Goal: Task Accomplishment & Management: Complete application form

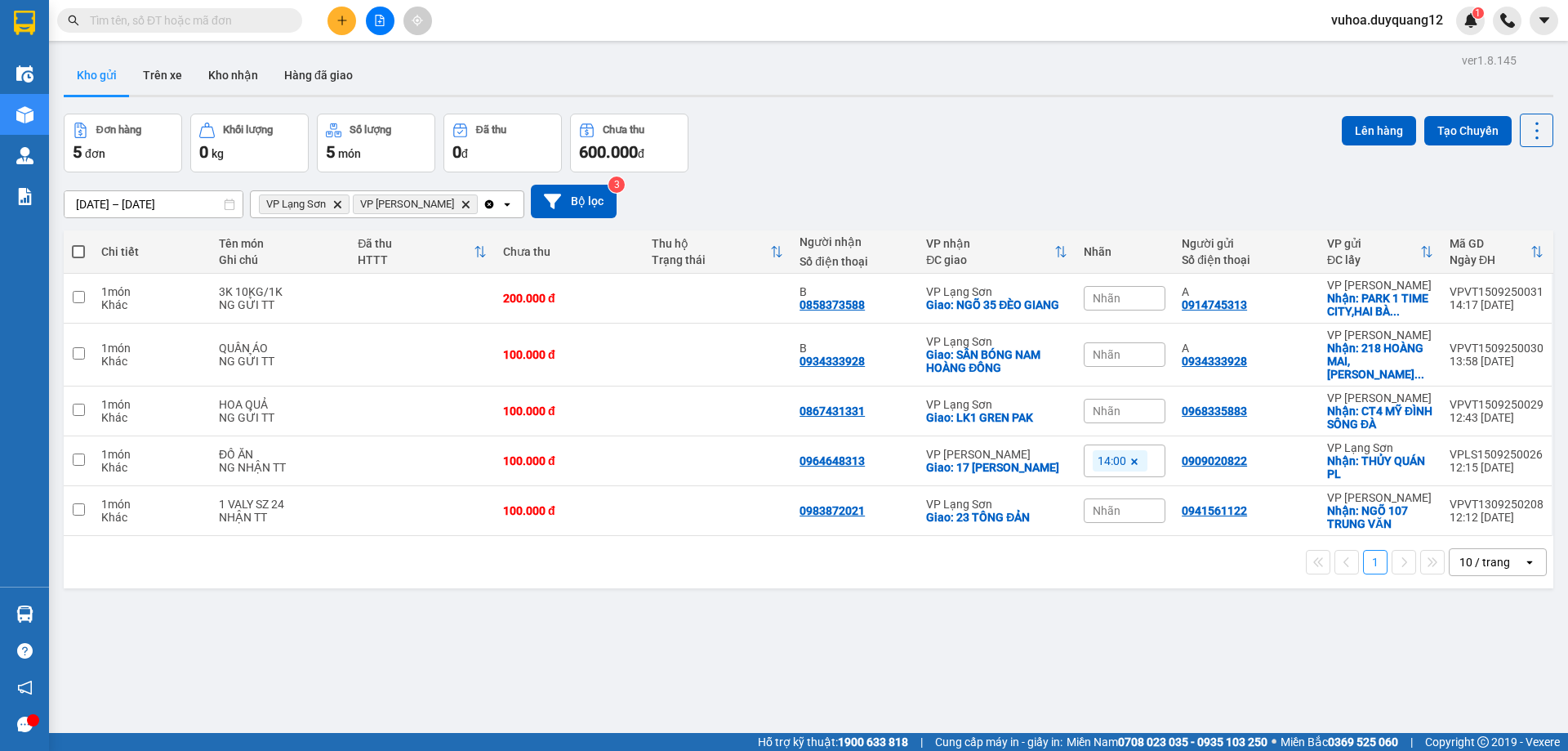
click at [800, 631] on div "ver 1.8.145 Kho gửi Trên xe Kho nhận Hàng đã giao Đơn hàng 5 đơn Khối lượng 0 k…" at bounding box center [809, 425] width 1503 height 751
click at [78, 454] on input "checkbox" at bounding box center [79, 460] width 12 height 12
checkbox input "true"
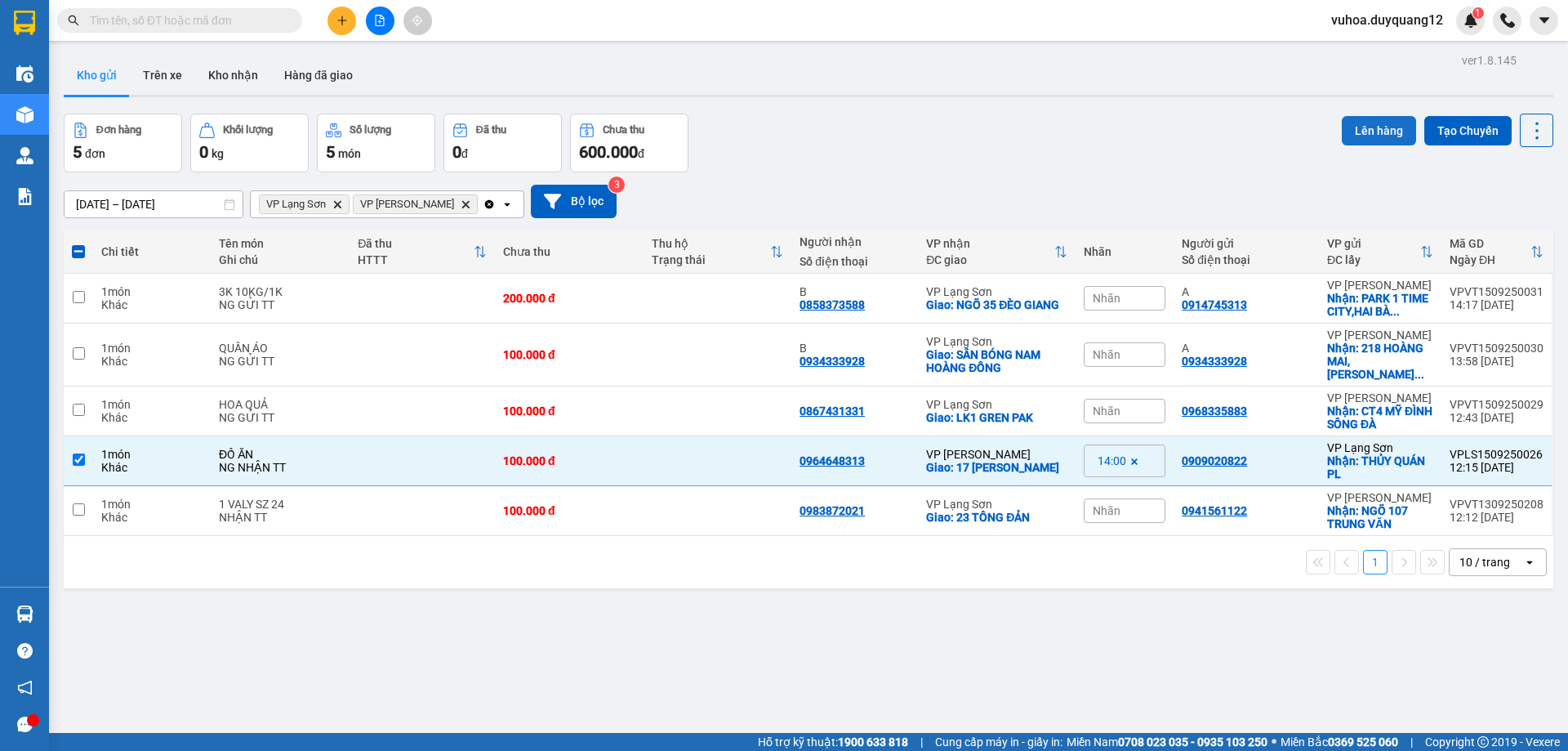
click at [1356, 133] on button "Lên hàng" at bounding box center [1379, 130] width 75 height 29
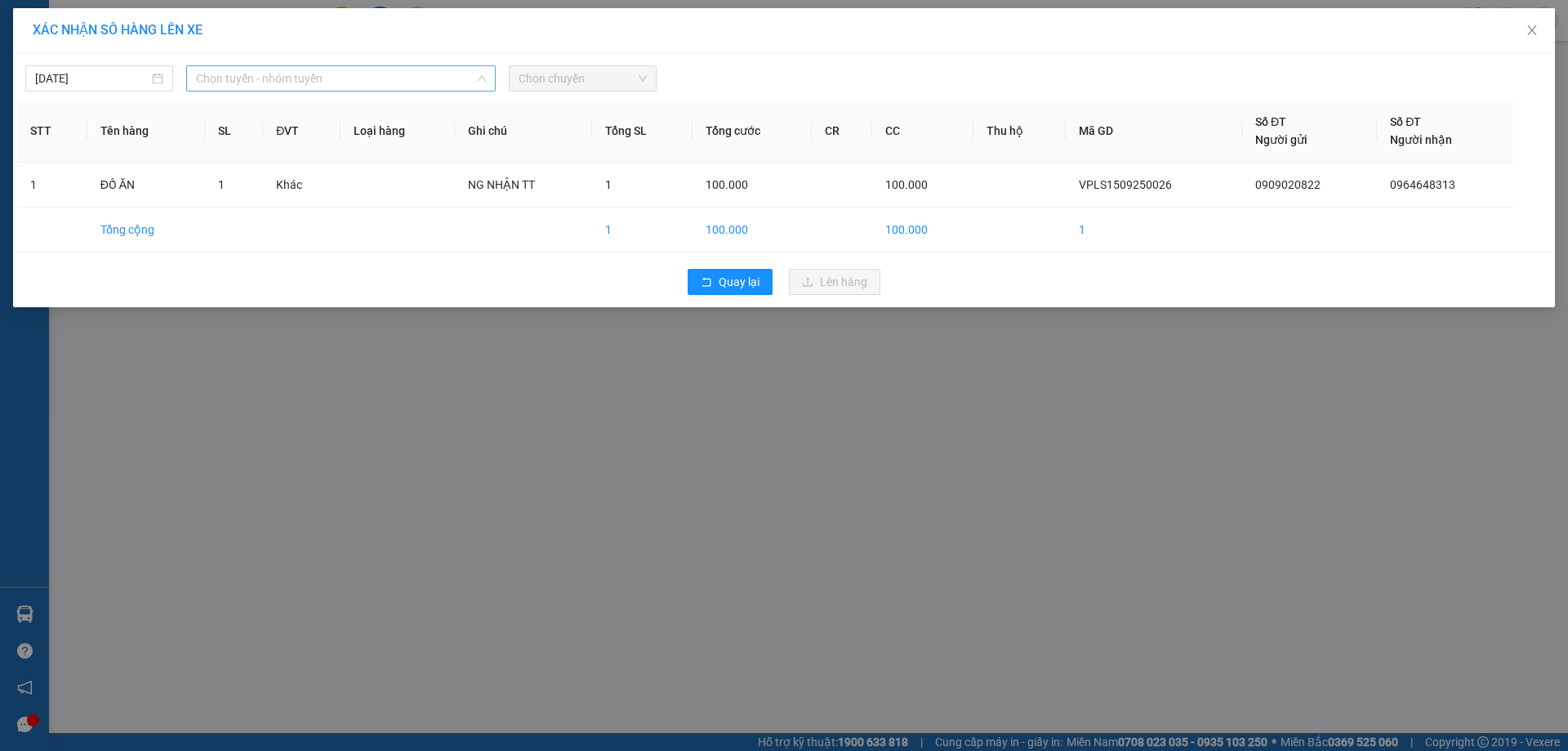
click at [282, 82] on span "Chọn tuyến - nhóm tuyến" at bounding box center [341, 78] width 290 height 25
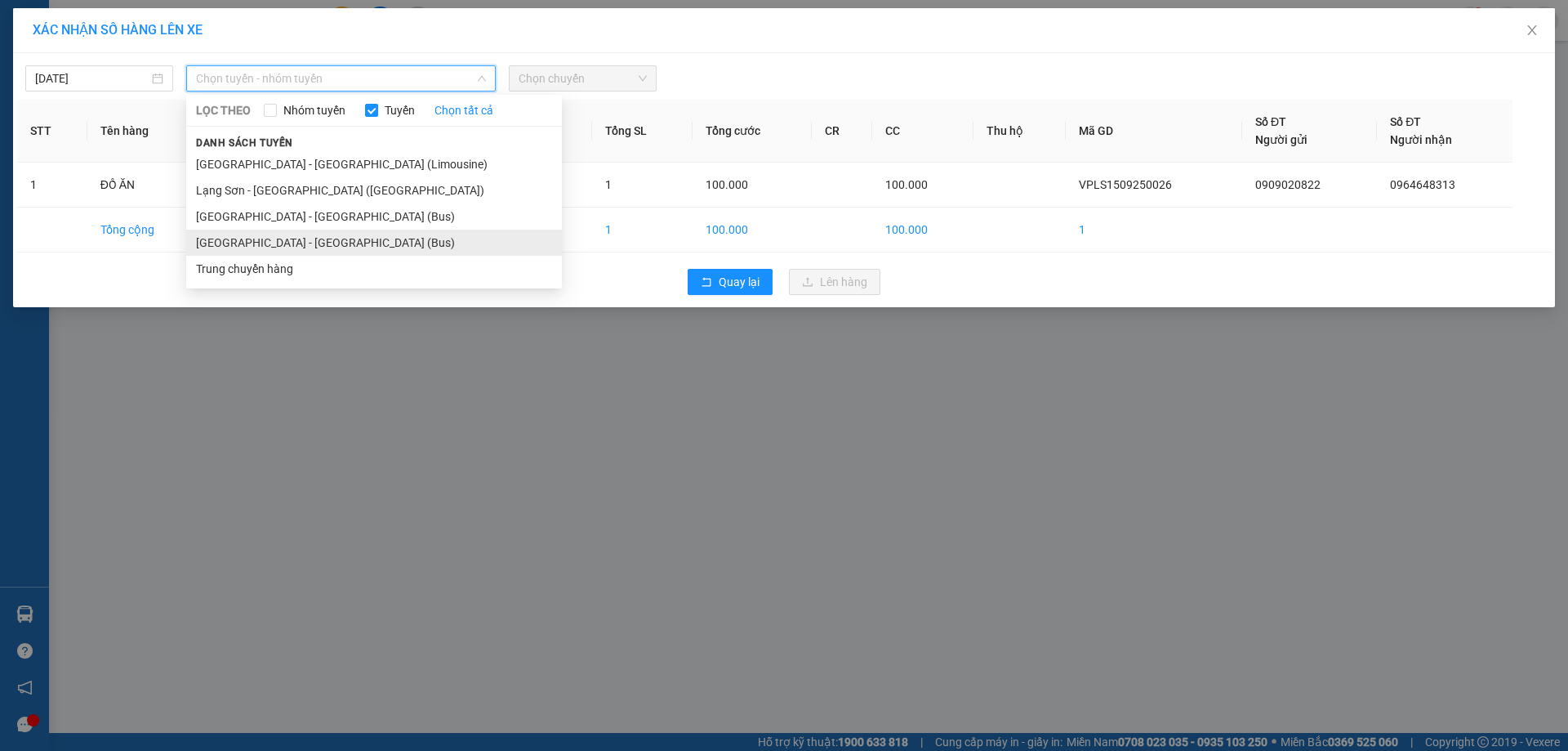
click at [284, 243] on li "[GEOGRAPHIC_DATA] - [GEOGRAPHIC_DATA] (Bus)" at bounding box center [374, 243] width 376 height 26
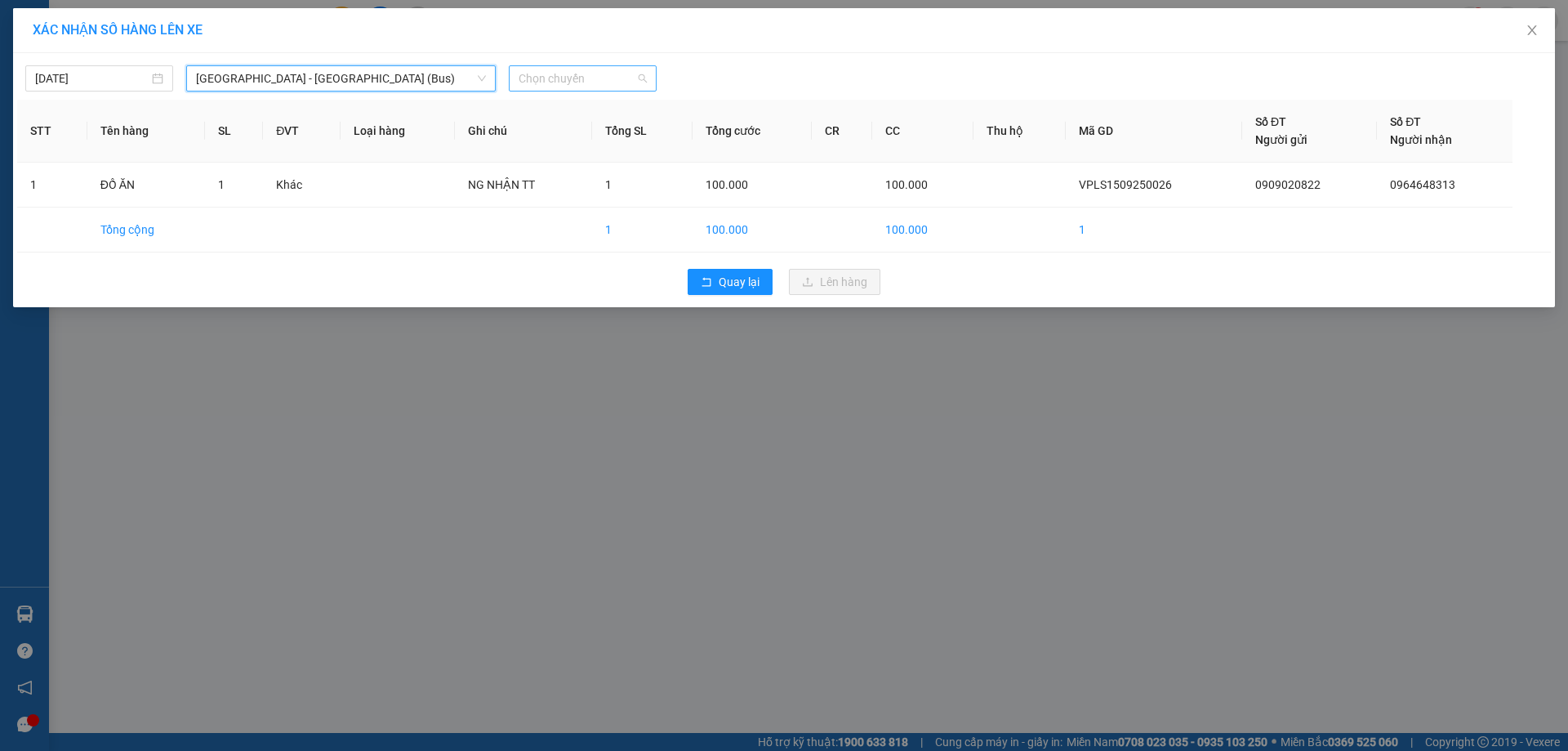
click at [599, 80] on span "Chọn chuyến" at bounding box center [583, 78] width 128 height 25
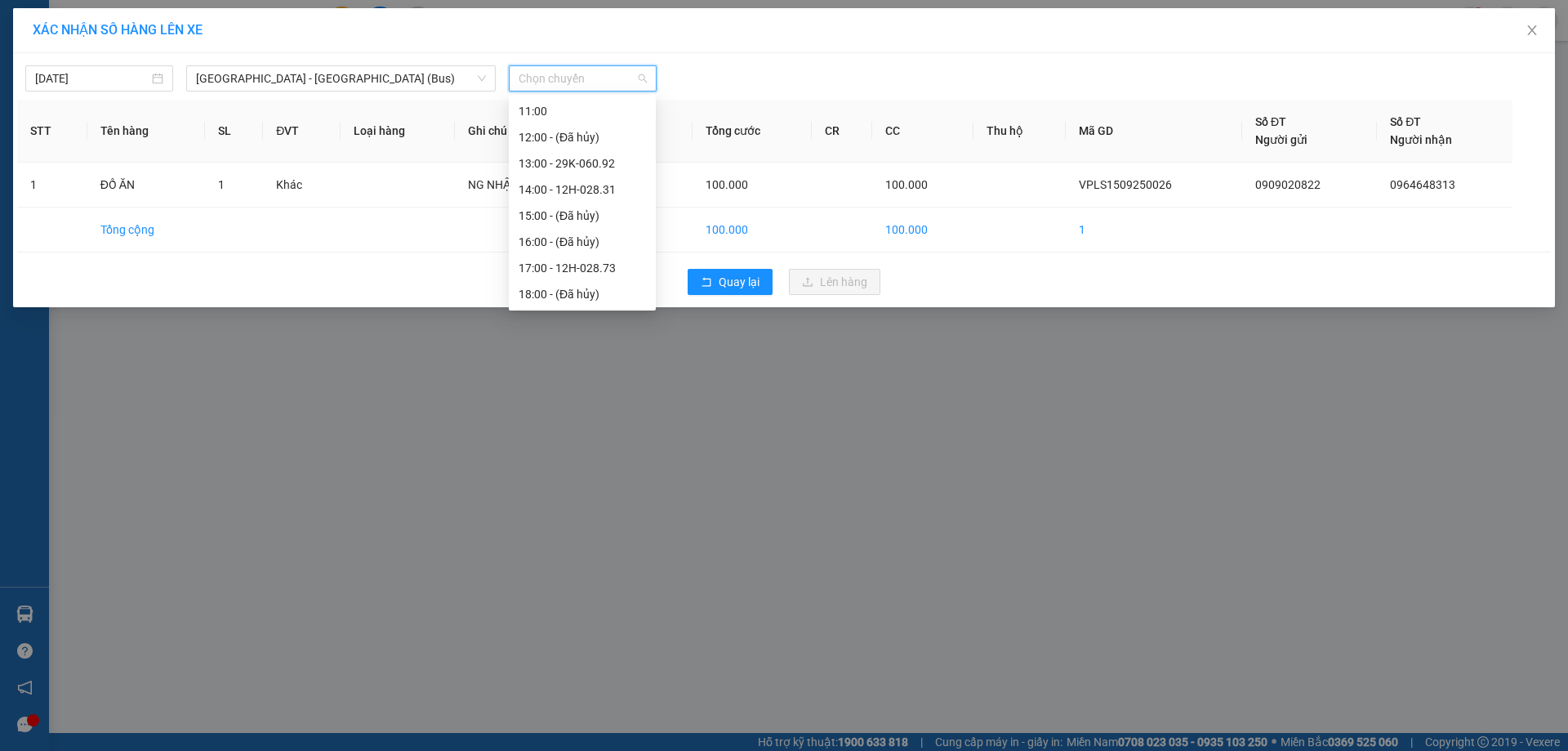
scroll to position [199, 0]
click at [606, 192] on div "14:00 - 12H-028.31" at bounding box center [582, 200] width 127 height 18
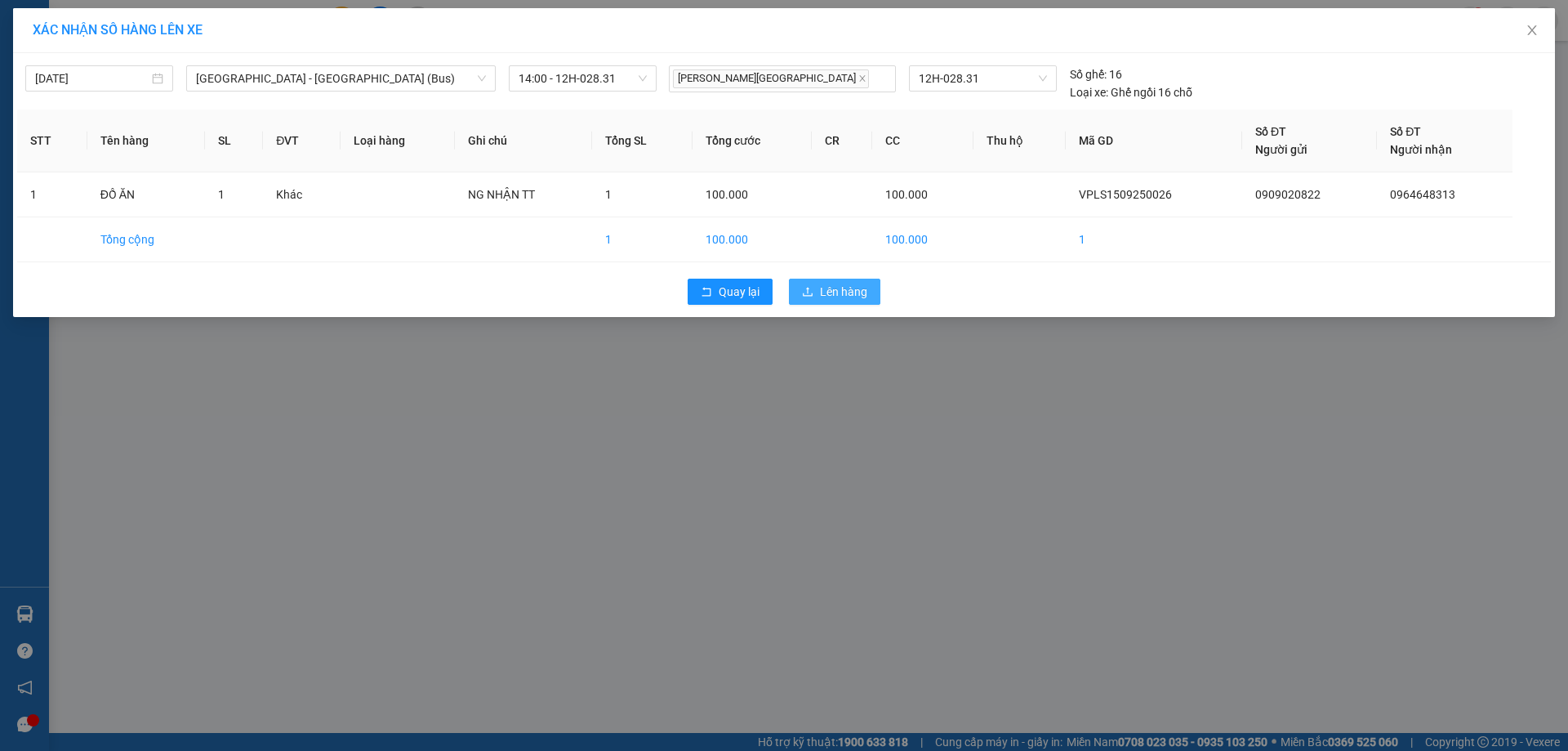
click at [839, 288] on span "Lên hàng" at bounding box center [844, 292] width 47 height 18
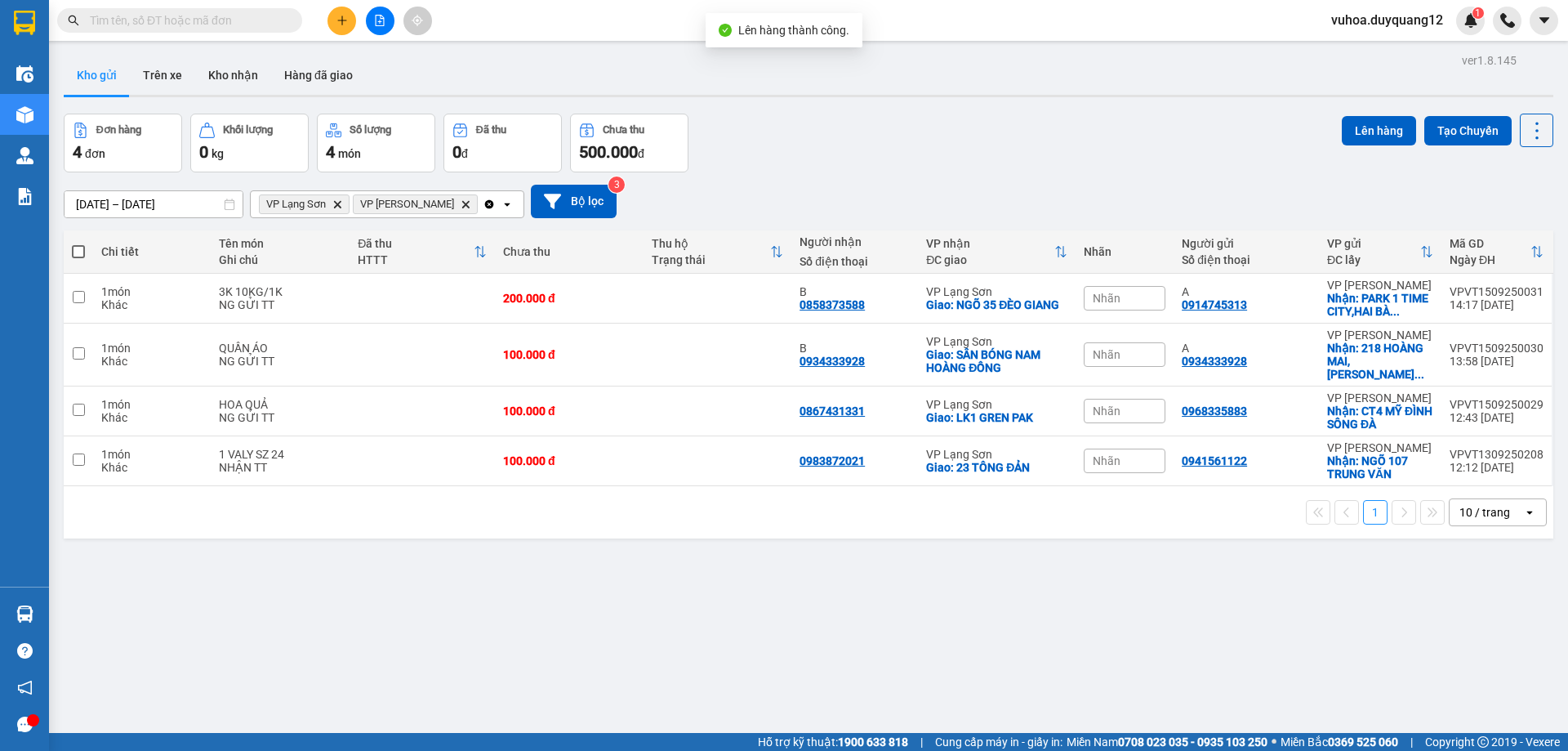
click at [1262, 597] on div "ver 1.8.145 Kho gửi Trên xe Kho nhận Hàng đã giao Đơn hàng 4 đơn Khối lượng 0 k…" at bounding box center [809, 425] width 1503 height 751
click at [346, 10] on button at bounding box center [342, 20] width 29 height 29
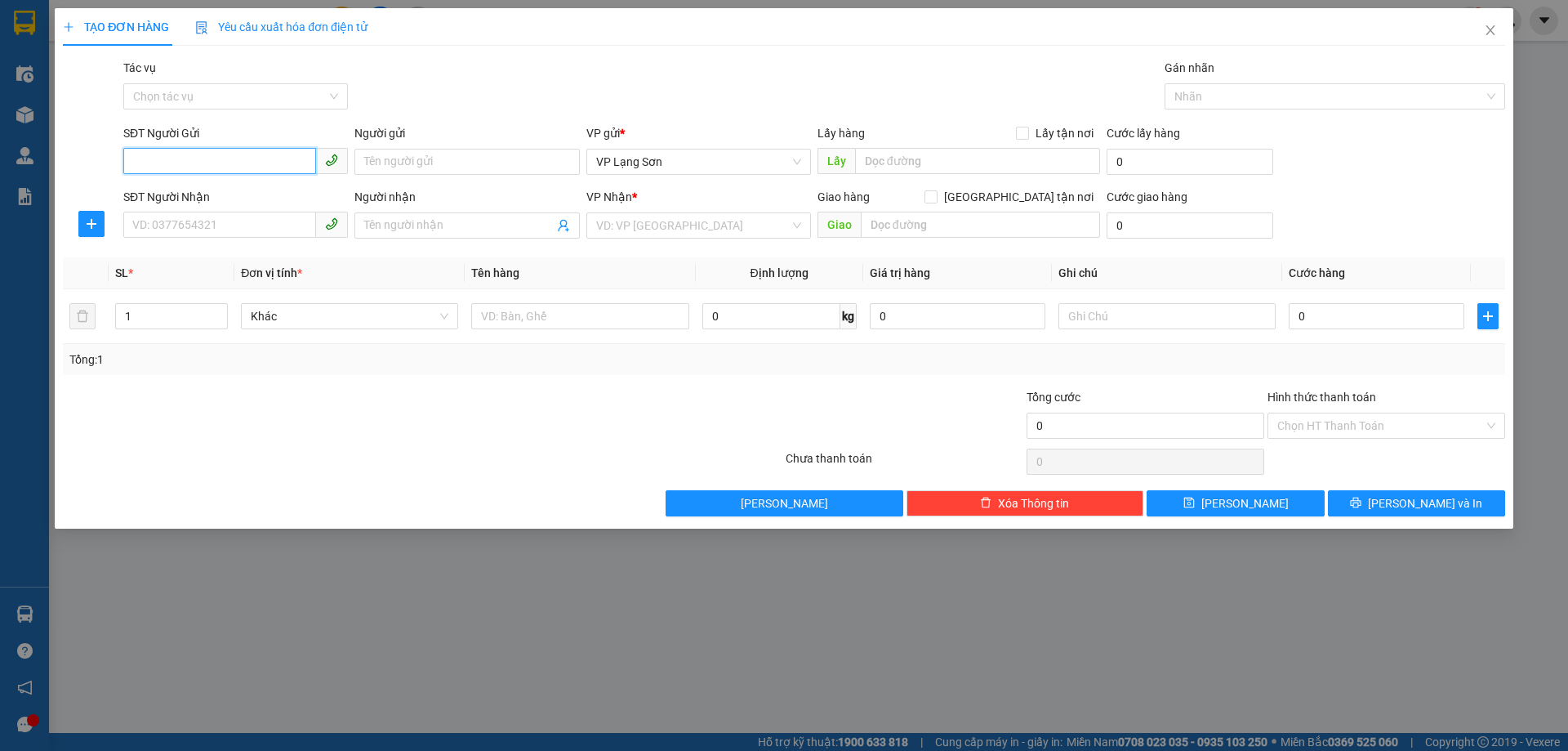
click at [159, 162] on input "SĐT Người Gửi" at bounding box center [219, 161] width 192 height 26
click at [207, 167] on input "SĐT Người Gửi" at bounding box center [219, 161] width 192 height 26
paste input "0943248388"
type input "0943248388"
click at [1027, 130] on input "Lấy tận nơi" at bounding box center [1021, 132] width 11 height 11
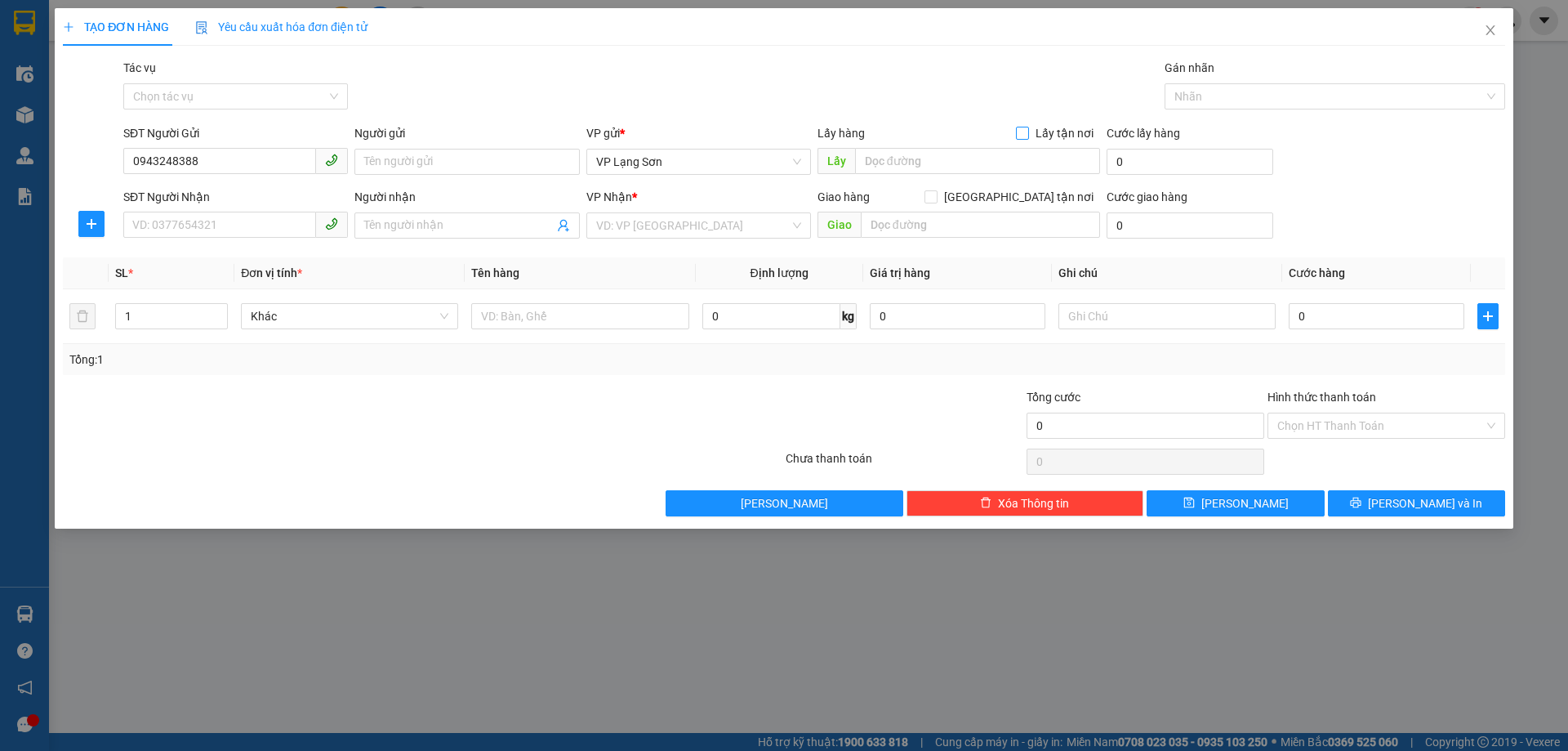
checkbox input "true"
drag, startPoint x: 714, startPoint y: 157, endPoint x: 679, endPoint y: 173, distance: 38.5
click at [711, 157] on span "VP Lạng Sơn" at bounding box center [698, 162] width 205 height 25
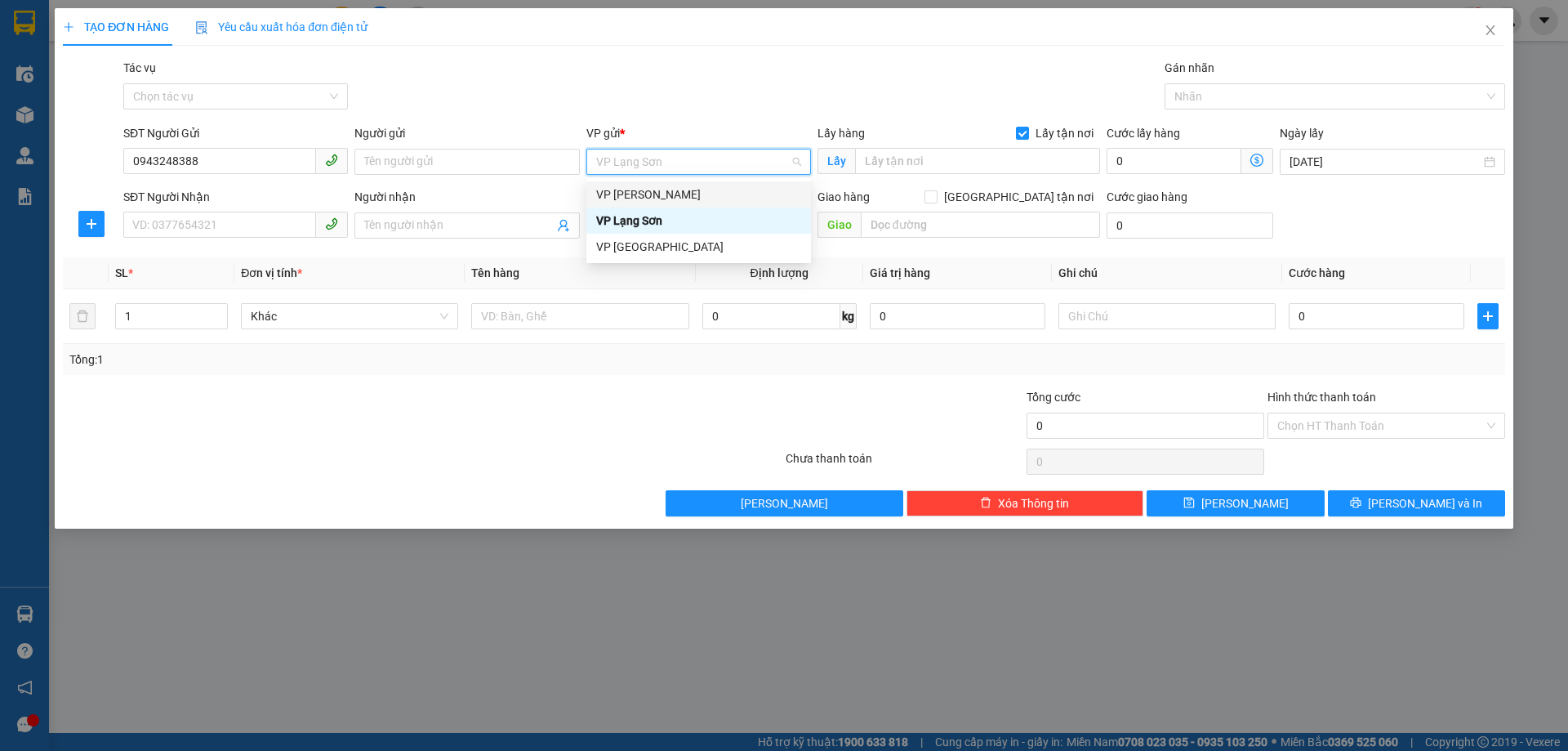
click at [658, 194] on div "VP [PERSON_NAME]" at bounding box center [698, 194] width 205 height 18
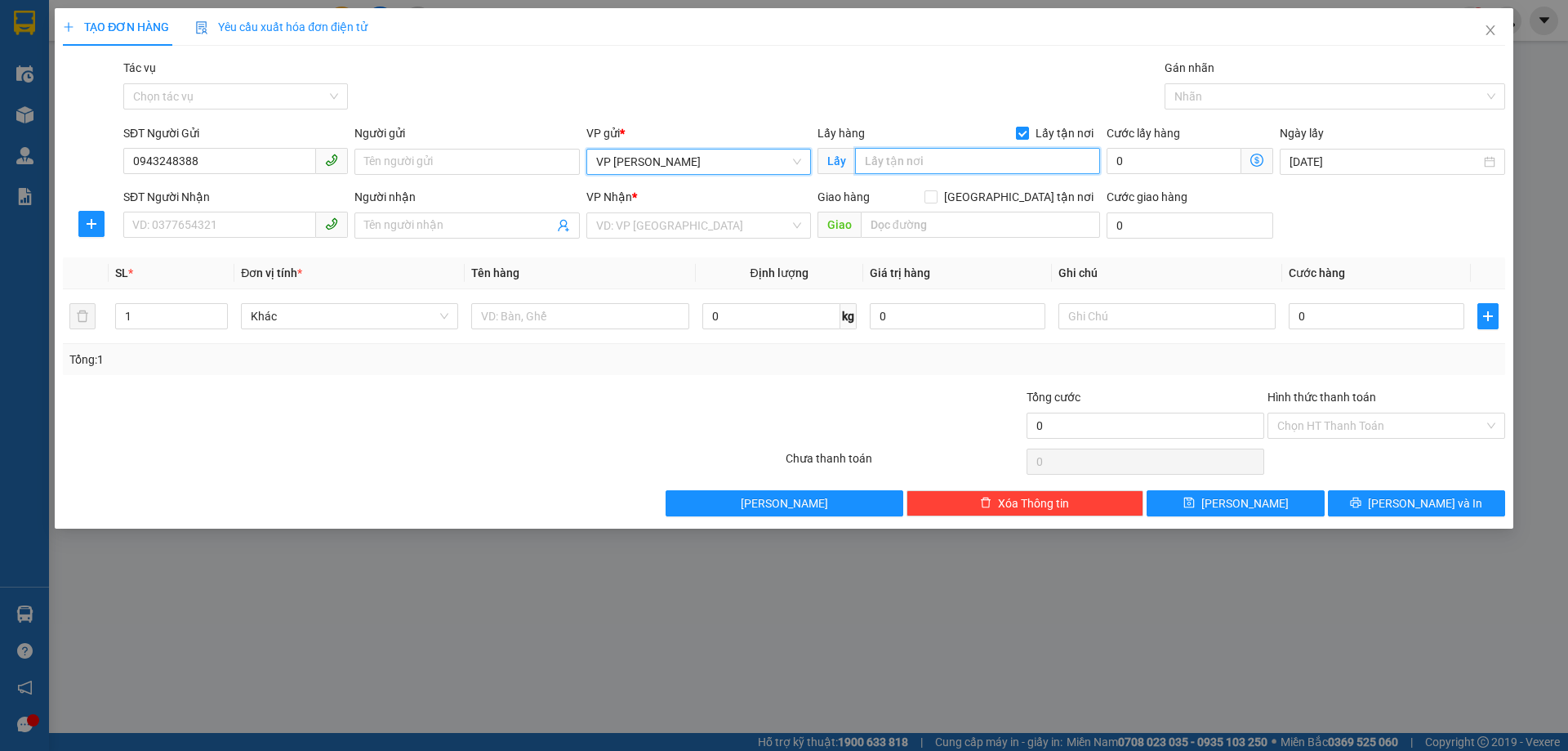
click at [952, 164] on input "text" at bounding box center [977, 161] width 245 height 26
type input "BV SANH PON"
click at [138, 166] on input "0943248388" at bounding box center [219, 161] width 192 height 26
type input "0943248388"
click at [936, 201] on input "[GEOGRAPHIC_DATA] tận nơi" at bounding box center [930, 196] width 11 height 11
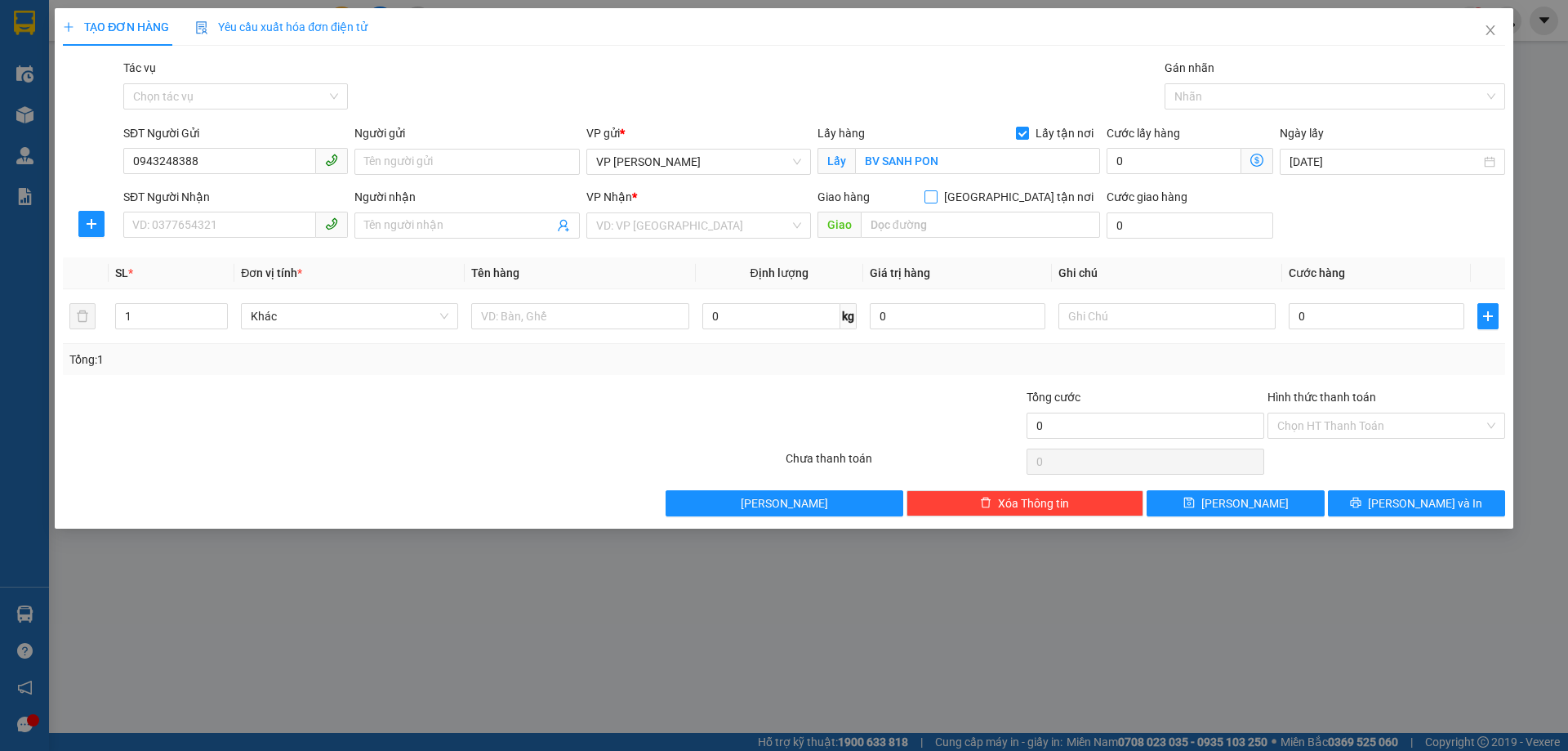
checkbox input "true"
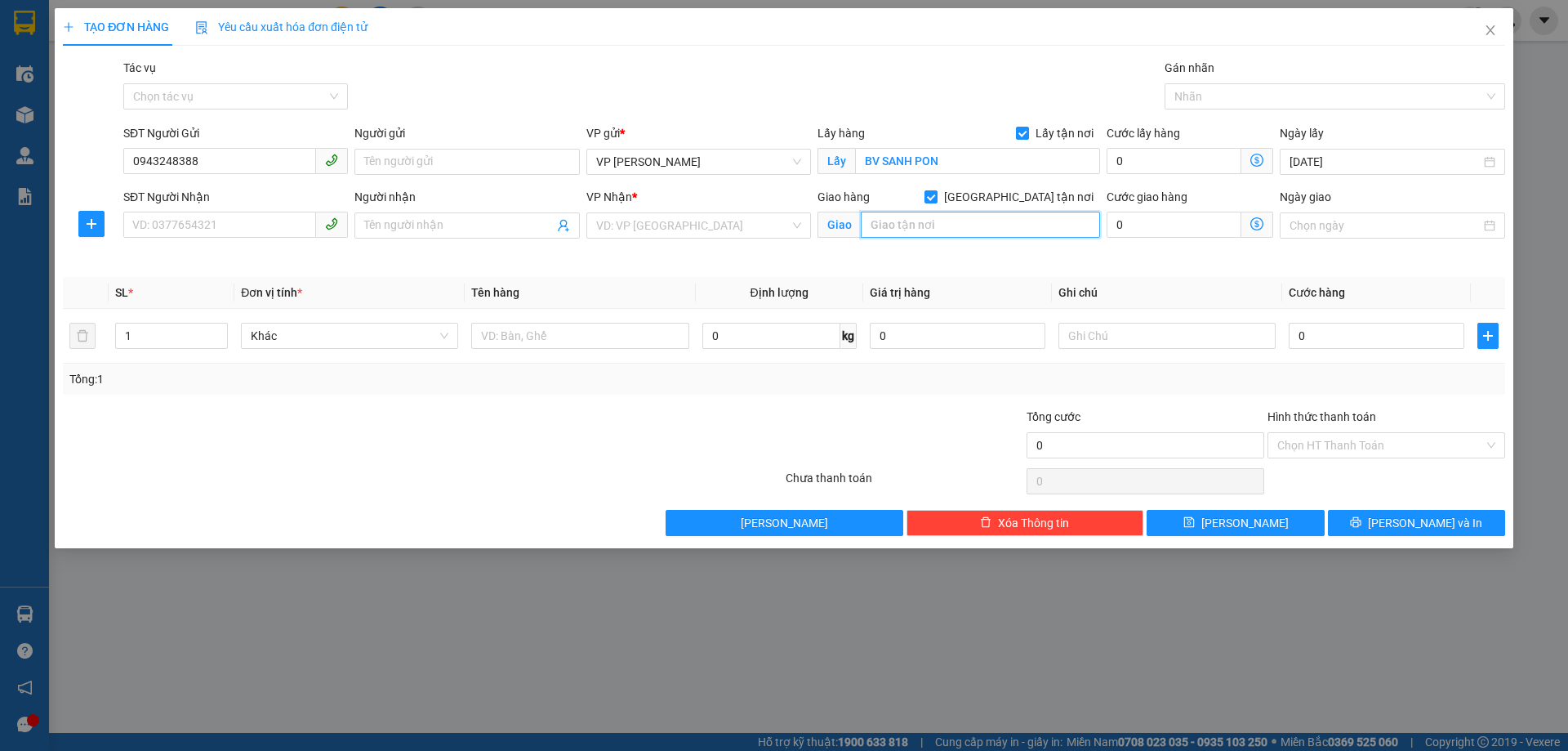
click at [934, 232] on input "text" at bounding box center [981, 225] width 239 height 26
type input "192 ĐÈO GIANG"
click at [191, 229] on input "SĐT Người Nhận" at bounding box center [219, 225] width 192 height 26
drag, startPoint x: 197, startPoint y: 163, endPoint x: 80, endPoint y: 160, distance: 117.0
click at [80, 160] on div "SĐT Người Gửi 0943248388 0943248388 Người gửi Tên người gửi VP gửi * VP [PERSON…" at bounding box center [784, 152] width 1446 height 57
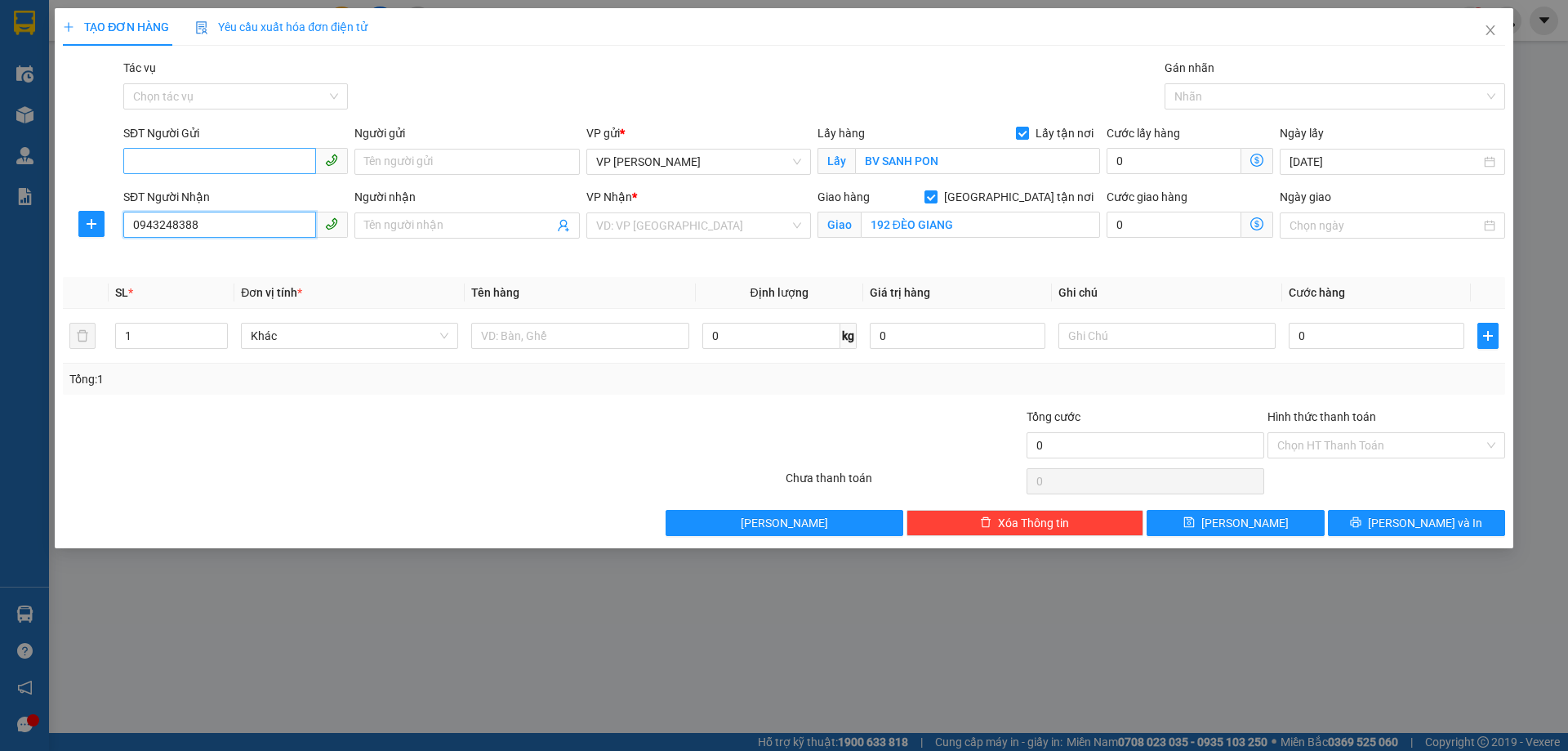
type input "0943248388"
click at [140, 160] on input "SĐT Người Gửi" at bounding box center [219, 161] width 192 height 26
click at [677, 226] on input "search" at bounding box center [693, 226] width 193 height 25
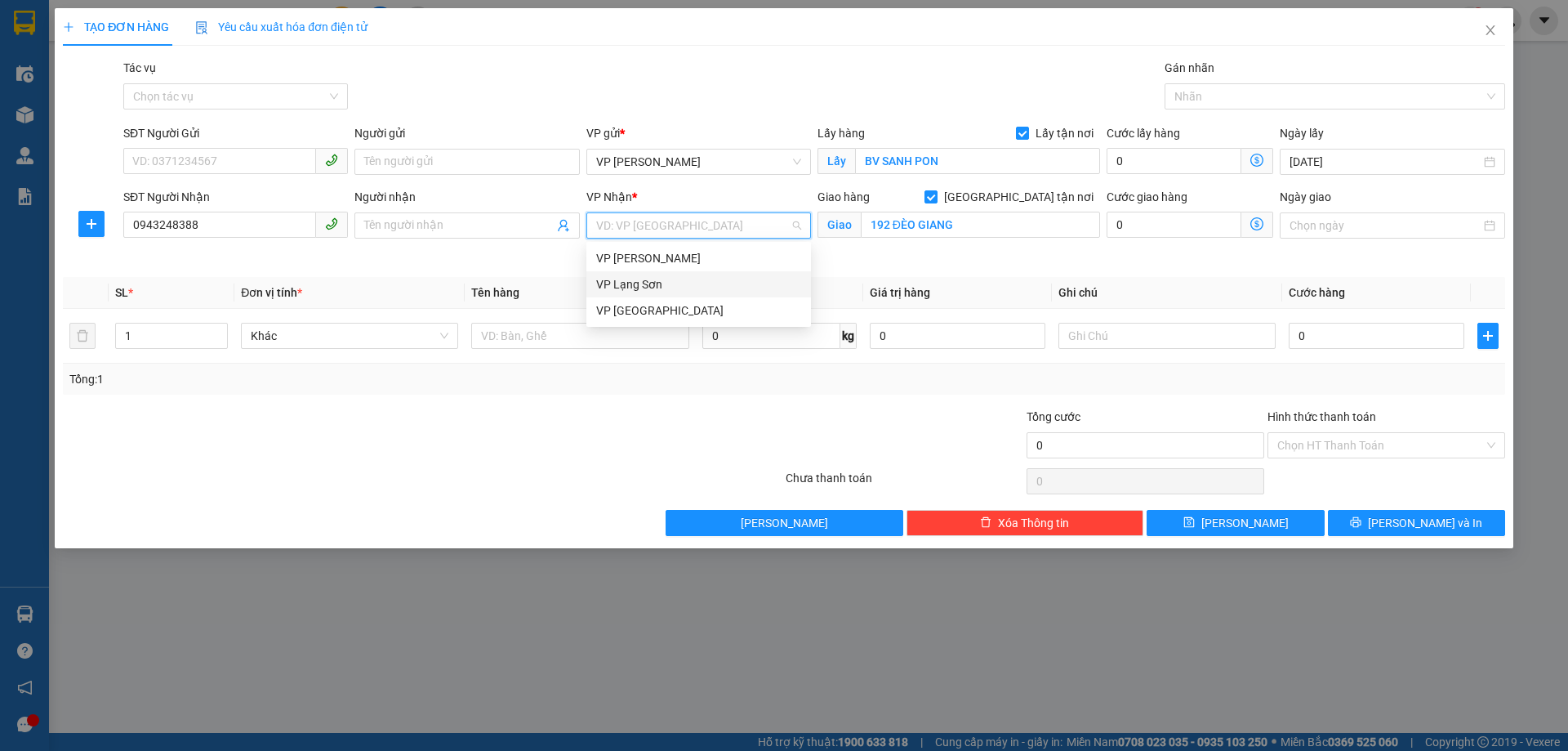
click at [629, 278] on div "VP Lạng Sơn" at bounding box center [698, 284] width 205 height 18
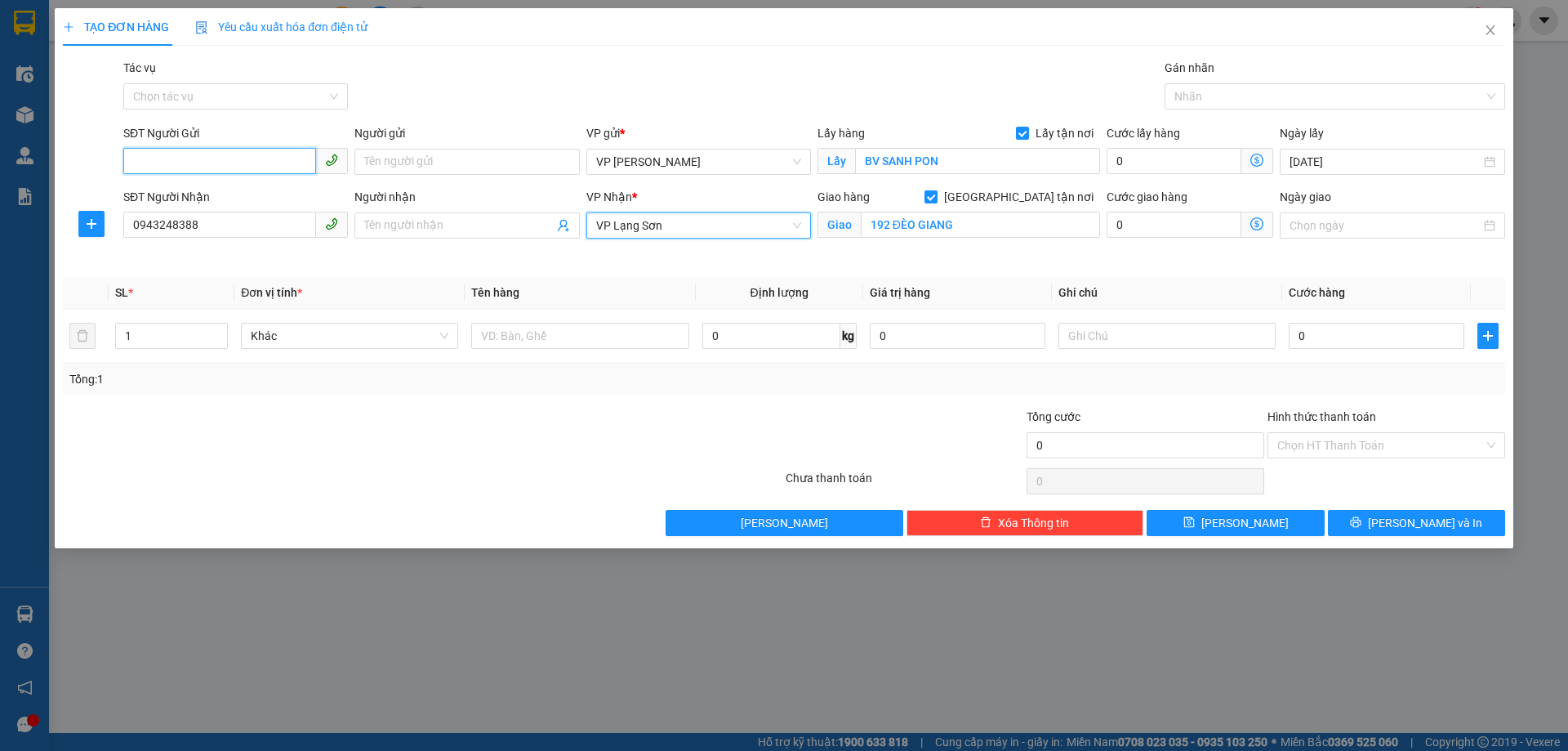
click at [164, 164] on input "SĐT Người Gửi" at bounding box center [219, 161] width 192 height 26
type input "0979502127"
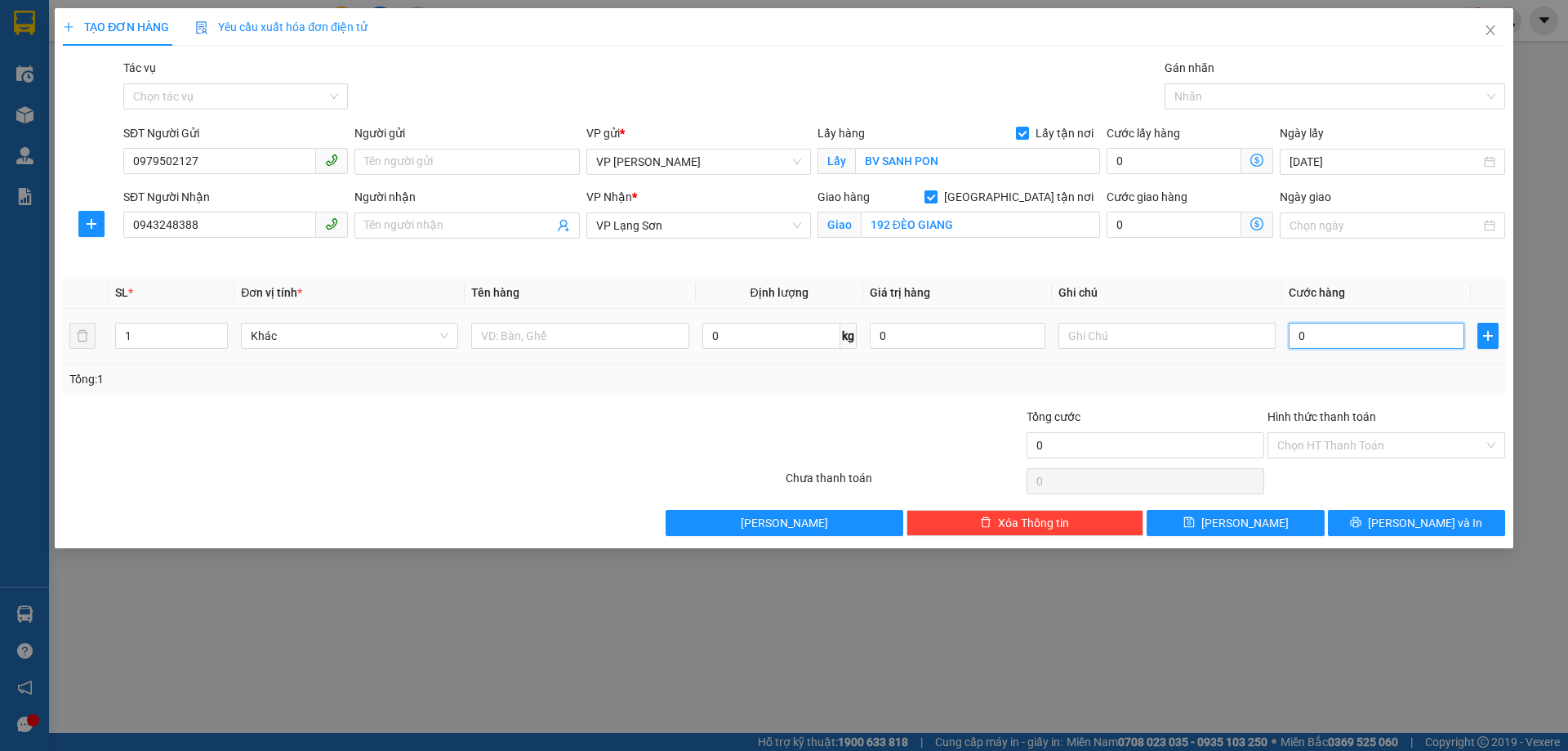
click at [1351, 332] on input "0" at bounding box center [1377, 336] width 176 height 26
type input "1"
type input "10"
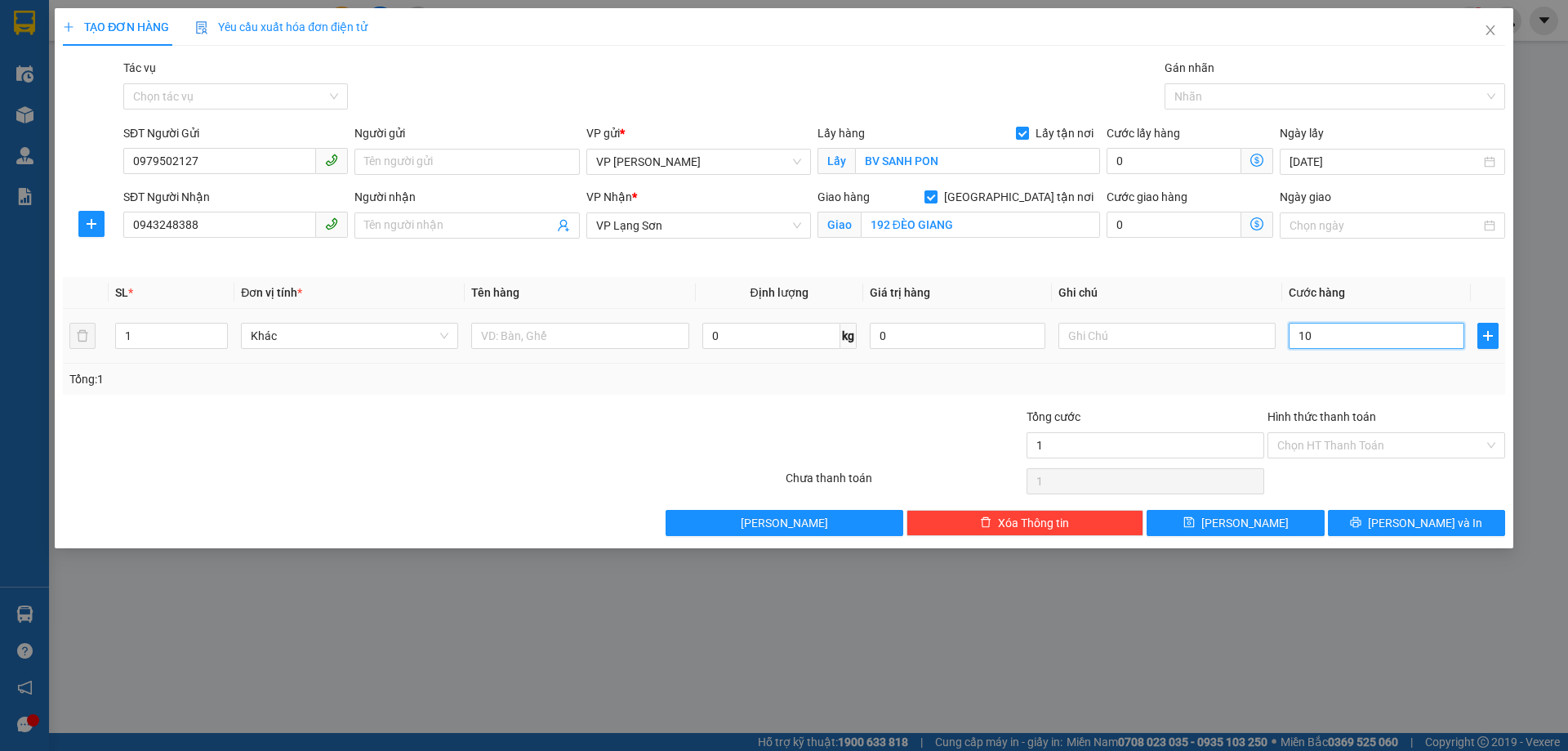
type input "10"
type input "100"
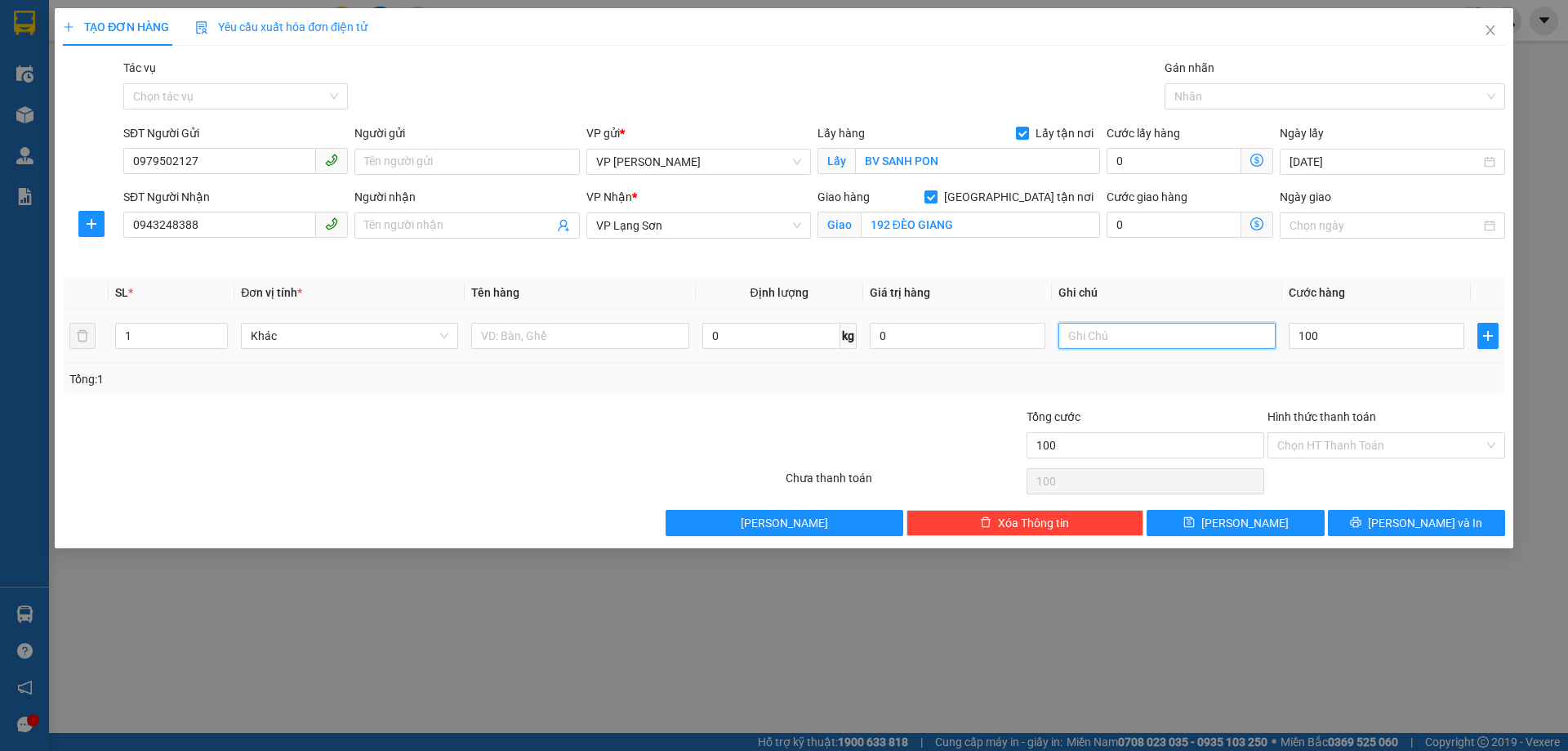
type input "100.000"
click at [1095, 332] on input "text" at bounding box center [1166, 336] width 217 height 26
type input "NG NHẬN TT"
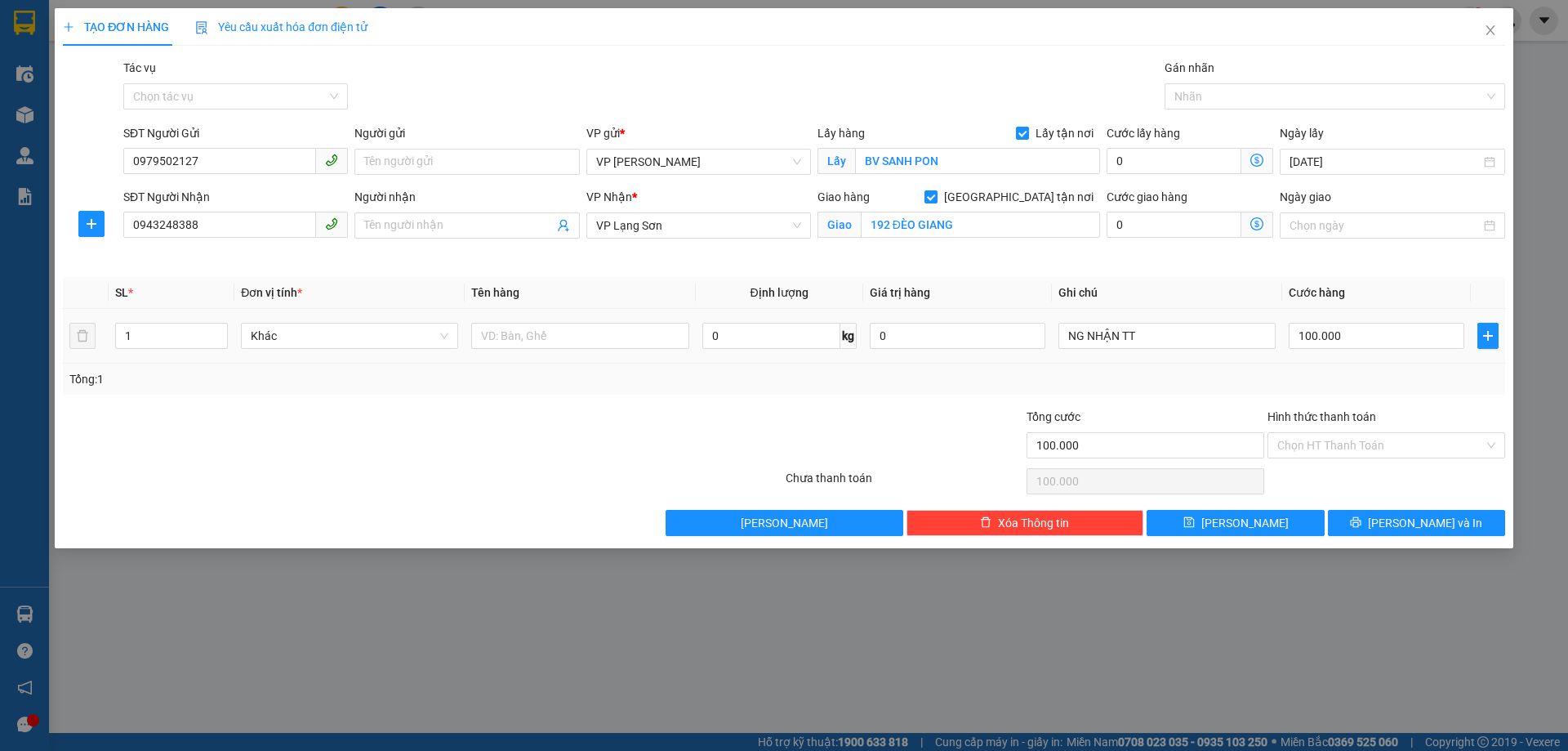
click at [517, 307] on th "Tên hàng" at bounding box center [580, 293] width 230 height 32
click at [514, 328] on input "text" at bounding box center [579, 336] width 217 height 26
type input "GIẤY TỜ"
click at [1242, 521] on span "[PERSON_NAME]" at bounding box center [1245, 523] width 87 height 18
checkbox input "false"
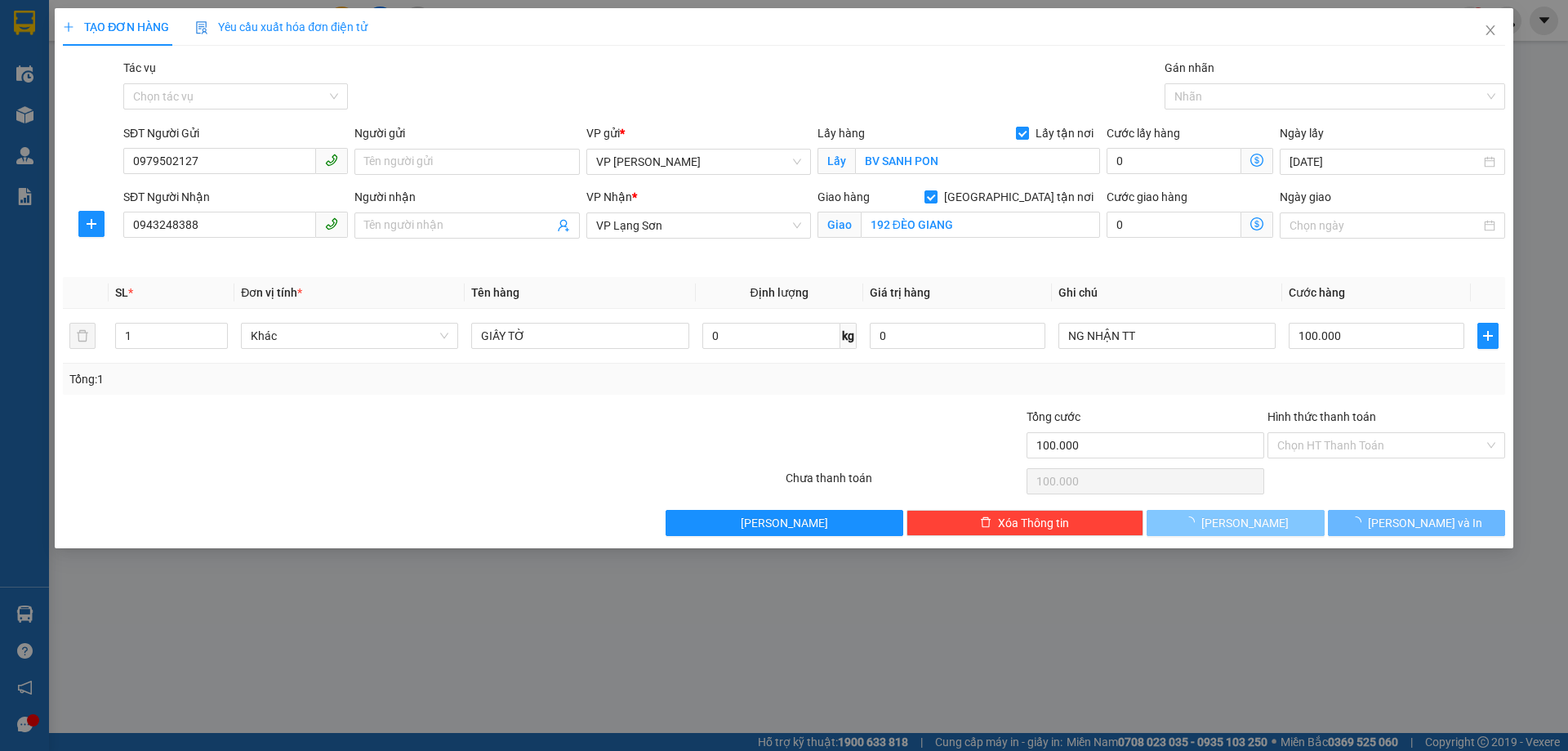
checkbox input "false"
type input "0"
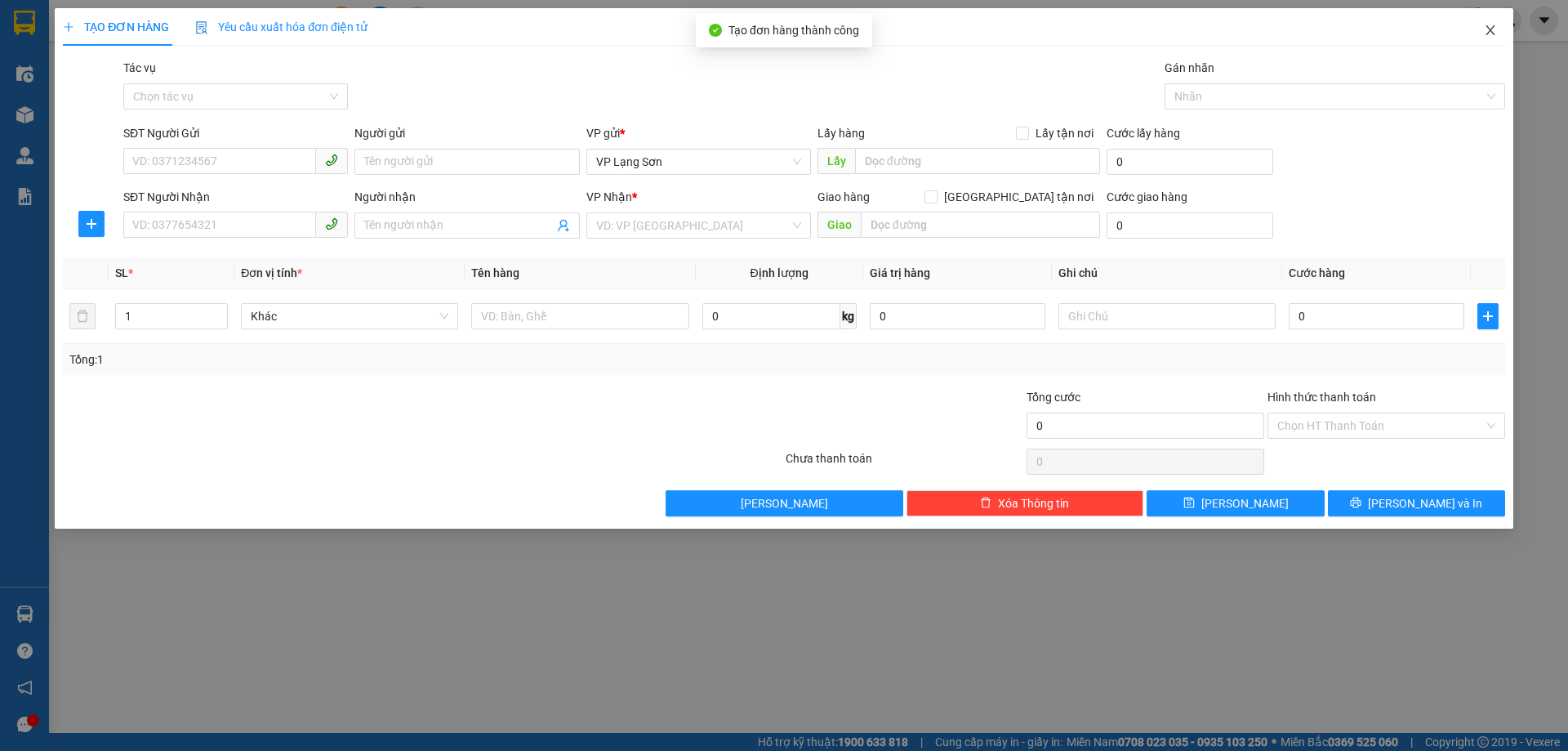
click at [1489, 26] on icon "close" at bounding box center [1491, 30] width 13 height 13
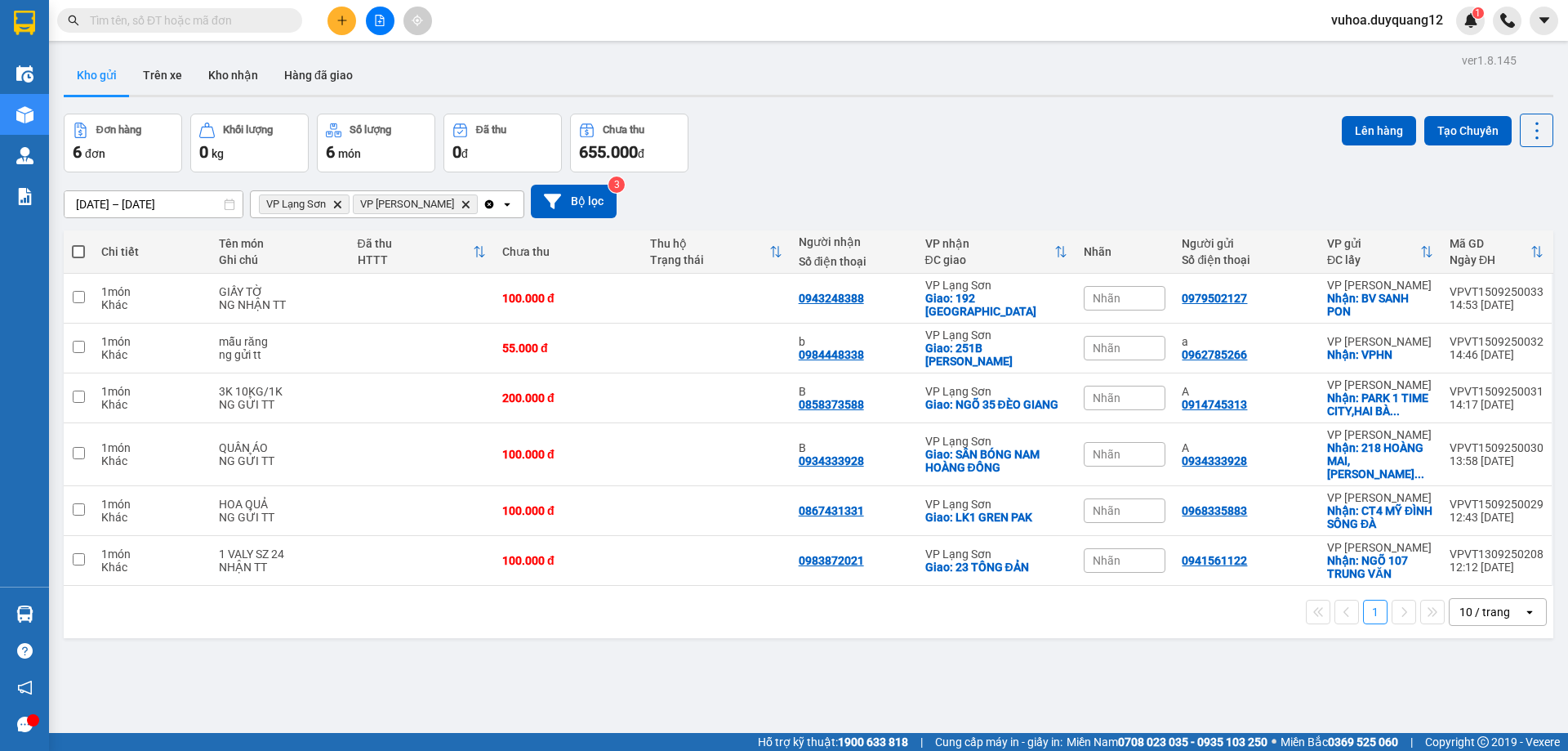
click at [875, 672] on div "ver 1.8.145 Kho gửi Trên xe Kho nhận Hàng đã giao Đơn hàng 6 đơn Khối lượng 0 k…" at bounding box center [809, 425] width 1503 height 751
click at [341, 21] on icon "plus" at bounding box center [342, 20] width 11 height 11
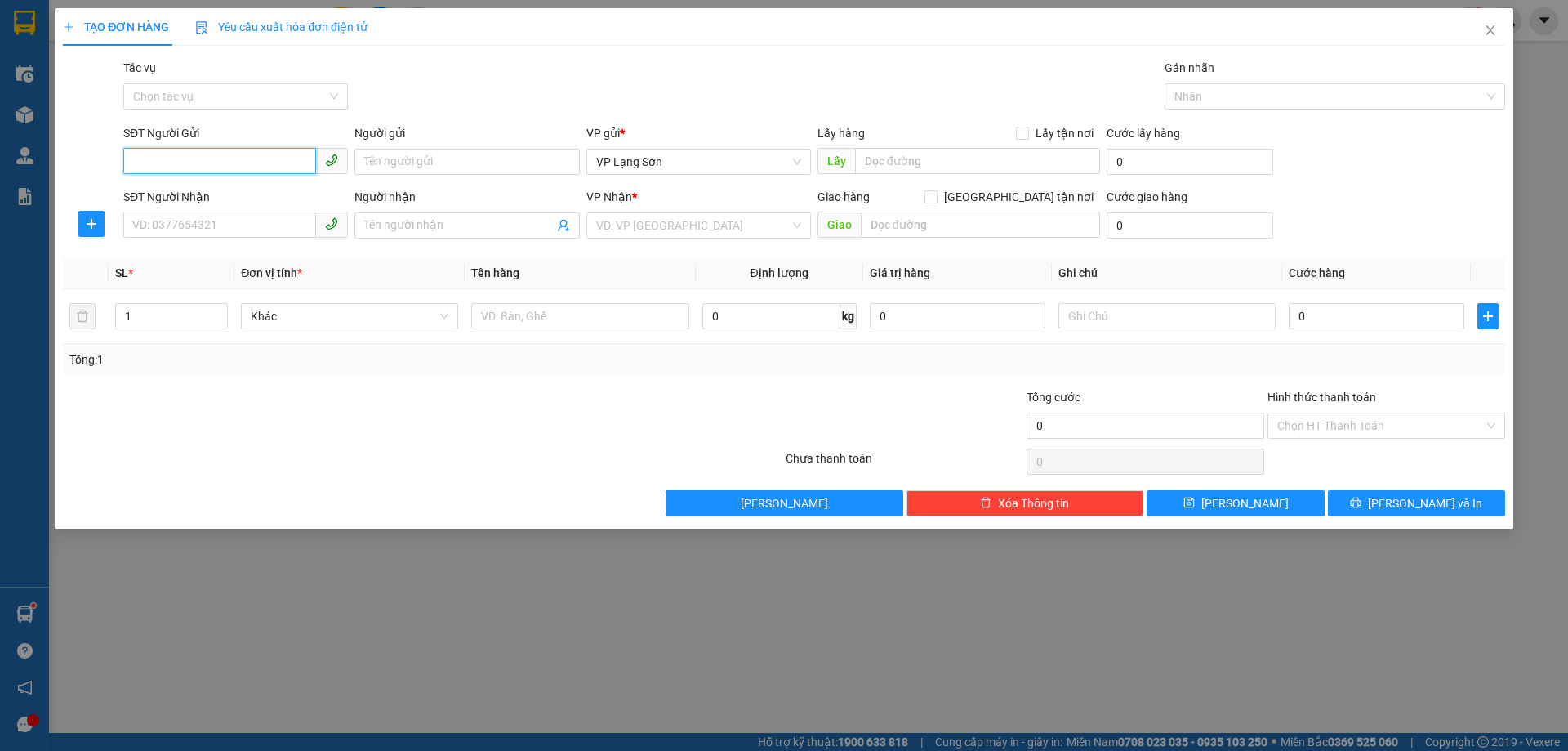
click at [201, 166] on input "SĐT Người Gửi" at bounding box center [219, 161] width 192 height 26
paste input "0963582740"
click at [135, 162] on input "0963582740" at bounding box center [219, 161] width 192 height 26
type input "0963582740"
click at [1023, 134] on input "Lấy tận nơi" at bounding box center [1021, 132] width 11 height 11
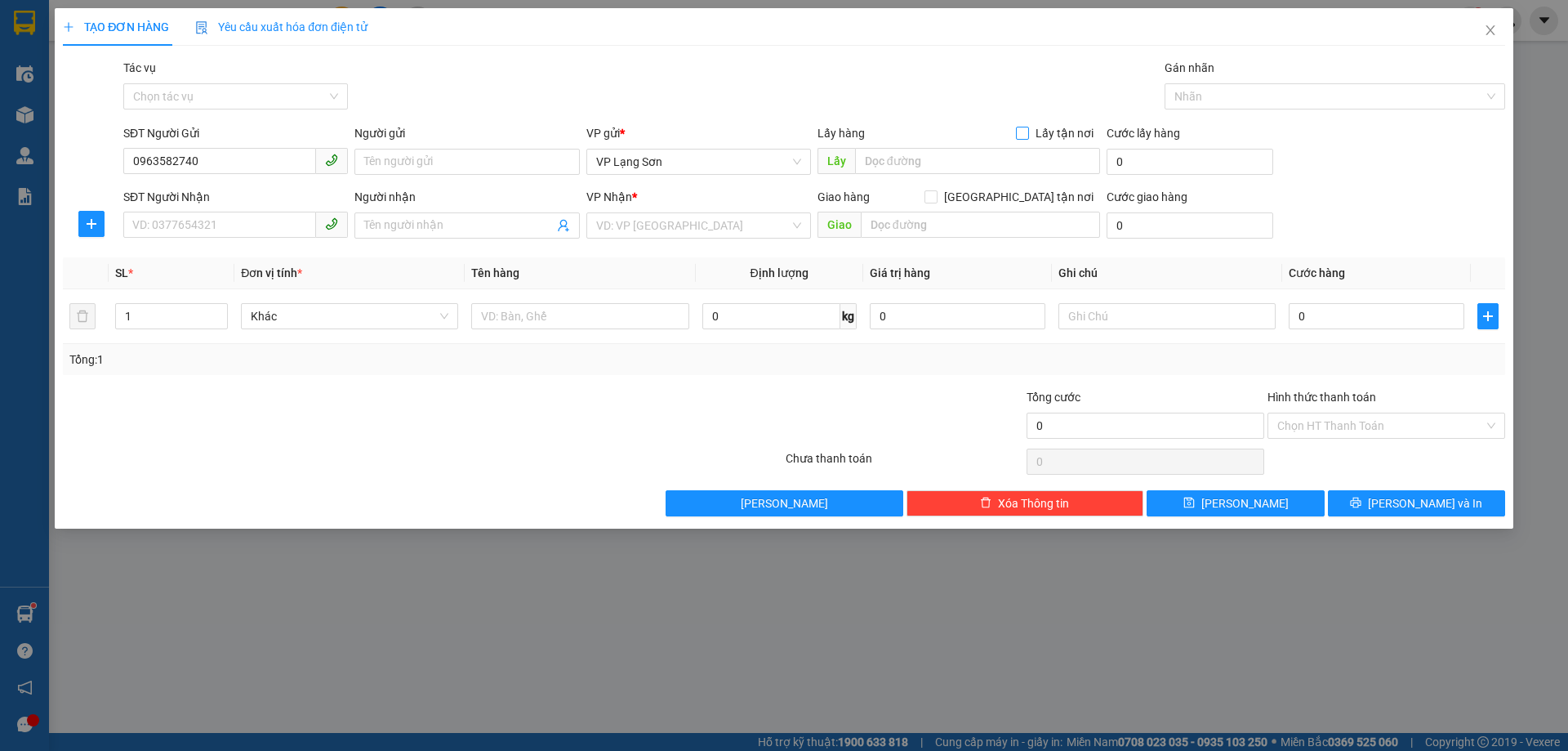
checkbox input "true"
click at [930, 157] on input "text" at bounding box center [977, 161] width 245 height 26
type input "TR [PERSON_NAME]"
click at [936, 195] on input "[GEOGRAPHIC_DATA] tận nơi" at bounding box center [930, 196] width 11 height 11
checkbox input "true"
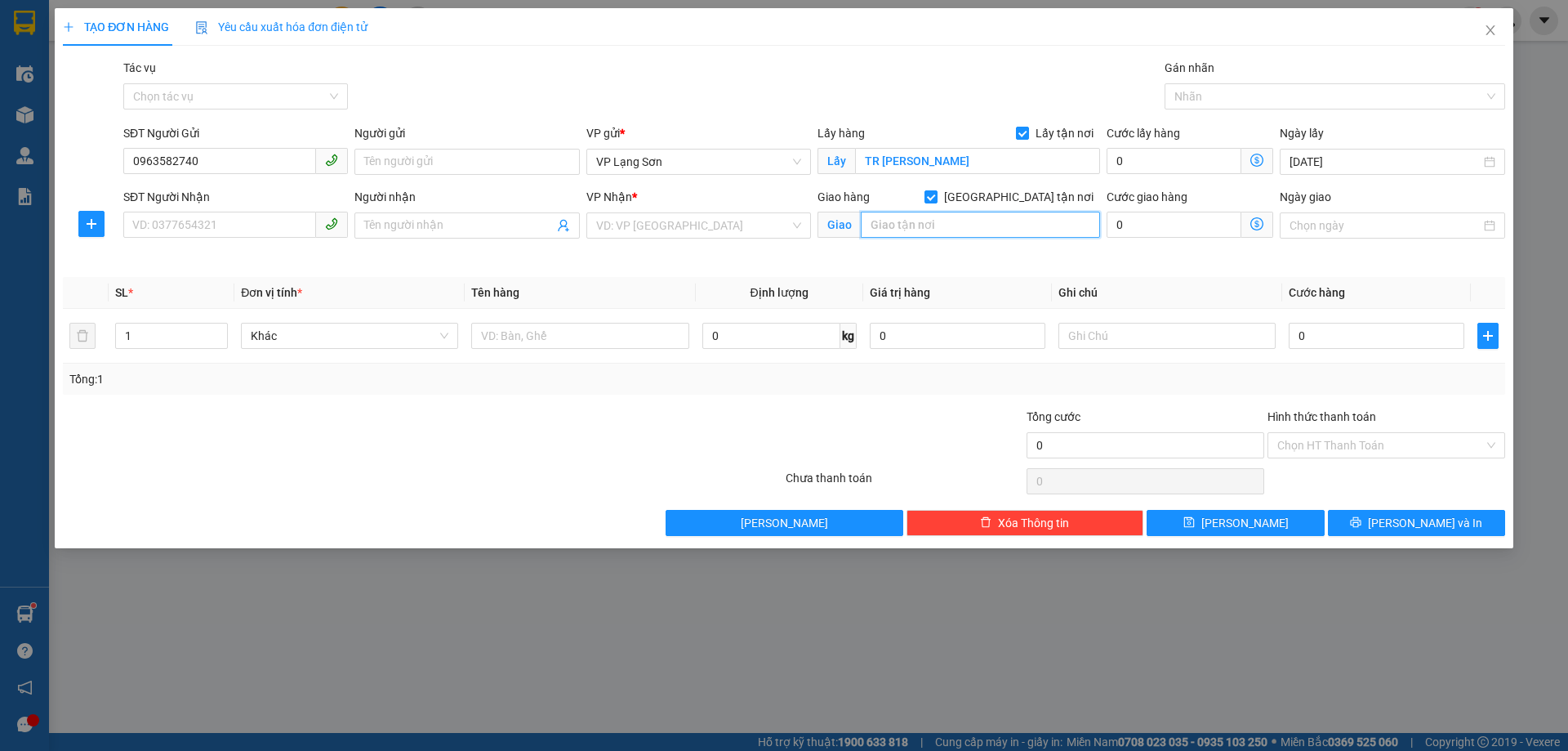
click at [942, 226] on input "text" at bounding box center [981, 225] width 239 height 26
type input "166 KIM MÃ"
click at [691, 222] on input "search" at bounding box center [693, 226] width 193 height 25
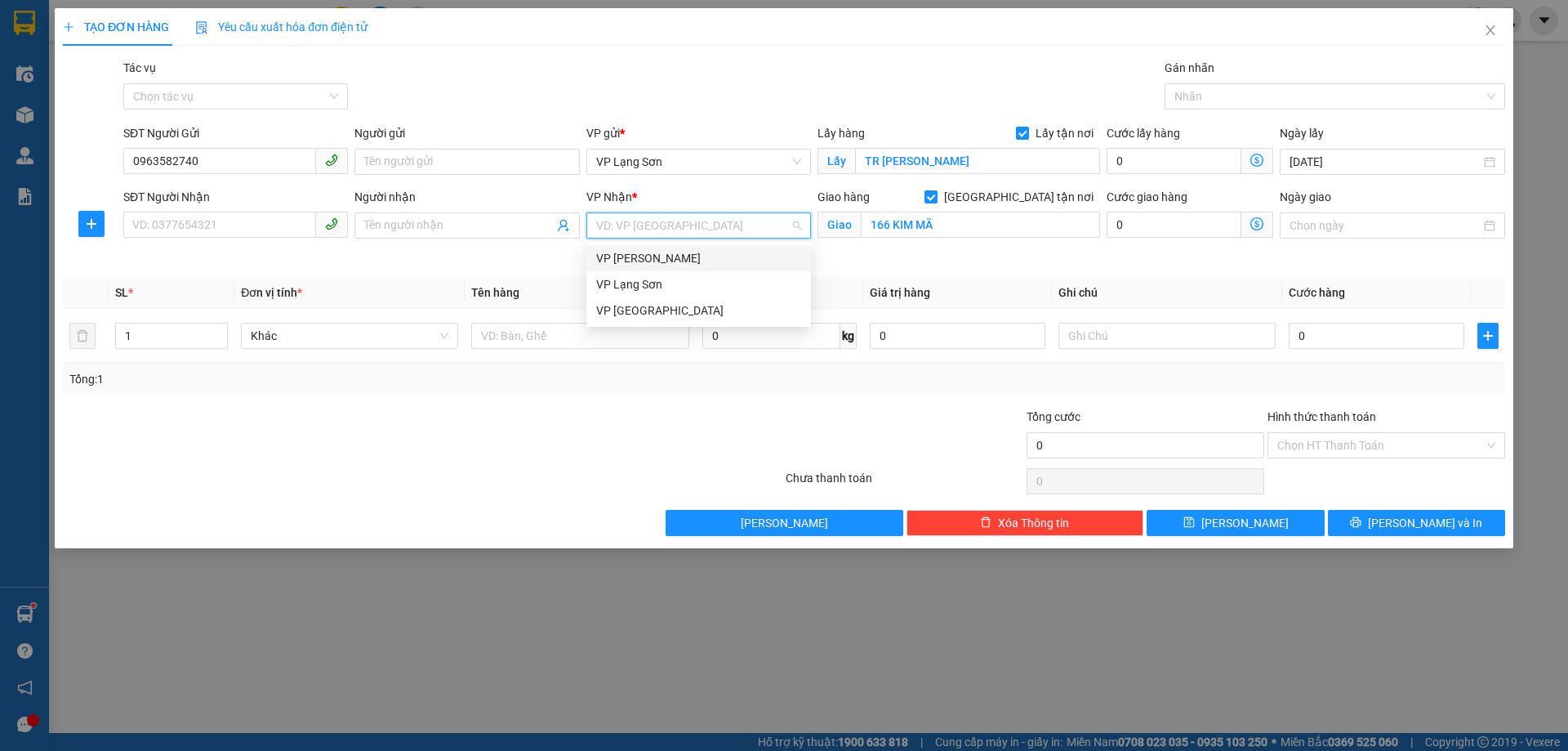
click at [635, 257] on div "VP [PERSON_NAME]" at bounding box center [698, 258] width 205 height 18
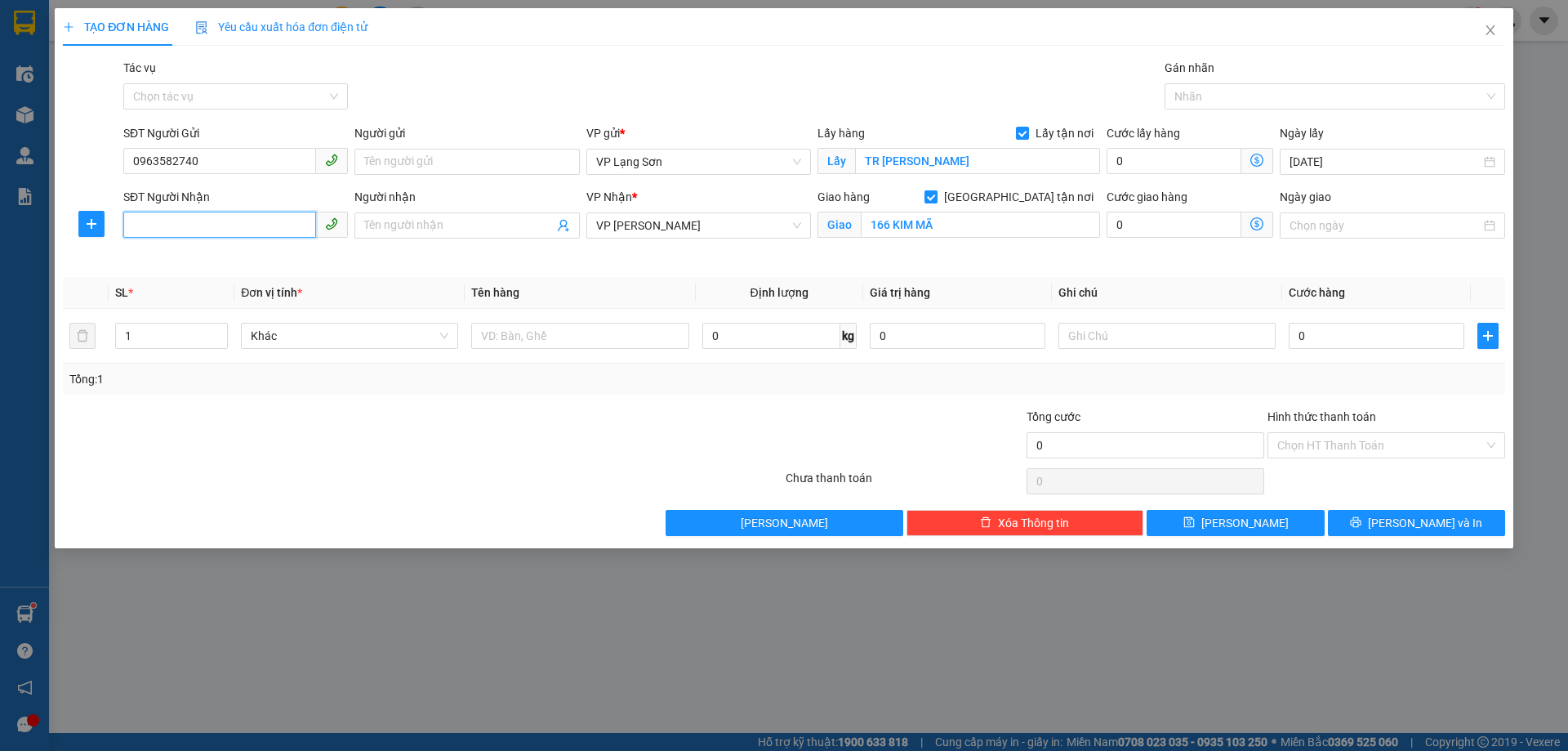
click at [147, 220] on input "SĐT Người Nhận" at bounding box center [219, 225] width 192 height 26
click at [134, 164] on input "0963582740" at bounding box center [219, 161] width 192 height 26
click at [187, 226] on input "SĐT Người Nhận" at bounding box center [219, 225] width 192 height 26
drag, startPoint x: 212, startPoint y: 164, endPoint x: 88, endPoint y: 140, distance: 126.3
click at [80, 144] on div "SĐT Người Gửi 0963582740 0963582740 Người gửi Tên người gửi VP gửi * VP [GEOGRA…" at bounding box center [784, 152] width 1446 height 57
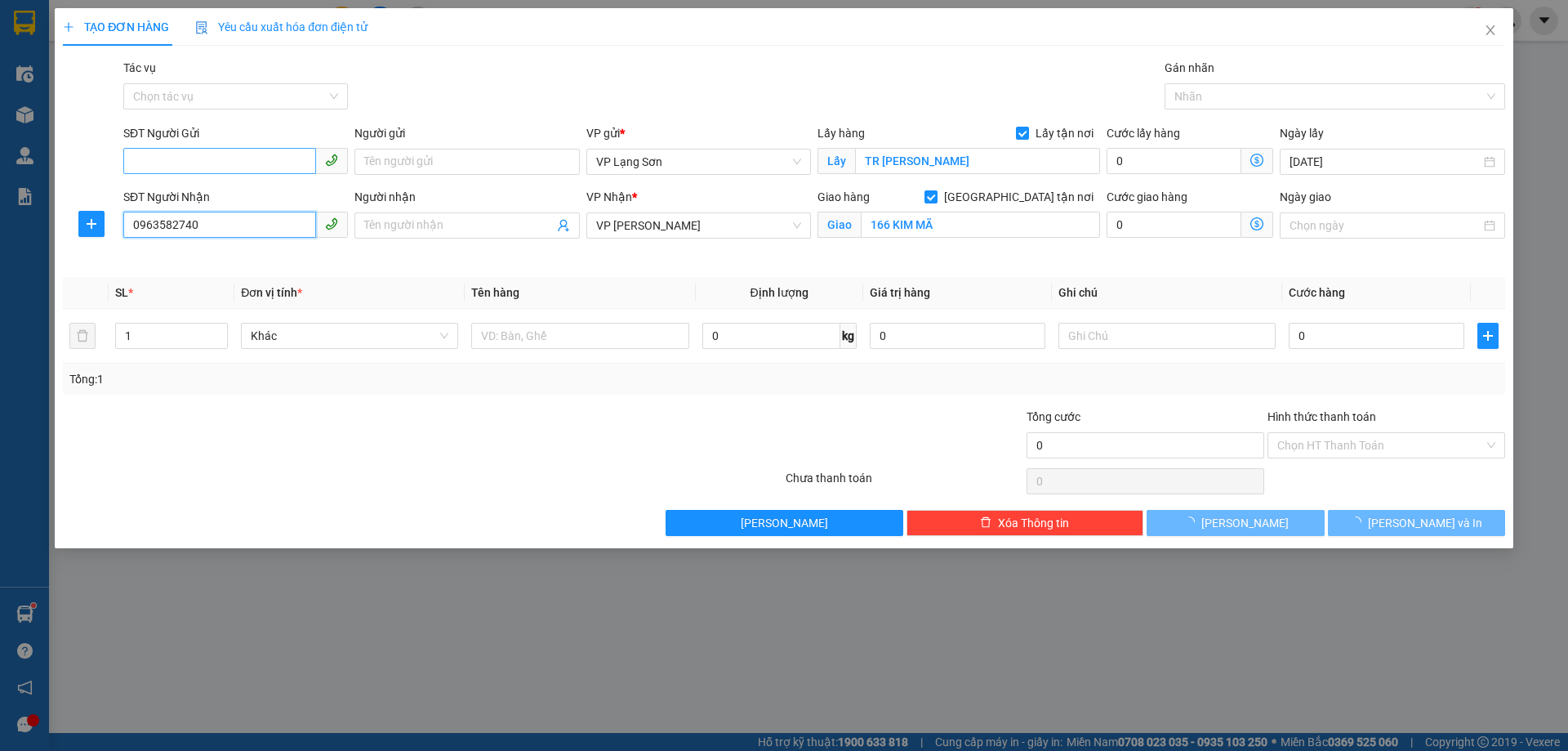
type input "0963582740"
click at [151, 148] on input "SĐT Người Gửi" at bounding box center [219, 161] width 192 height 26
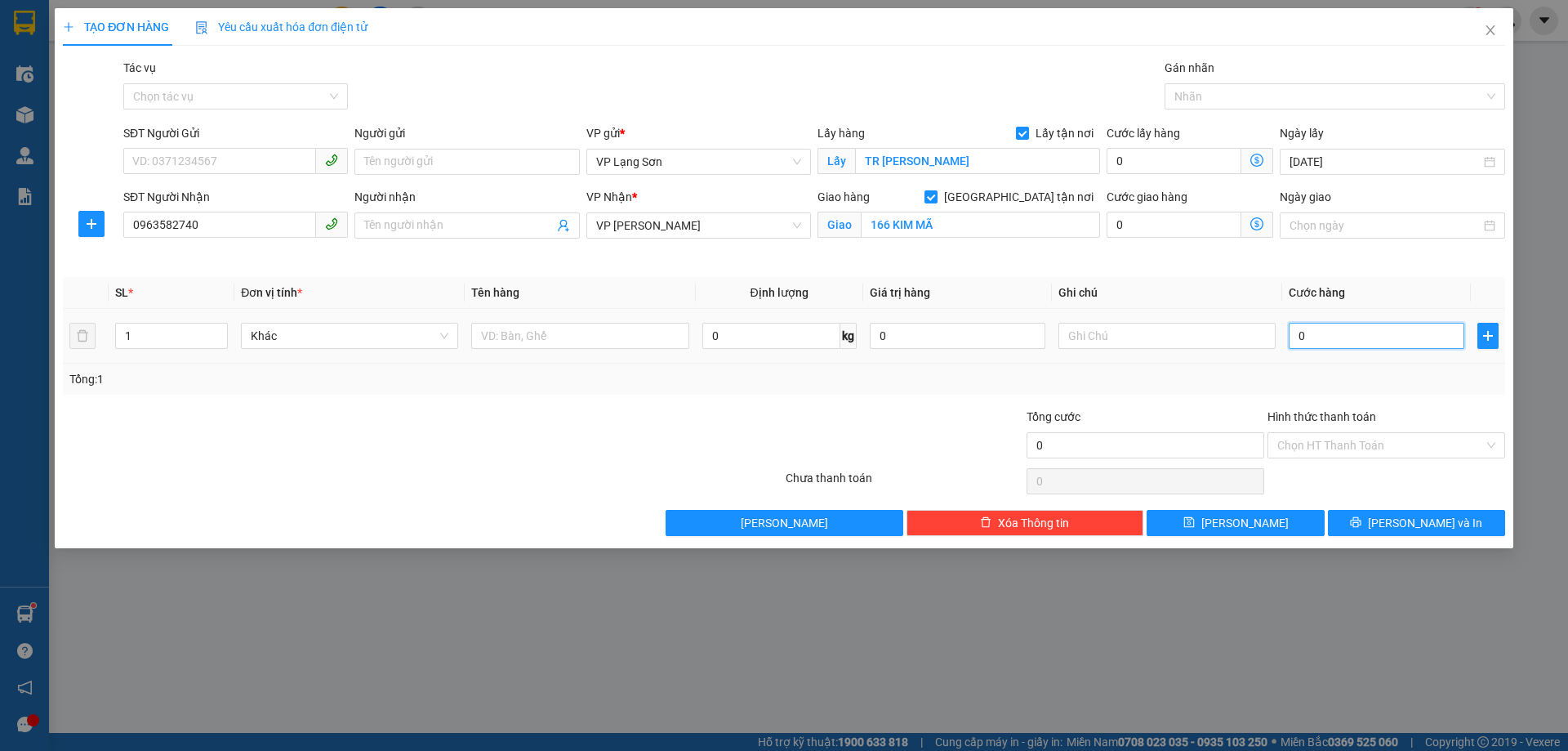
click at [1302, 338] on input "0" at bounding box center [1377, 336] width 176 height 26
type input "1"
type input "10"
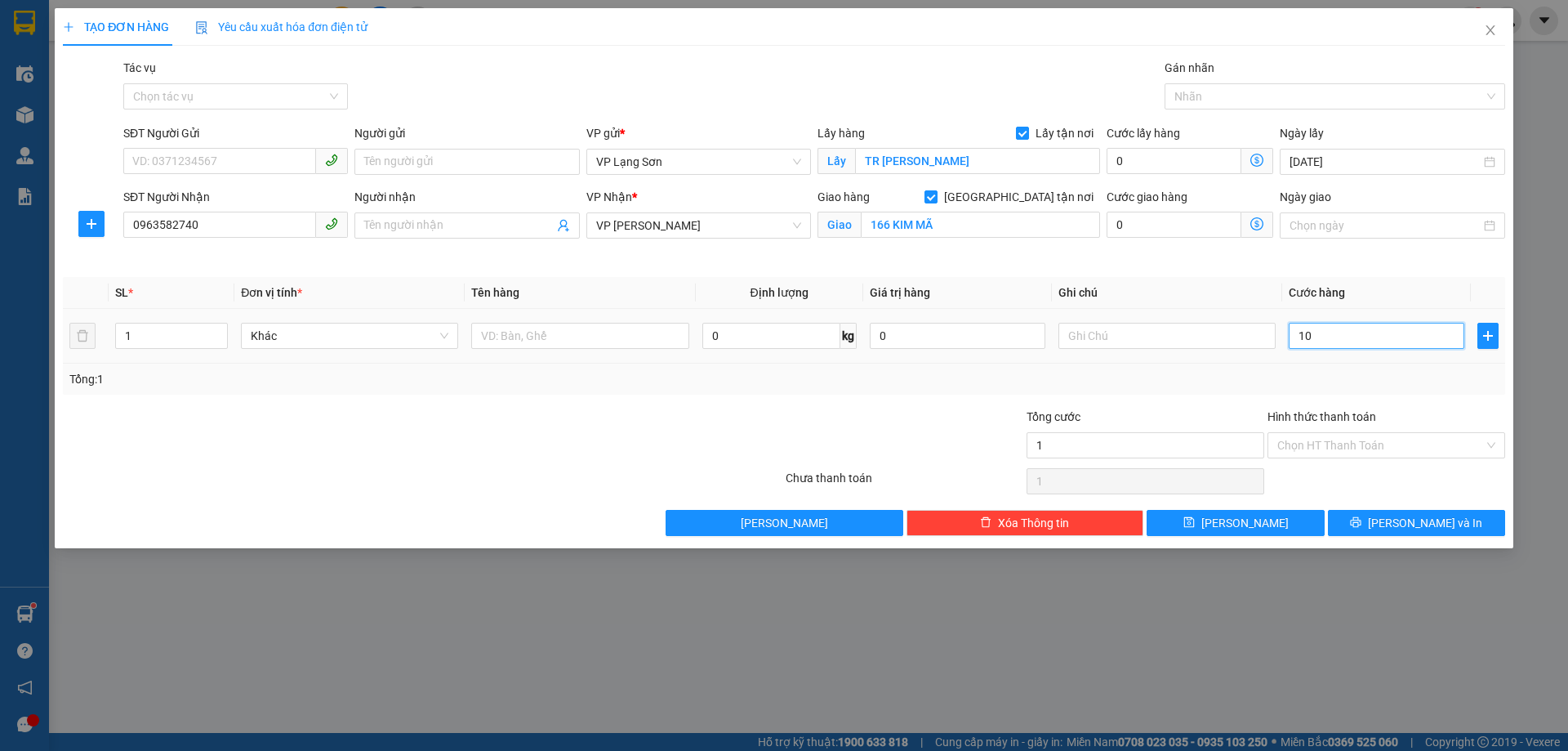
type input "10"
type input "100"
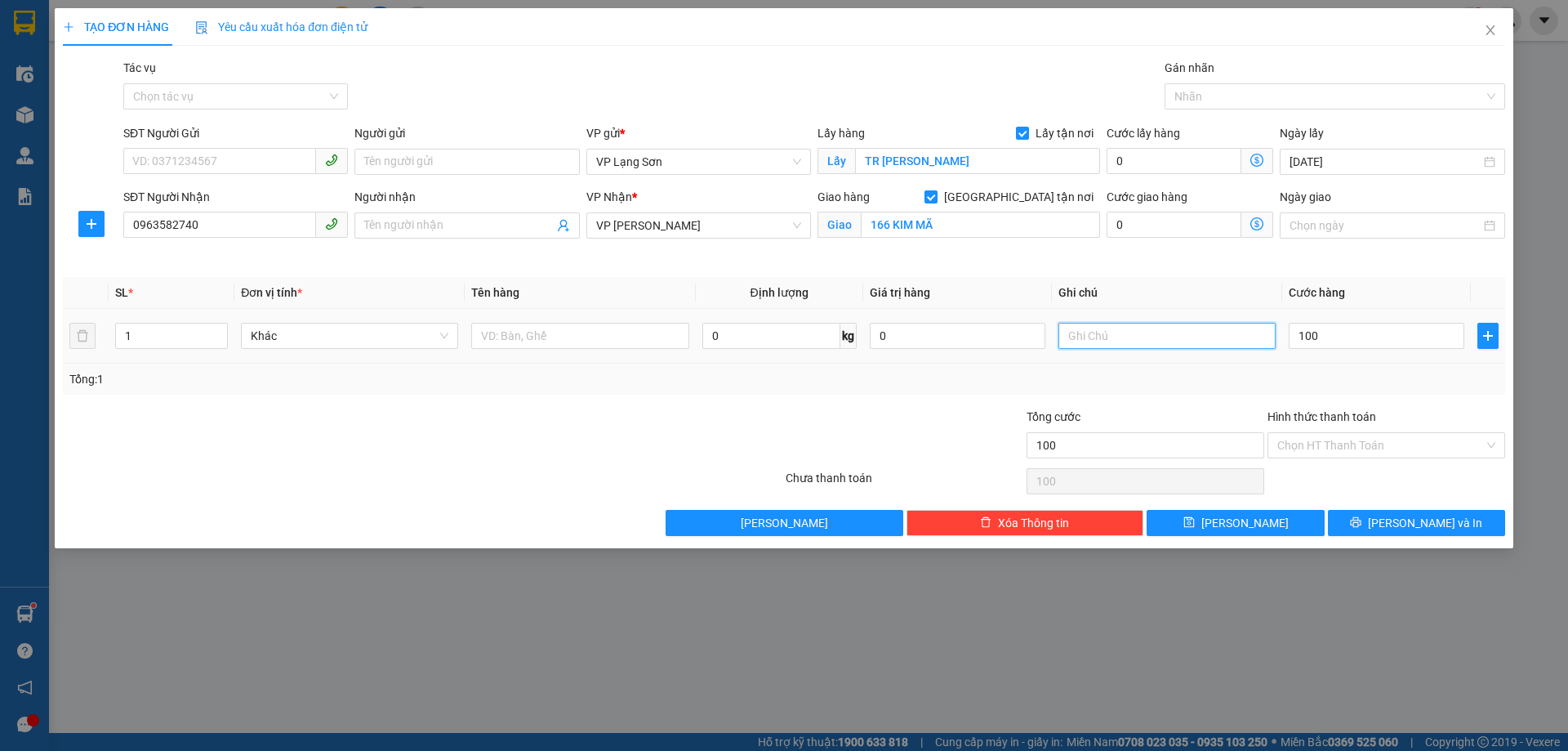
type input "100.000"
click at [1121, 332] on input "text" at bounding box center [1166, 336] width 217 height 26
type input "NG"
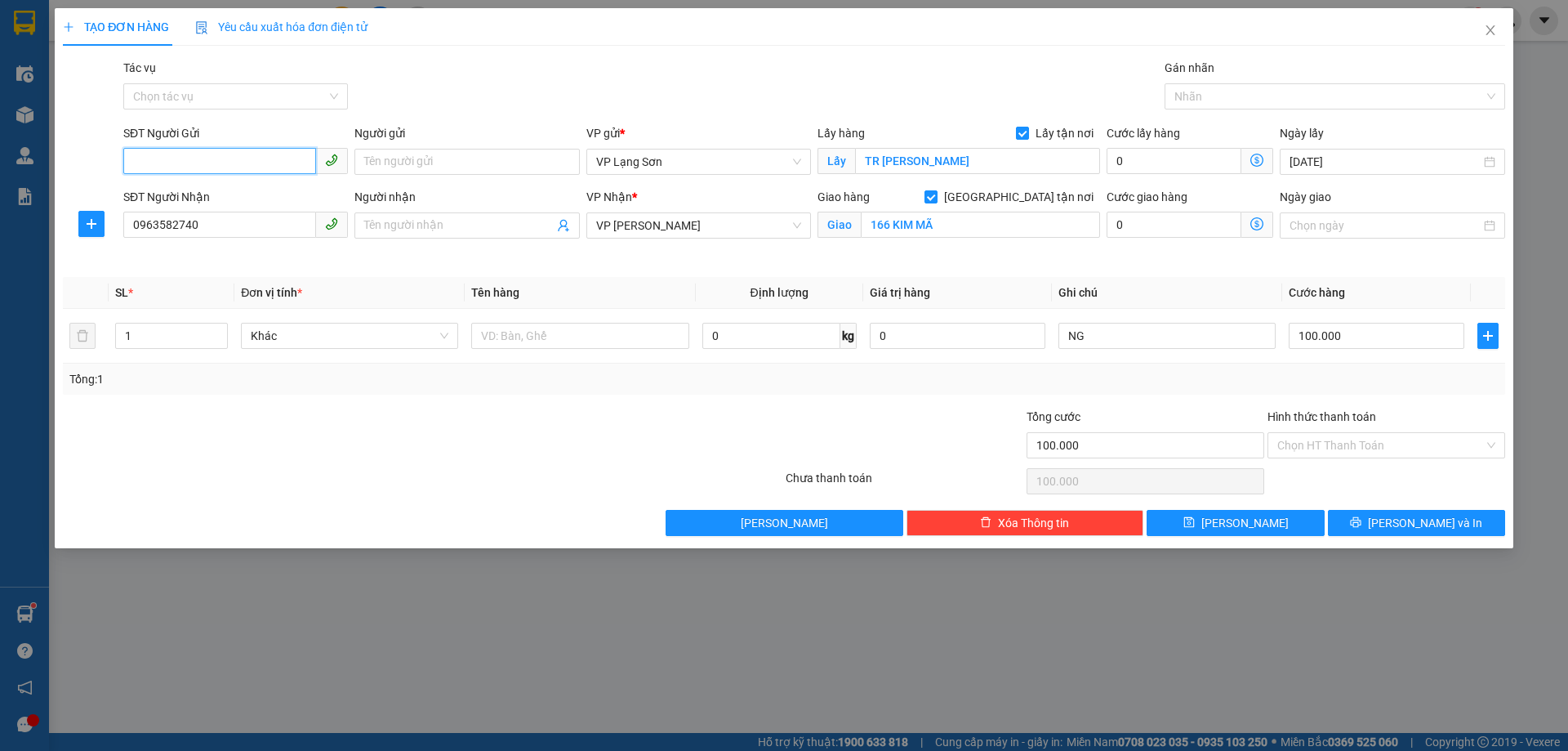
click at [150, 162] on input "SĐT Người Gửi" at bounding box center [219, 161] width 192 height 26
click at [173, 168] on input "07623557528" at bounding box center [219, 161] width 192 height 26
type input "0762357528"
click at [1139, 339] on input "NG" at bounding box center [1166, 336] width 217 height 26
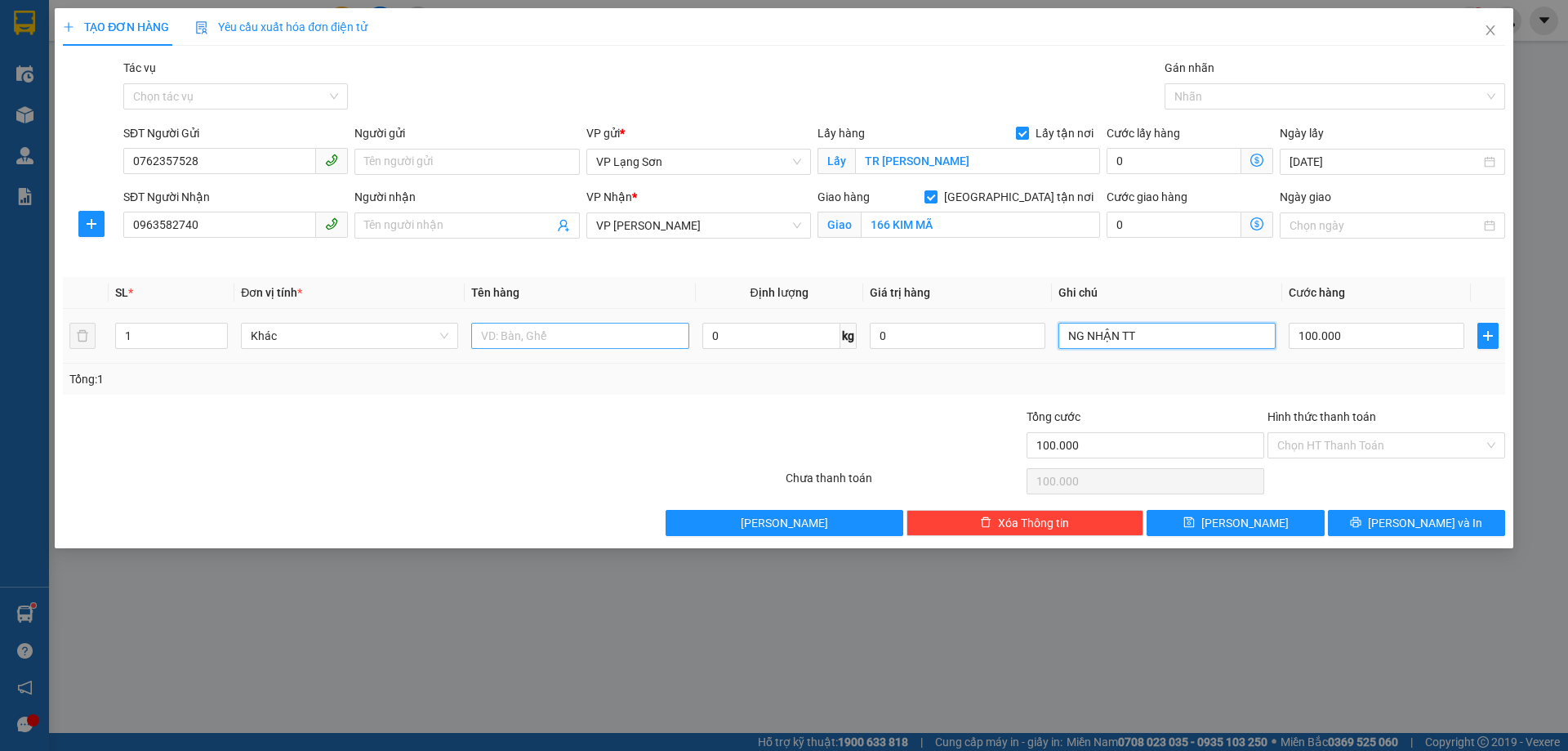
type input "NG NHẬN TT"
click at [514, 339] on input "text" at bounding box center [579, 336] width 217 height 26
type input "LAPTOP"
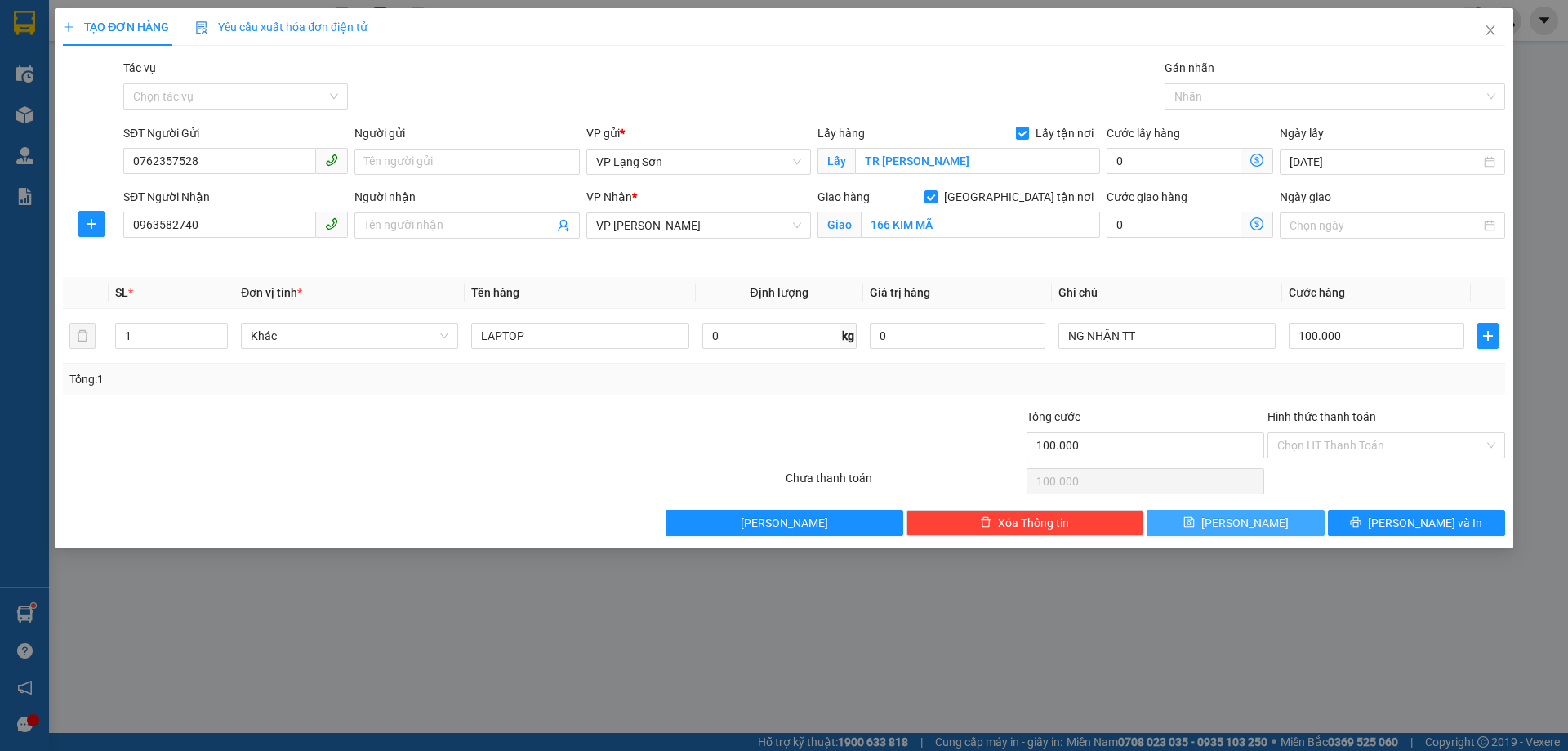
click at [1243, 528] on span "[PERSON_NAME]" at bounding box center [1245, 523] width 87 height 18
checkbox input "false"
type input "0"
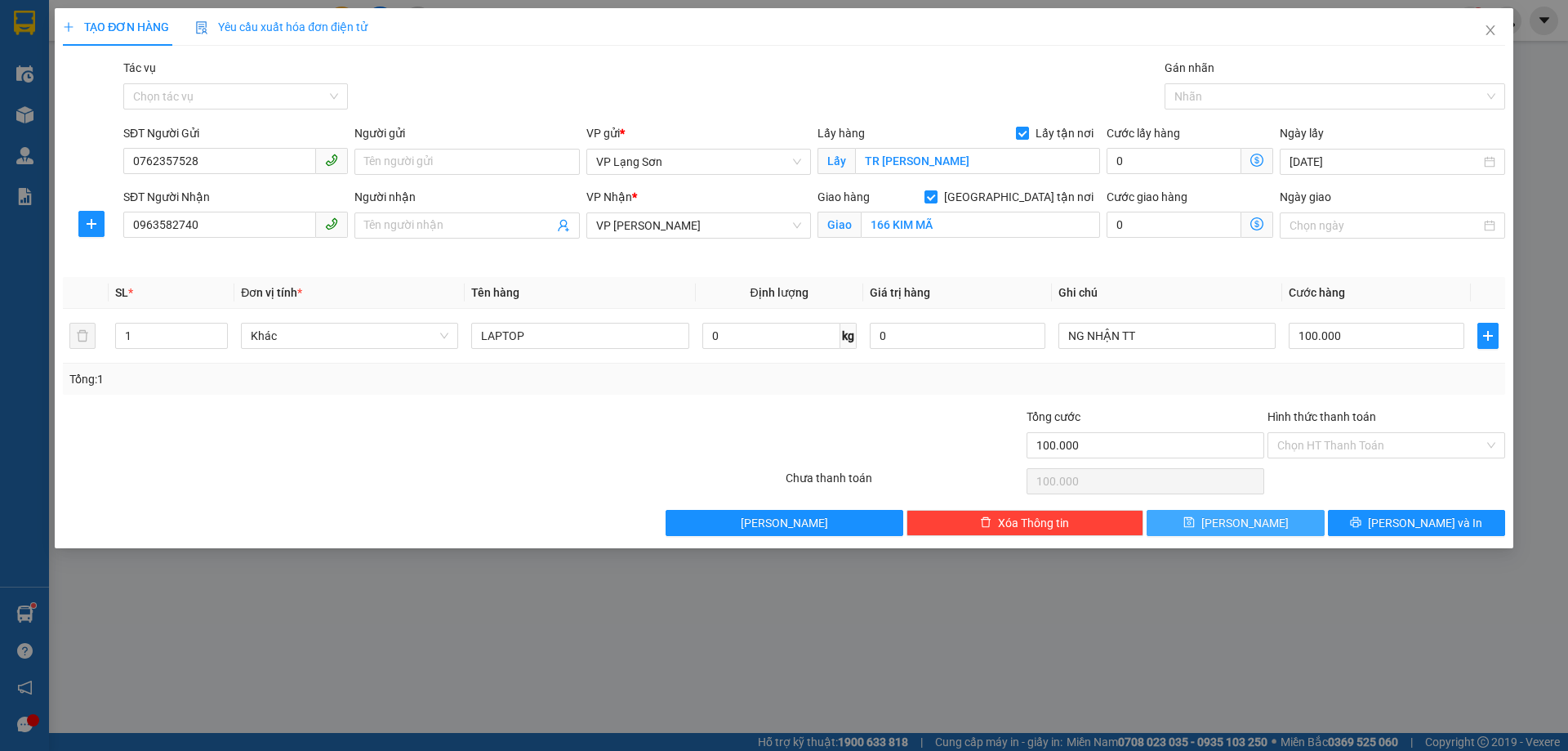
type input "0"
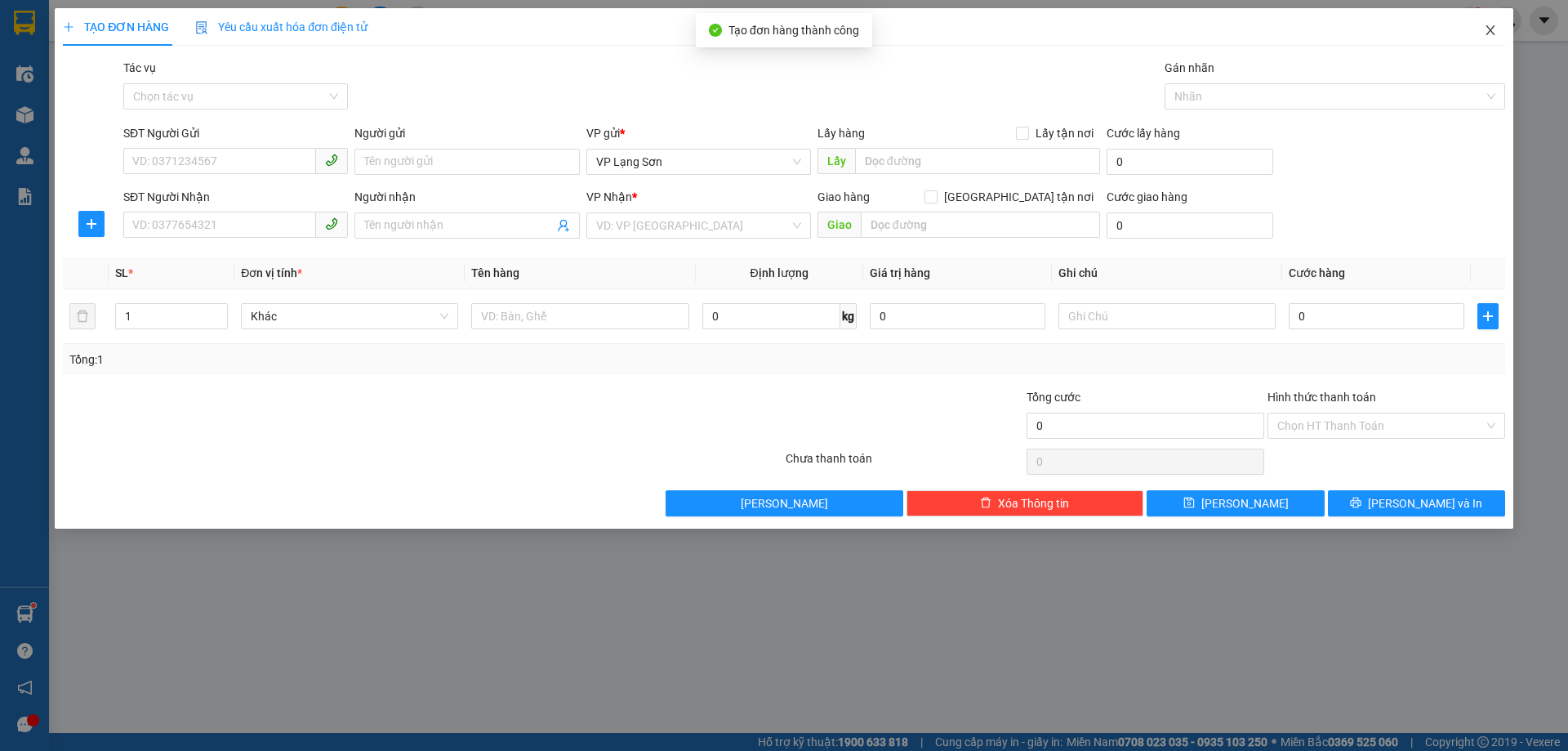
click at [1487, 29] on icon "close" at bounding box center [1491, 30] width 13 height 13
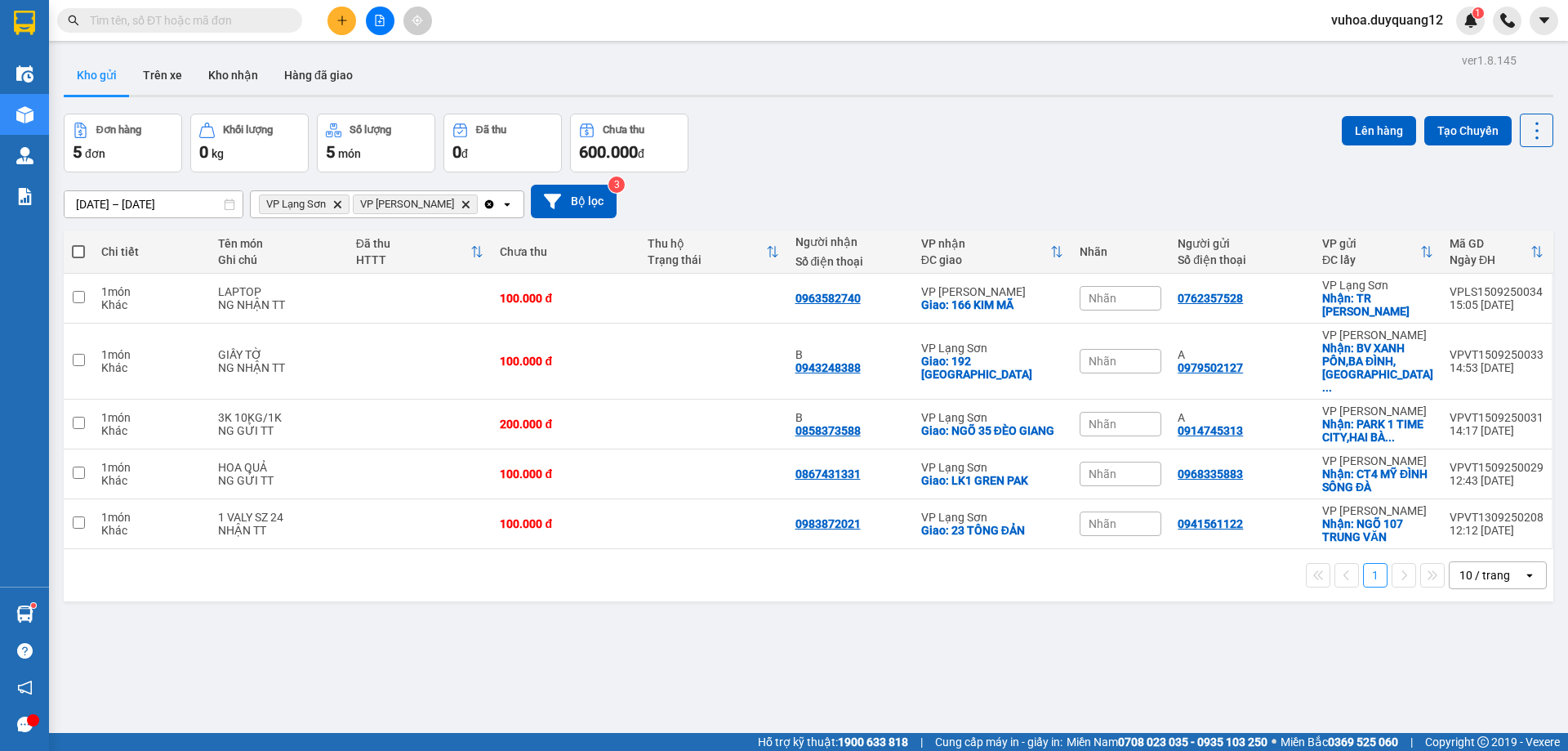
click at [1133, 158] on div "Đơn hàng 5 đơn Khối lượng 0 kg Số lượng 5 món Đã thu 0 đ Chưa thu 600.000 đ Lên…" at bounding box center [808, 142] width 1490 height 59
click at [1114, 295] on span "Nhãn" at bounding box center [1103, 298] width 28 height 13
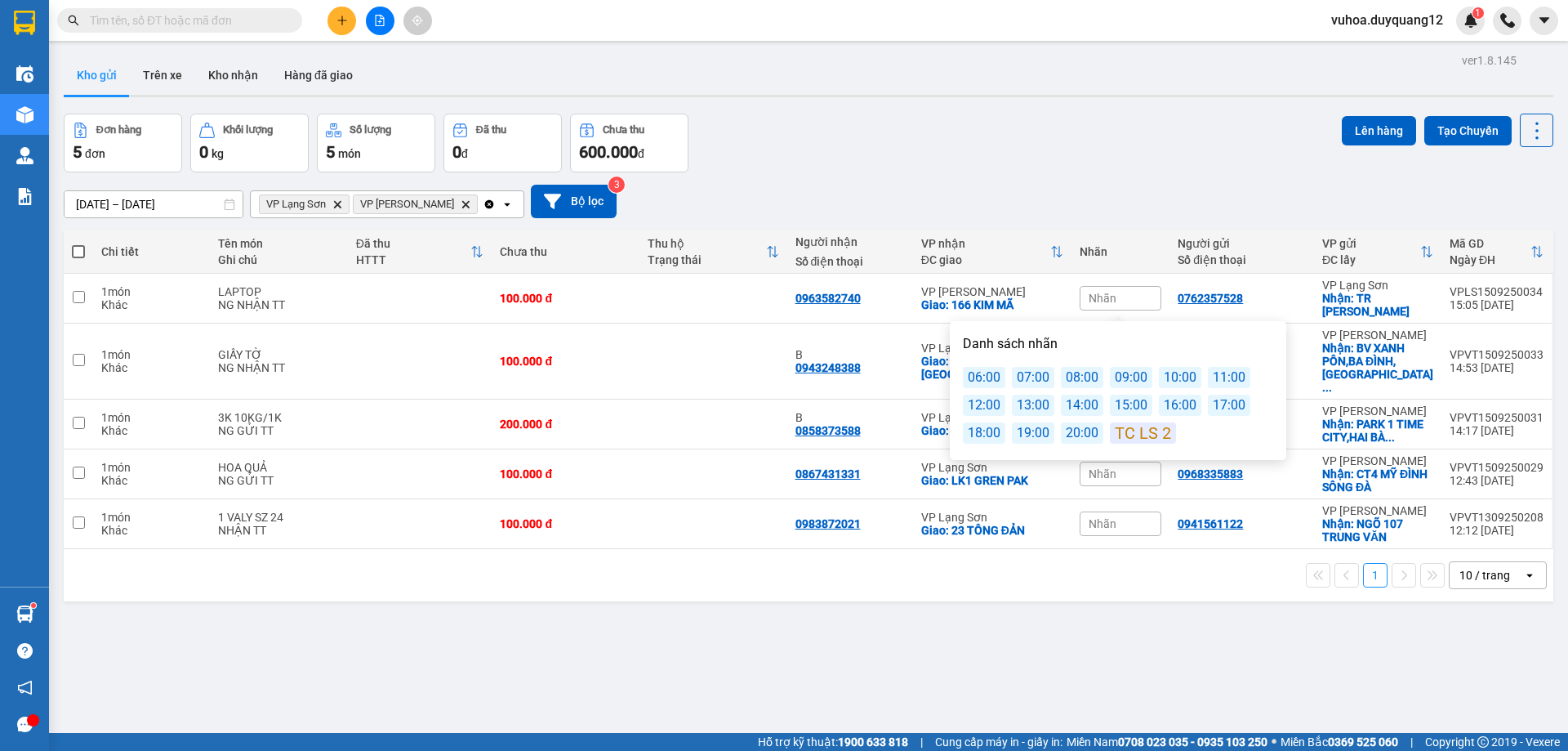
click at [1183, 409] on div "16:00" at bounding box center [1180, 405] width 42 height 21
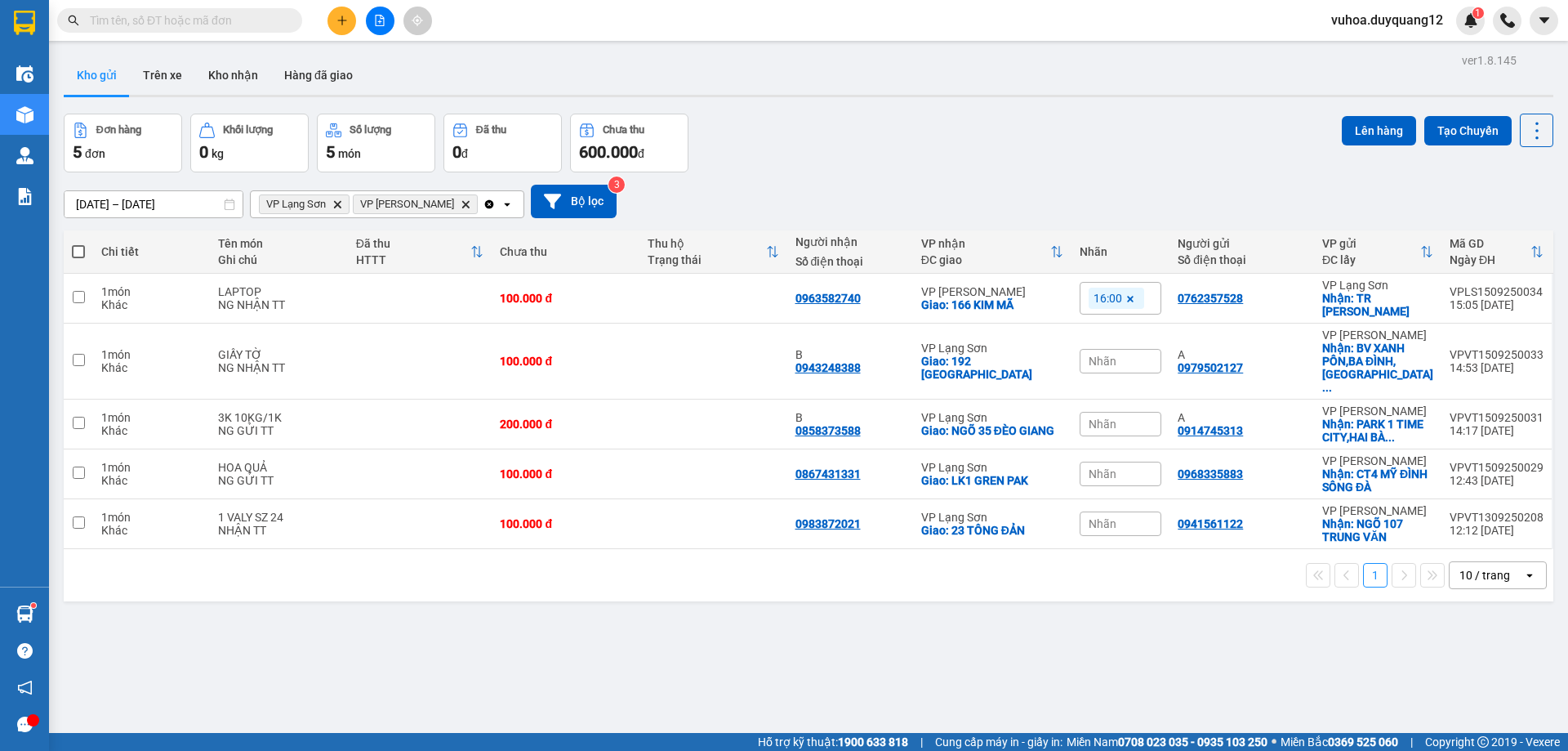
click at [1279, 606] on div "ver 1.8.145 Kho gửi Trên xe Kho nhận Hàng đã giao Đơn hàng 5 đơn Khối lượng 0 k…" at bounding box center [809, 425] width 1503 height 751
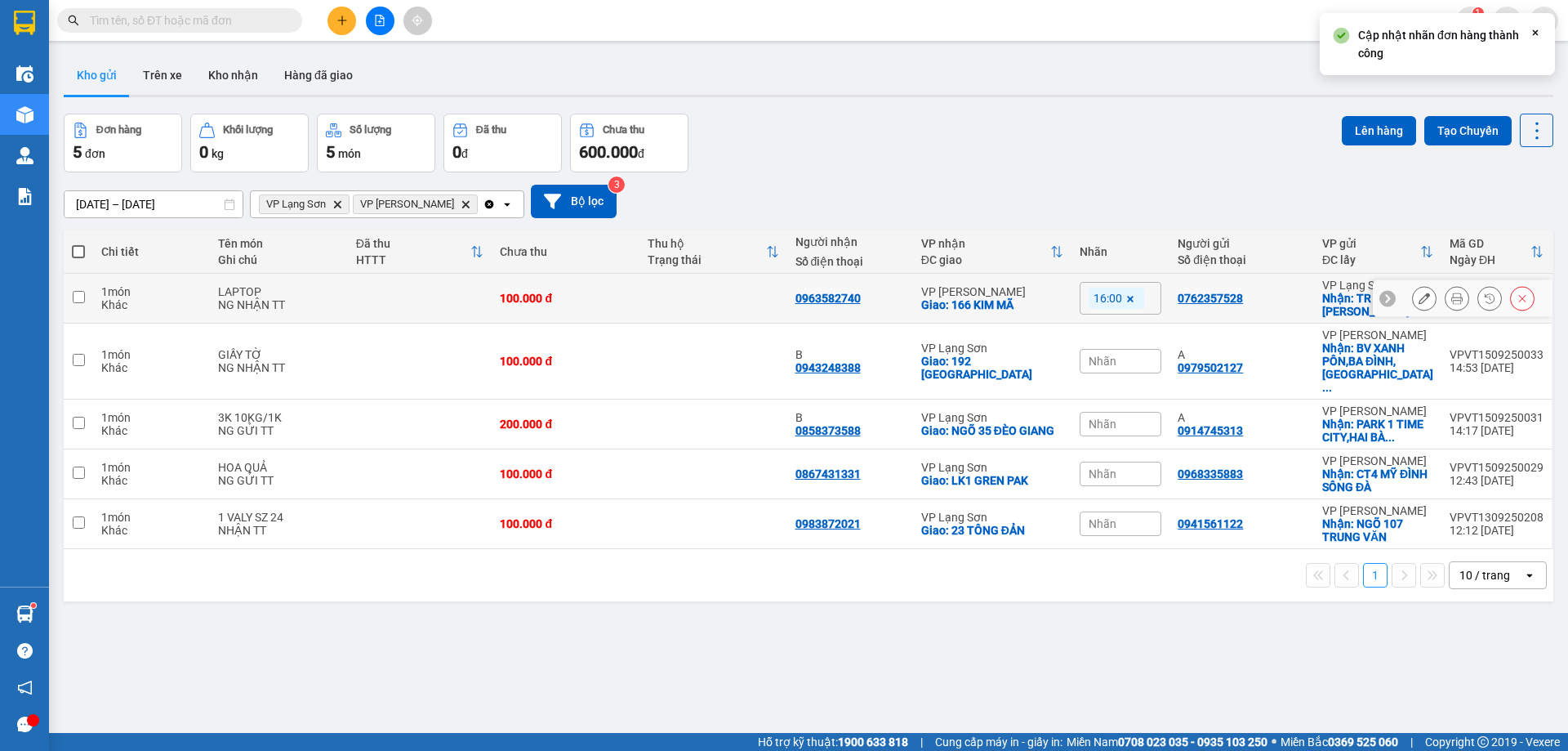
drag, startPoint x: 1373, startPoint y: 297, endPoint x: 1300, endPoint y: 300, distance: 73.1
click at [1382, 297] on icon at bounding box center [1387, 298] width 11 height 11
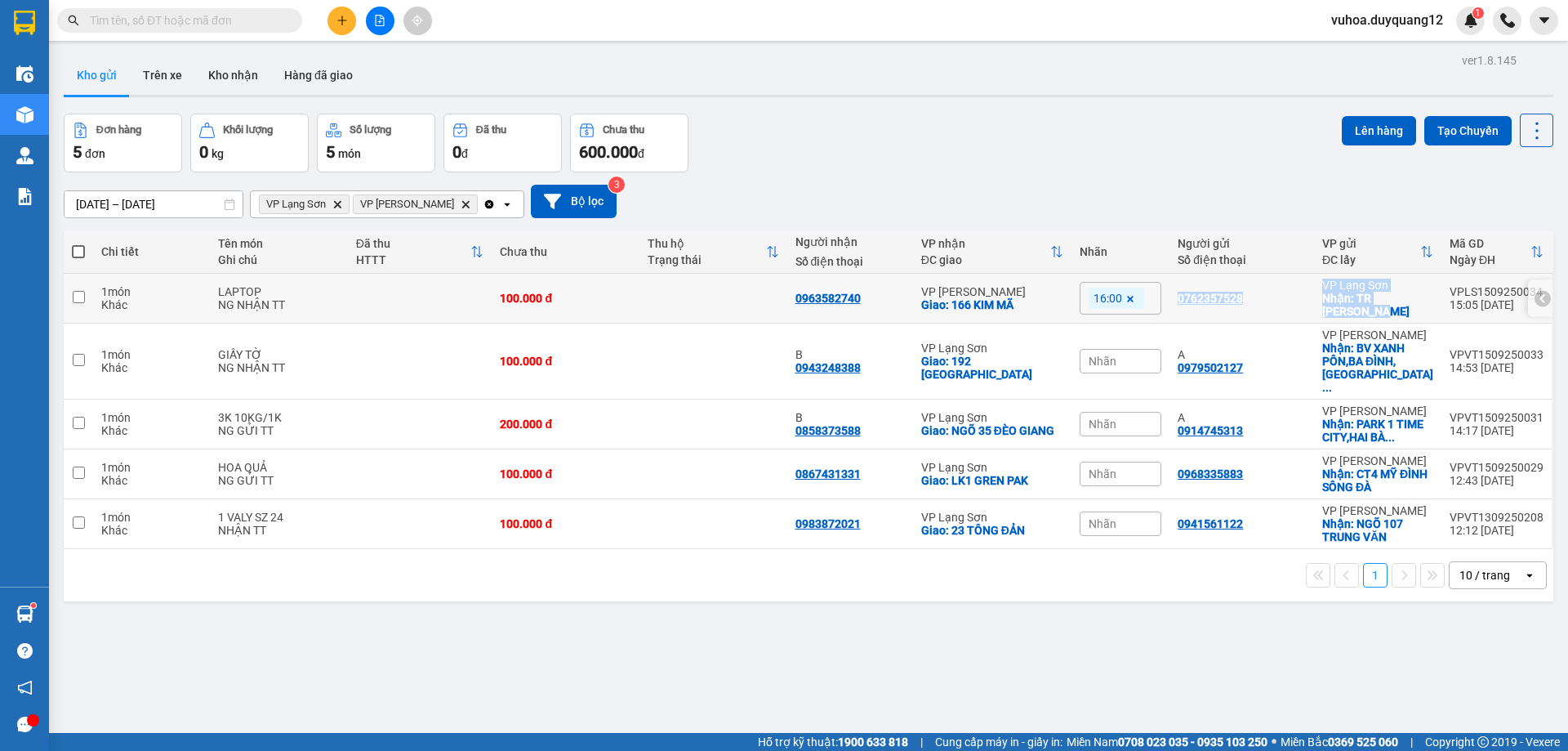
drag, startPoint x: 1173, startPoint y: 300, endPoint x: 1393, endPoint y: 308, distance: 220.1
click at [1393, 308] on tr "1 món Khác LAPTOP NG NHẬN TT 100.000 đ 0963582740 VP [PERSON_NAME]: 166 KIM MÃ …" at bounding box center [808, 298] width 1490 height 50
checkbox input "true"
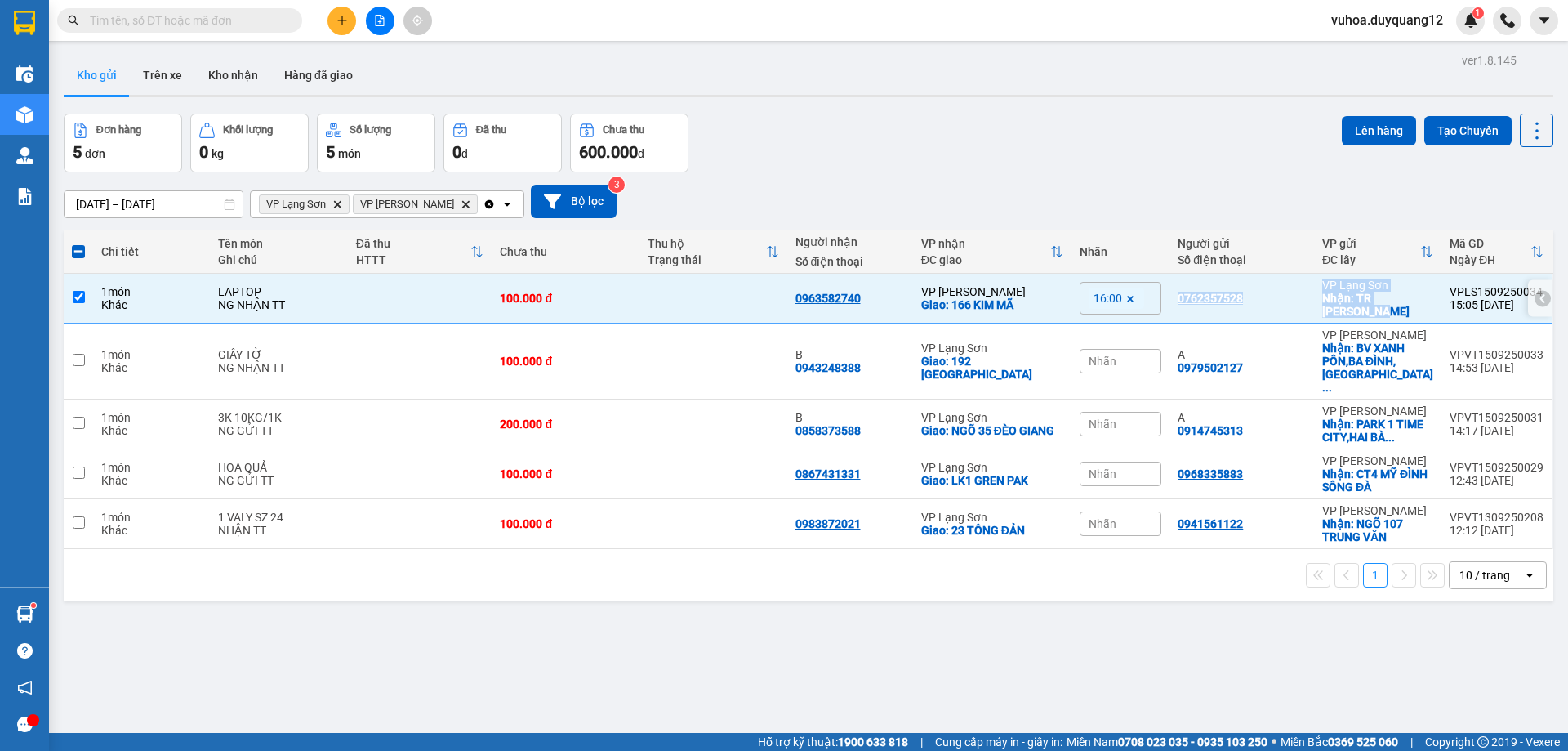
copy tr "0762357528 VP Lạng Sơn Nhận: TR [PERSON_NAME]"
click at [339, 29] on button at bounding box center [342, 20] width 29 height 29
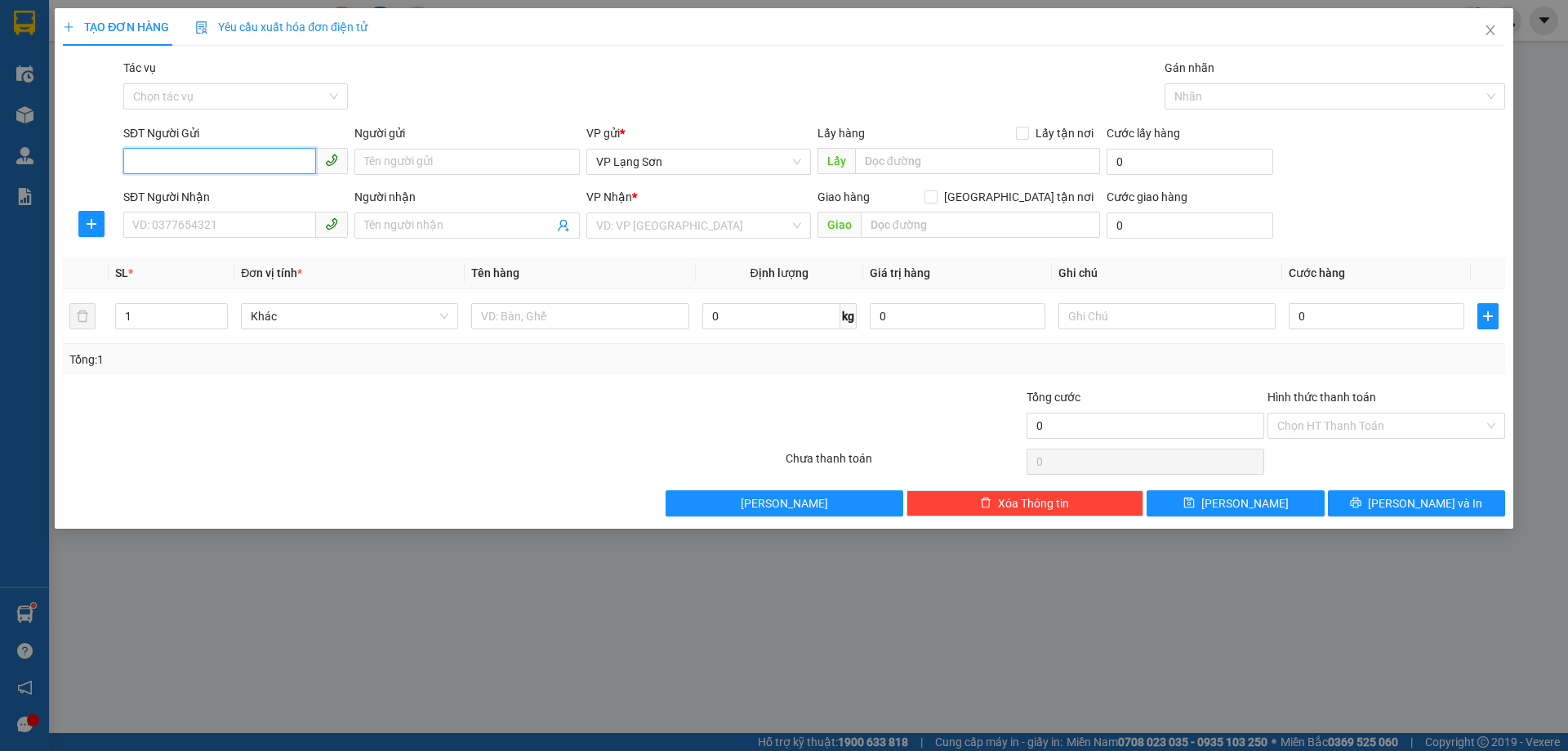
click at [157, 164] on input "SĐT Người Gửi" at bounding box center [219, 161] width 192 height 26
paste input "0966345556"
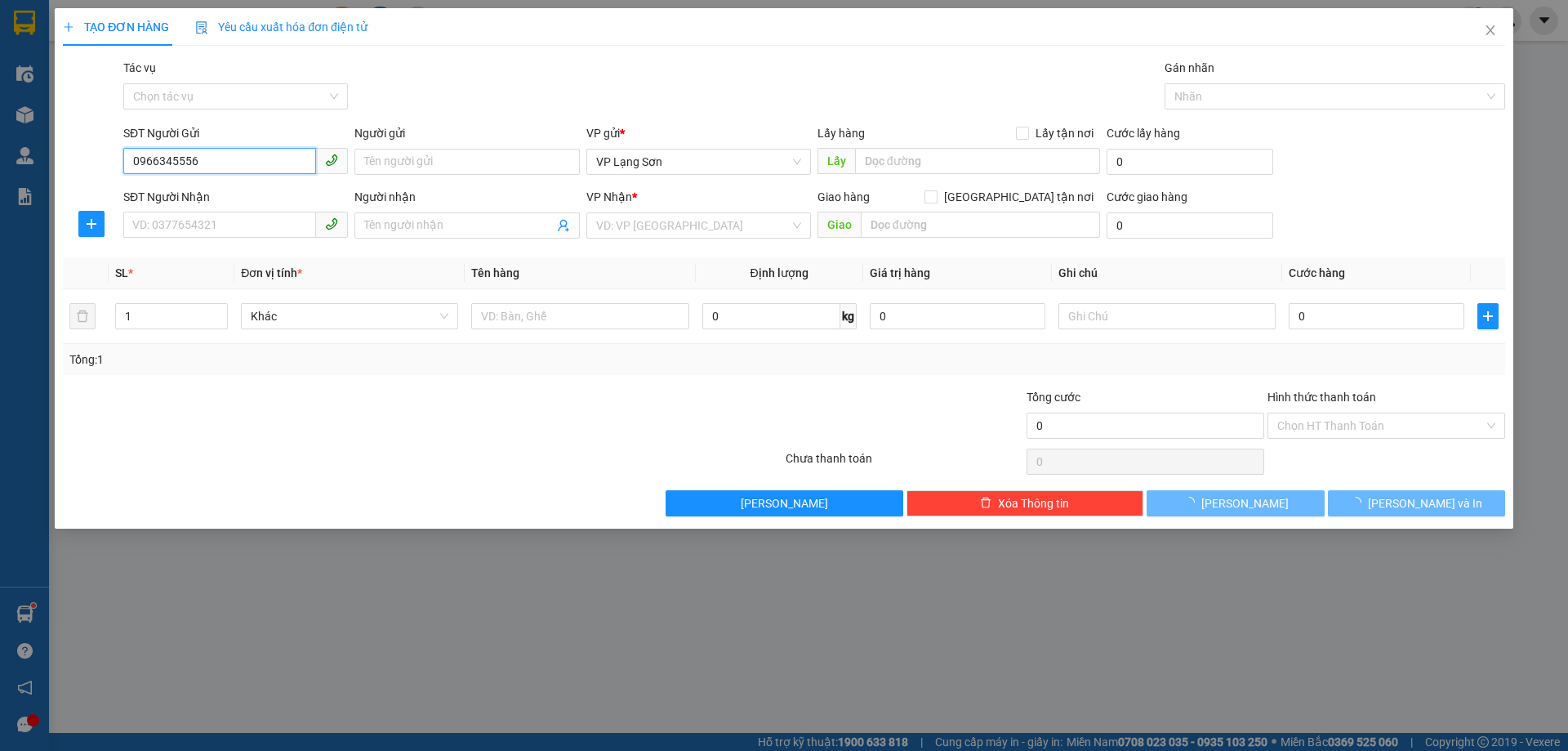
click at [136, 164] on input "0966345556" at bounding box center [219, 161] width 192 height 26
click at [688, 171] on span "VP Lạng Sơn" at bounding box center [698, 162] width 205 height 25
type input "0966345556"
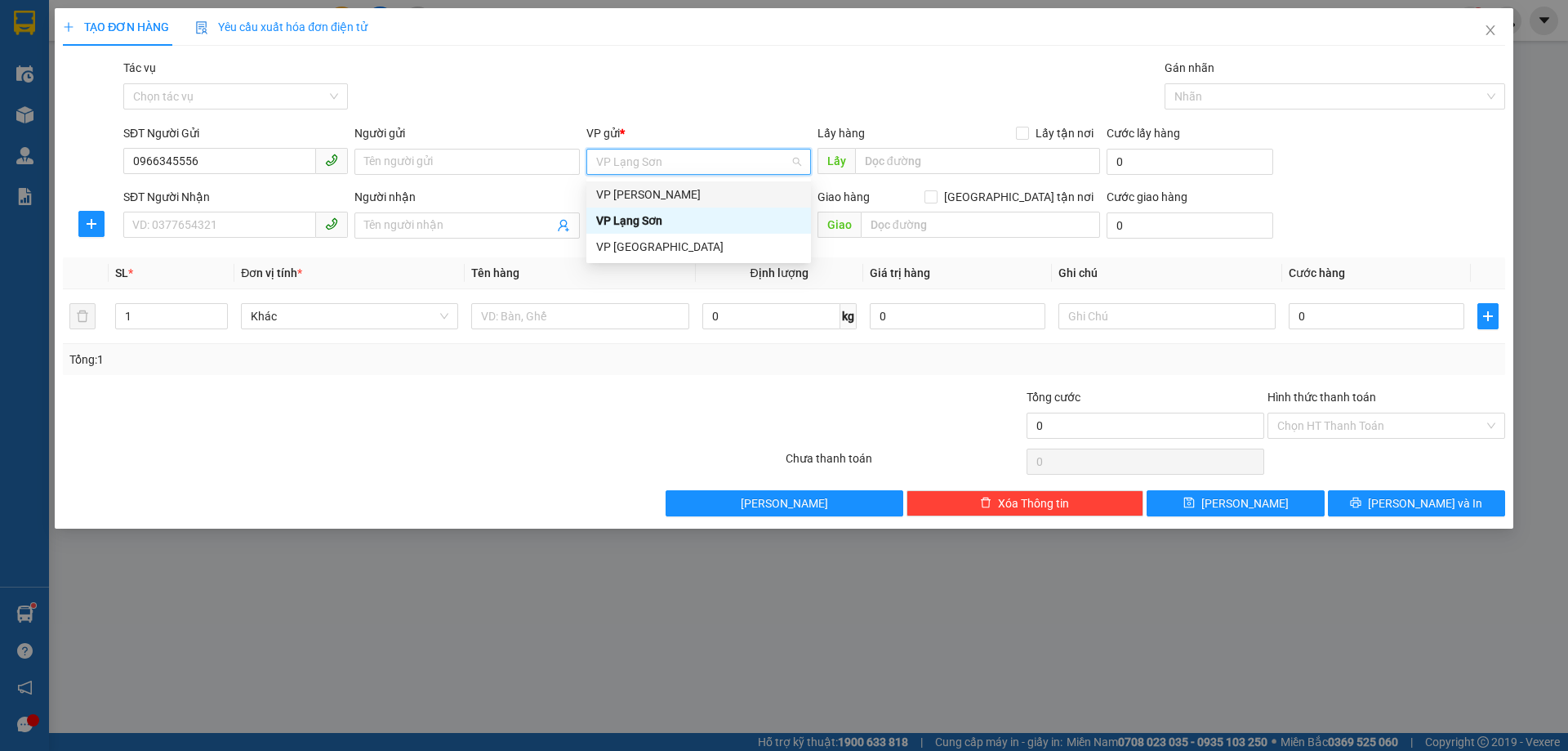
drag, startPoint x: 668, startPoint y: 201, endPoint x: 677, endPoint y: 198, distance: 9.5
click at [669, 201] on div "VP [PERSON_NAME]" at bounding box center [698, 194] width 205 height 18
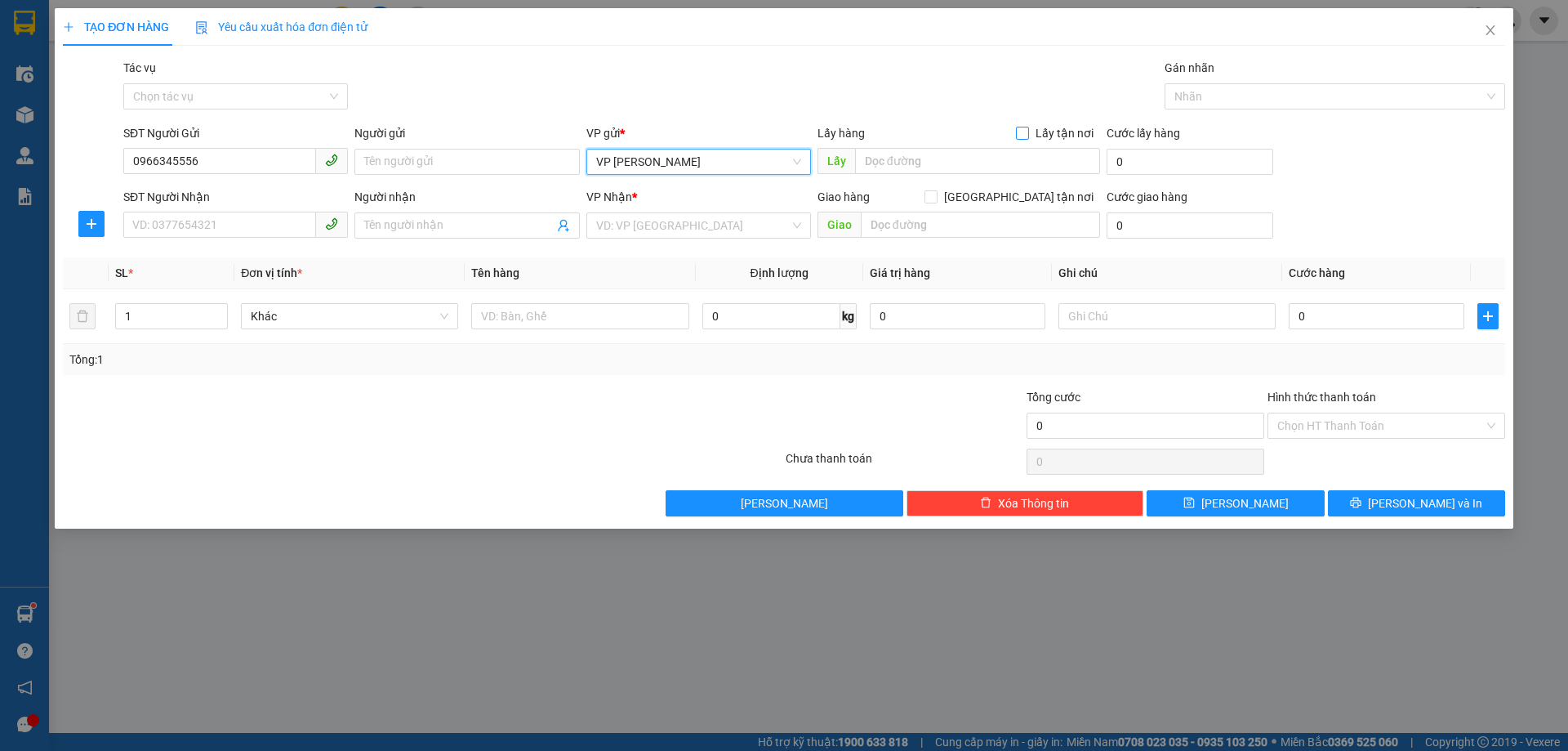
click at [1021, 127] on input "Lấy tận nơi" at bounding box center [1021, 132] width 11 height 11
checkbox input "true"
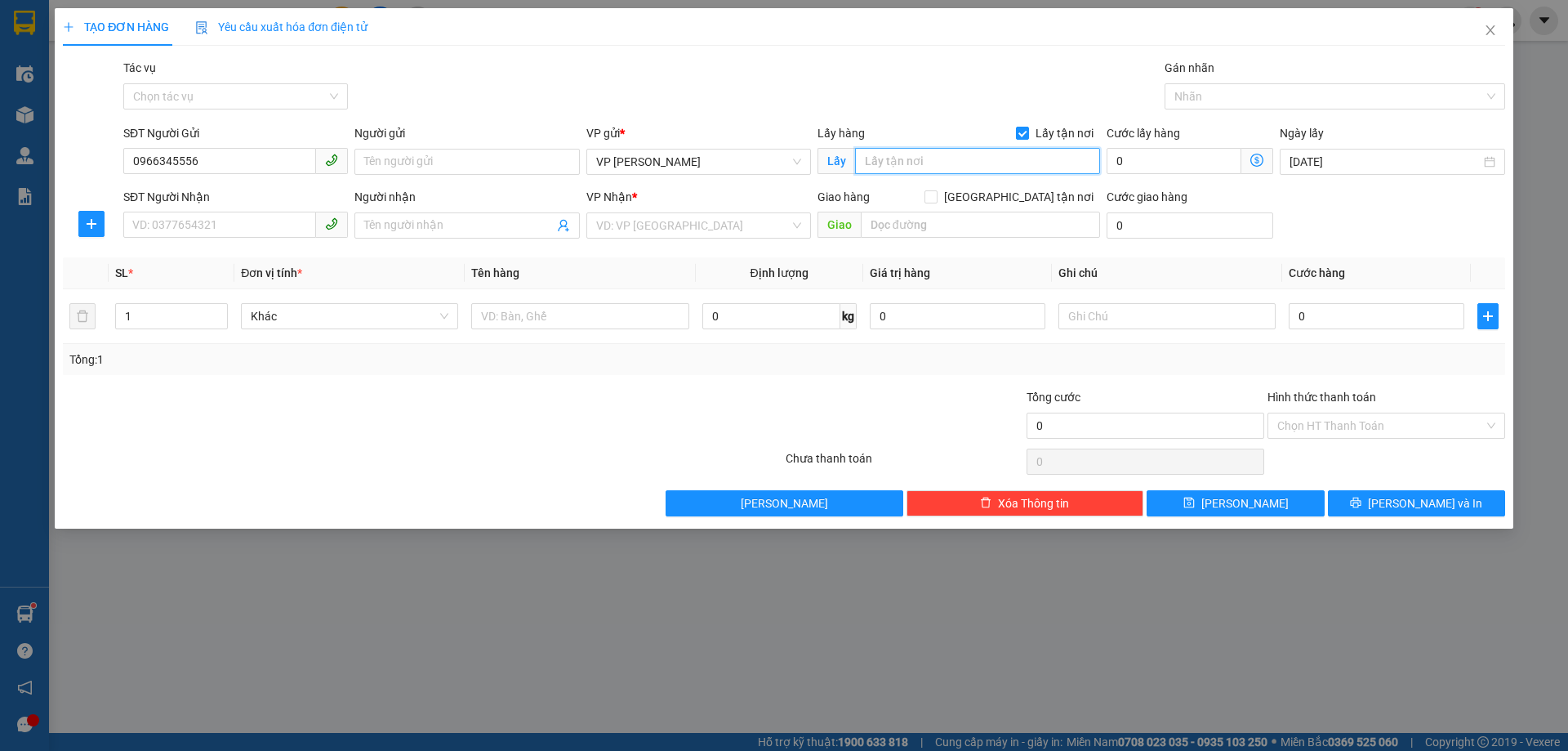
click at [946, 163] on input "text" at bounding box center [977, 161] width 245 height 26
type input "512 MINH KHAI"
click at [936, 201] on input "[GEOGRAPHIC_DATA] tận nơi" at bounding box center [930, 196] width 11 height 11
checkbox input "true"
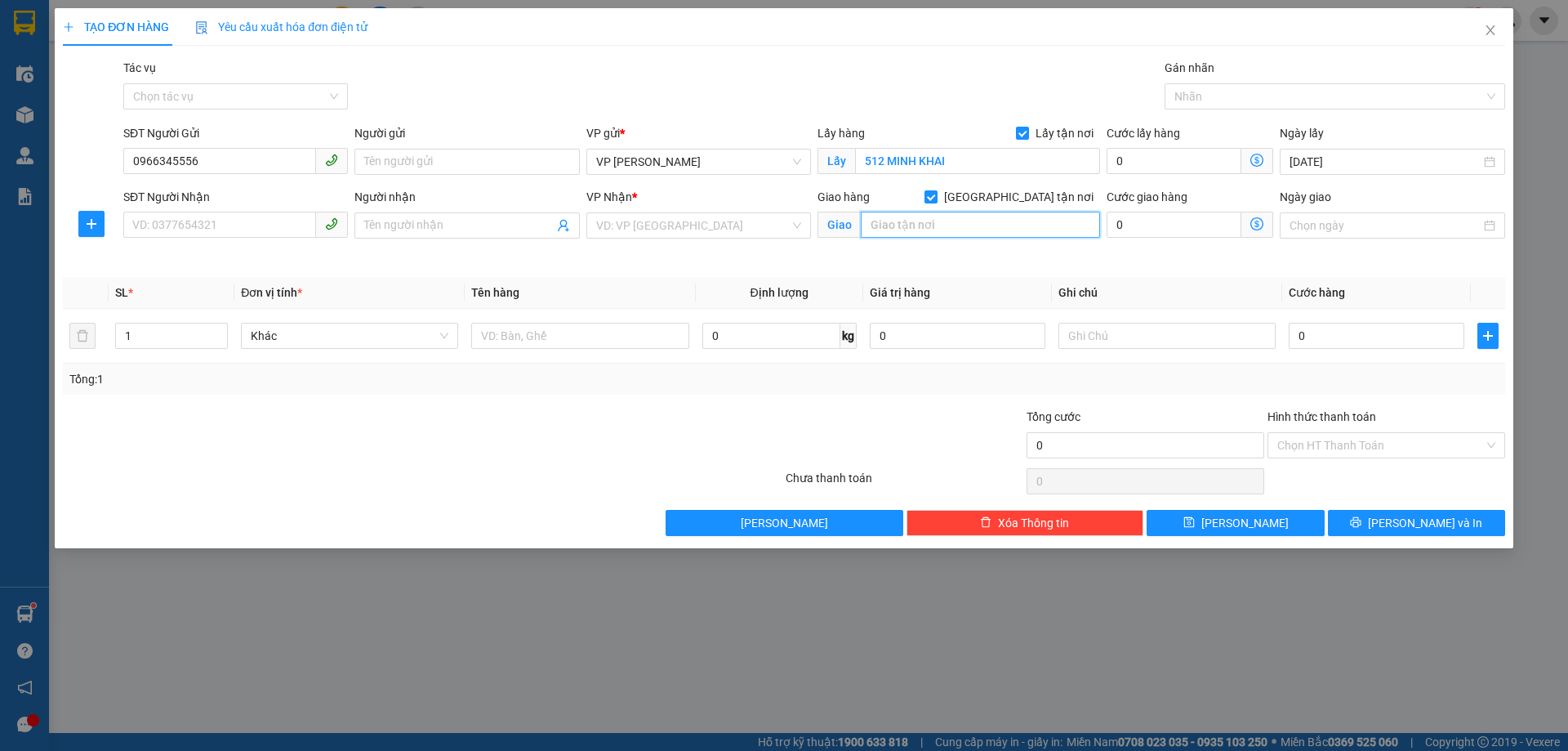
click at [963, 234] on input "text" at bounding box center [981, 225] width 239 height 26
click at [626, 223] on input "search" at bounding box center [693, 226] width 193 height 25
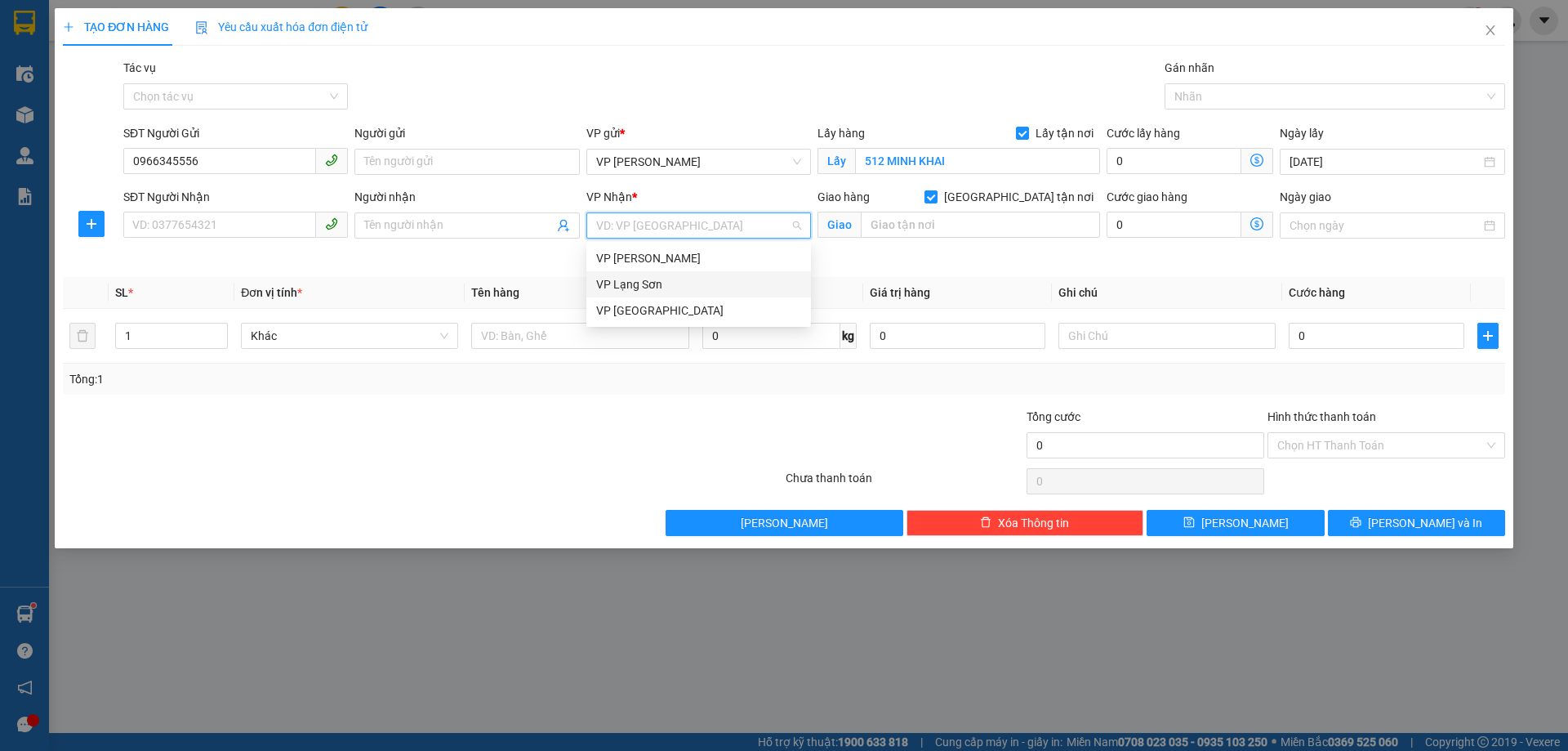
click at [633, 288] on div "VP Lạng Sơn" at bounding box center [698, 284] width 205 height 18
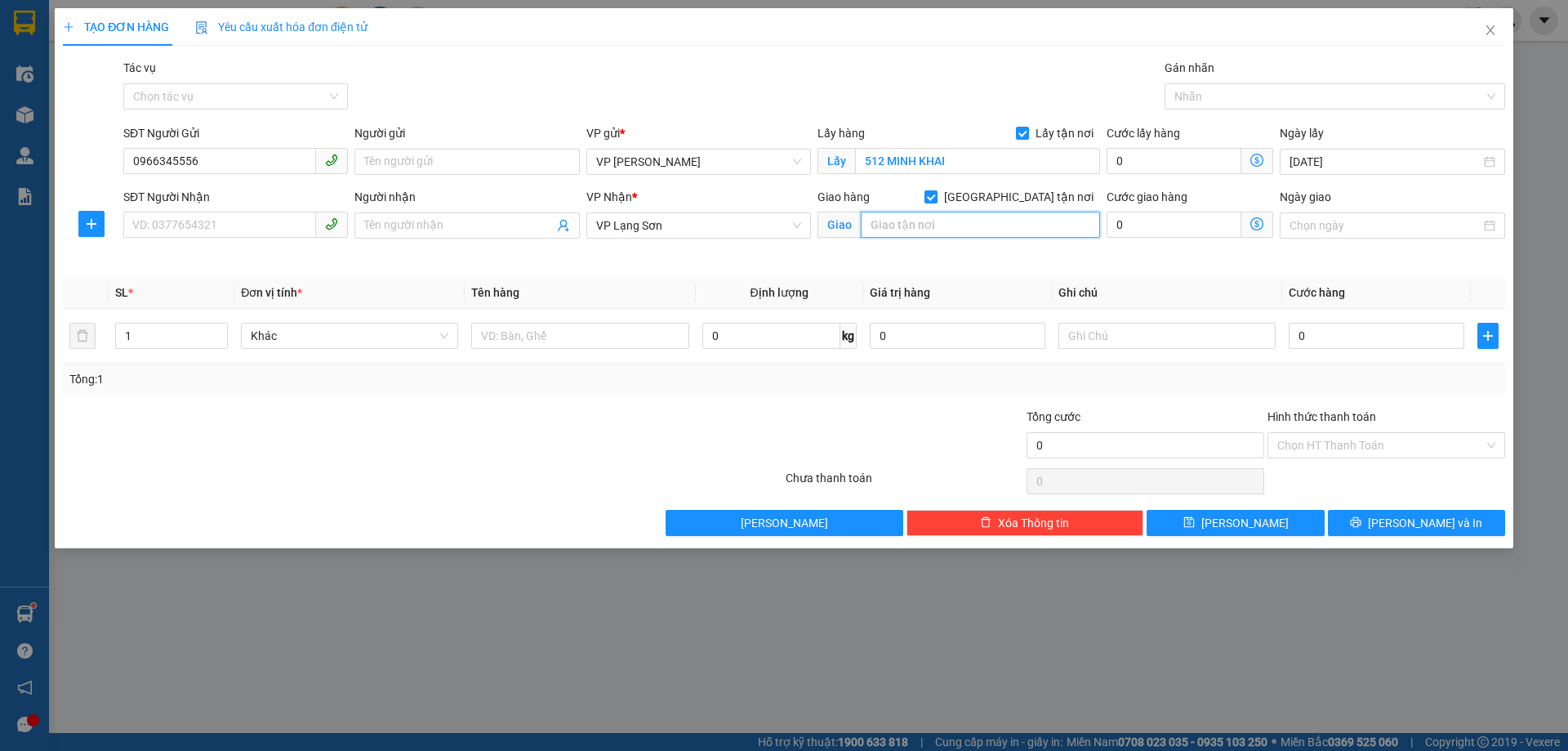
click at [975, 231] on input "text" at bounding box center [981, 225] width 239 height 26
click at [868, 233] on input "TRẦN" at bounding box center [981, 225] width 239 height 26
click at [935, 229] on input "98 TRẦN" at bounding box center [981, 225] width 239 height 26
type input "98 [PERSON_NAME]"
click at [140, 222] on input "SĐT Người Nhận" at bounding box center [219, 225] width 192 height 26
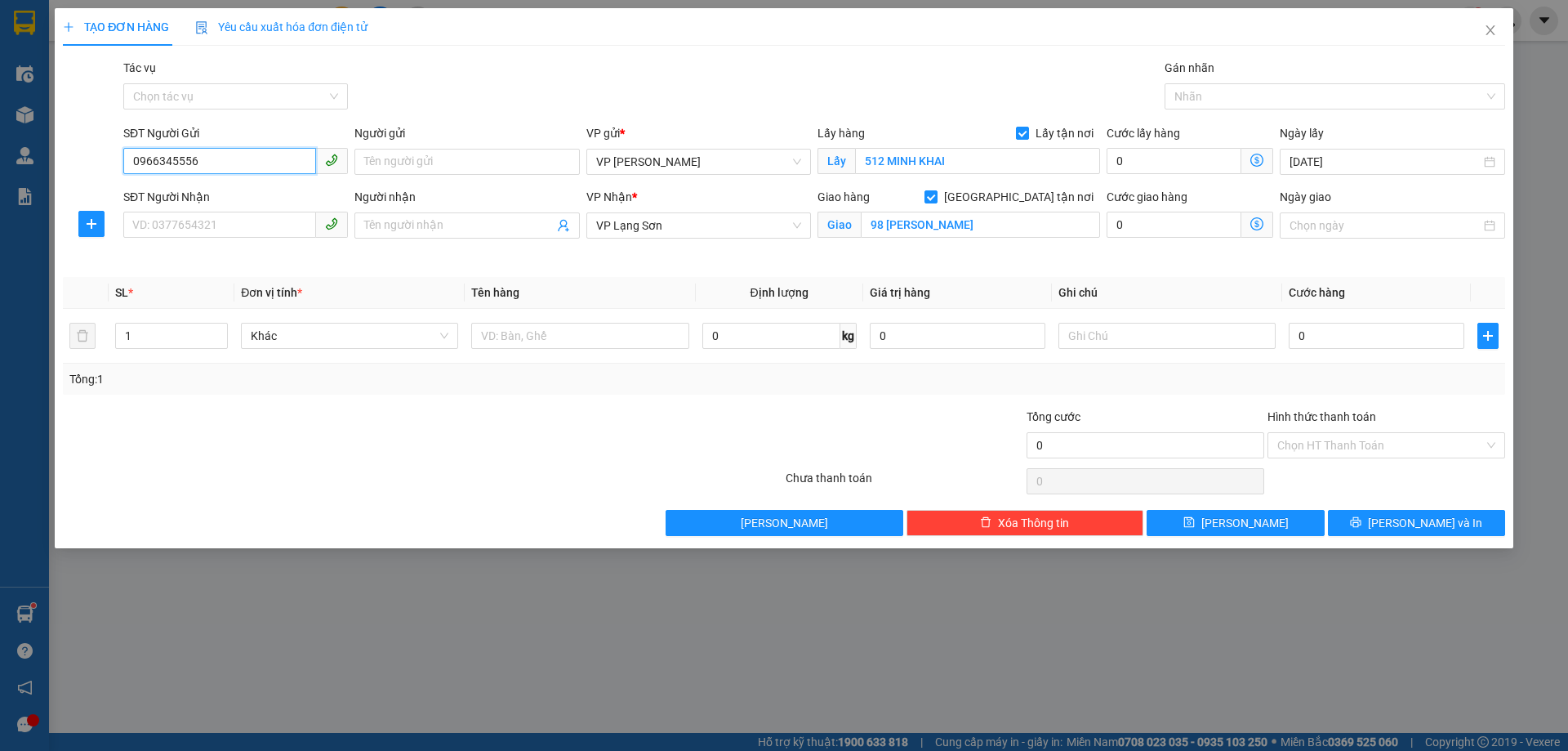
click at [134, 160] on input "0966345556" at bounding box center [219, 161] width 192 height 26
click at [143, 227] on input "SĐT Người Nhận" at bounding box center [219, 225] width 192 height 26
click at [541, 337] on input "text" at bounding box center [579, 336] width 217 height 26
type input "MẮT KÍNH"
click at [153, 226] on input "SĐT Người Nhận" at bounding box center [219, 225] width 192 height 26
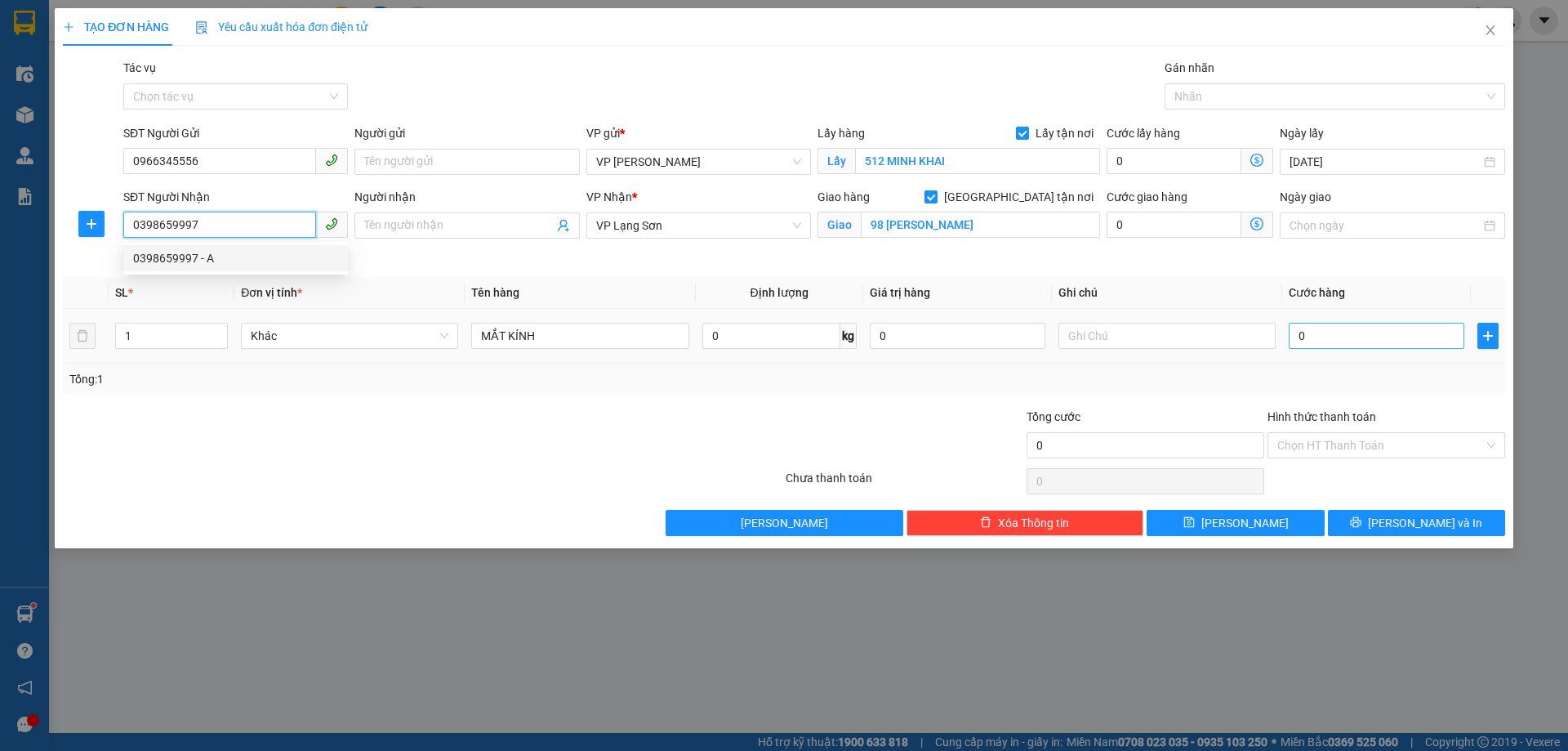
type input "0398659997"
click at [1351, 346] on input "0" at bounding box center [1377, 336] width 176 height 26
type input "1"
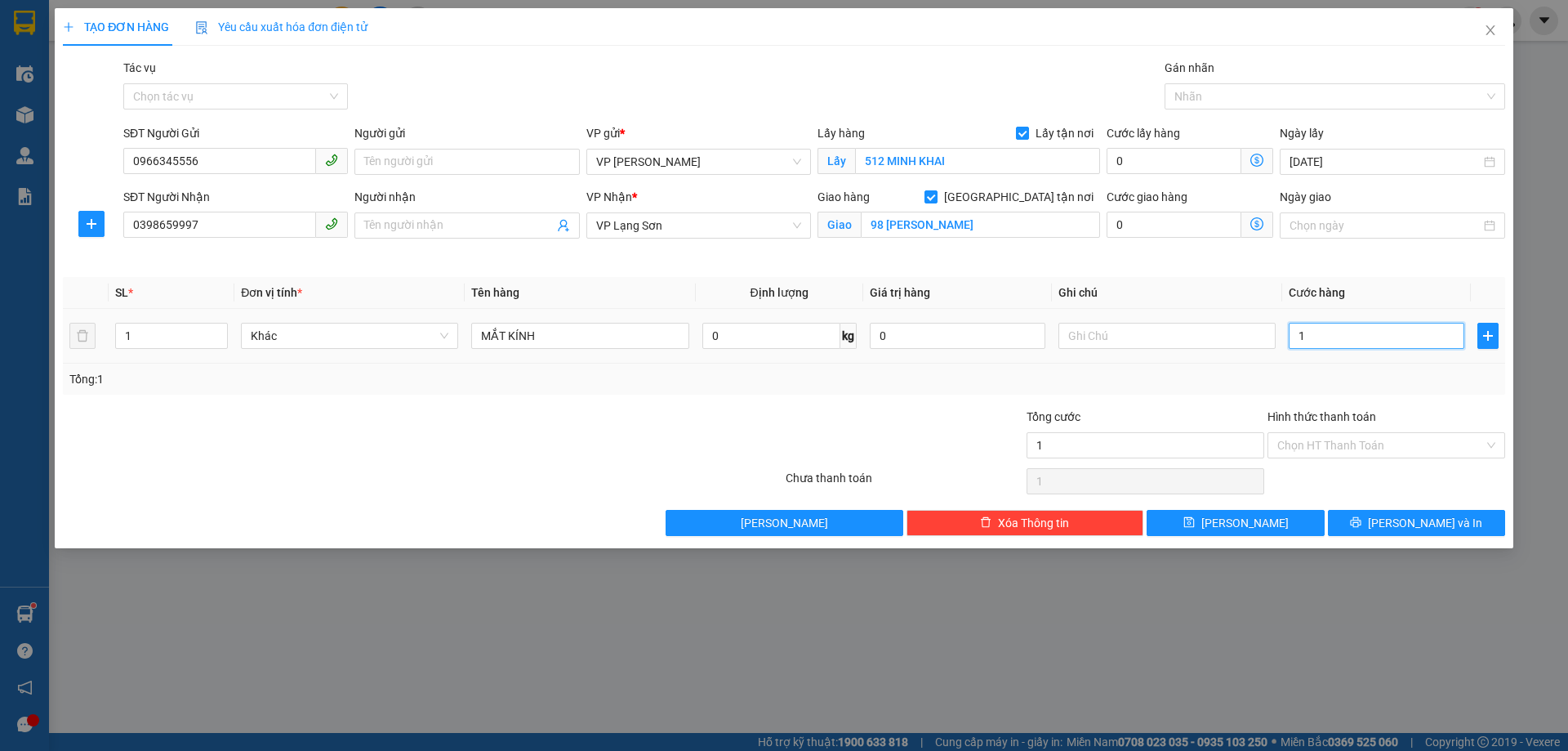
type input "10"
type input "100"
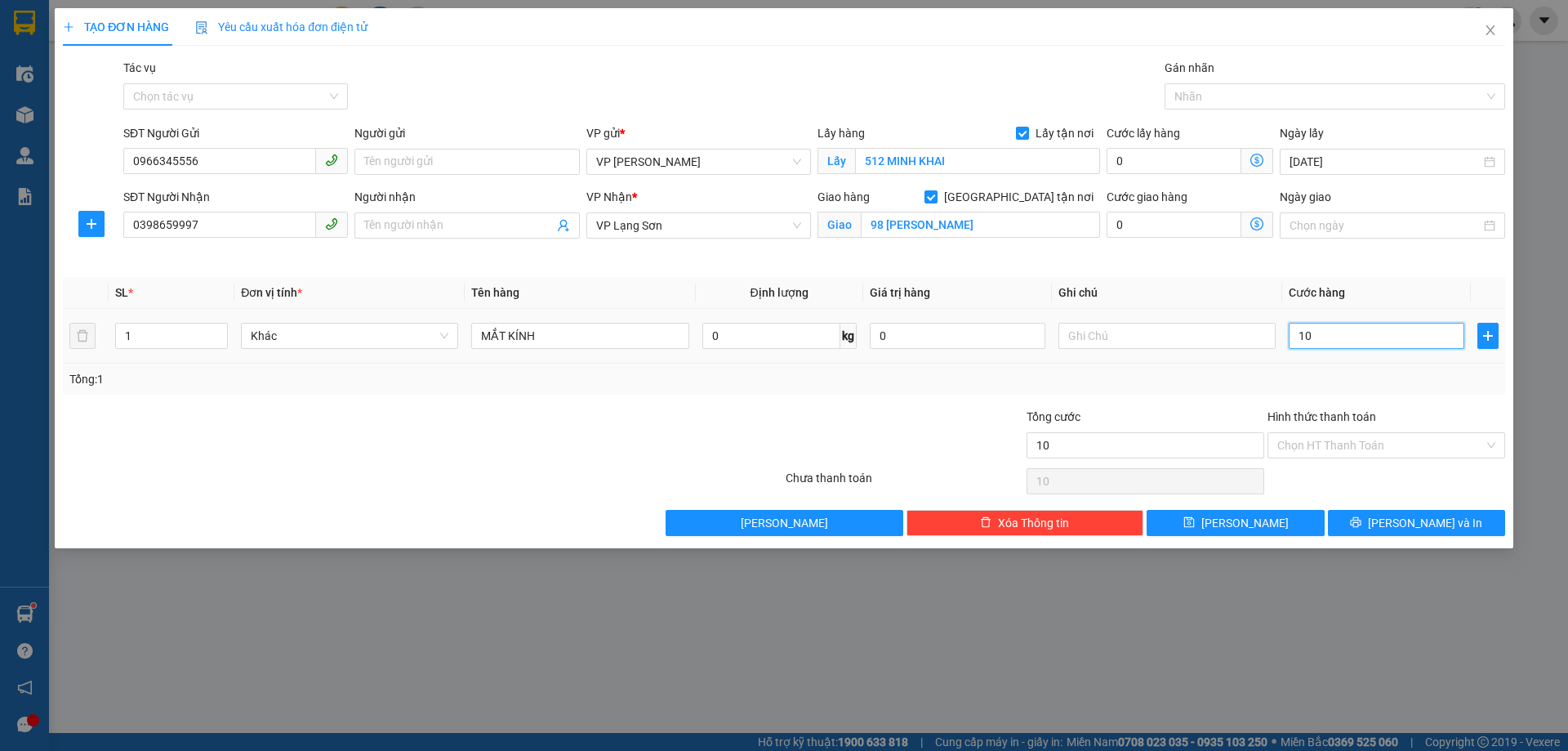
type input "100"
type input "10"
type input "1"
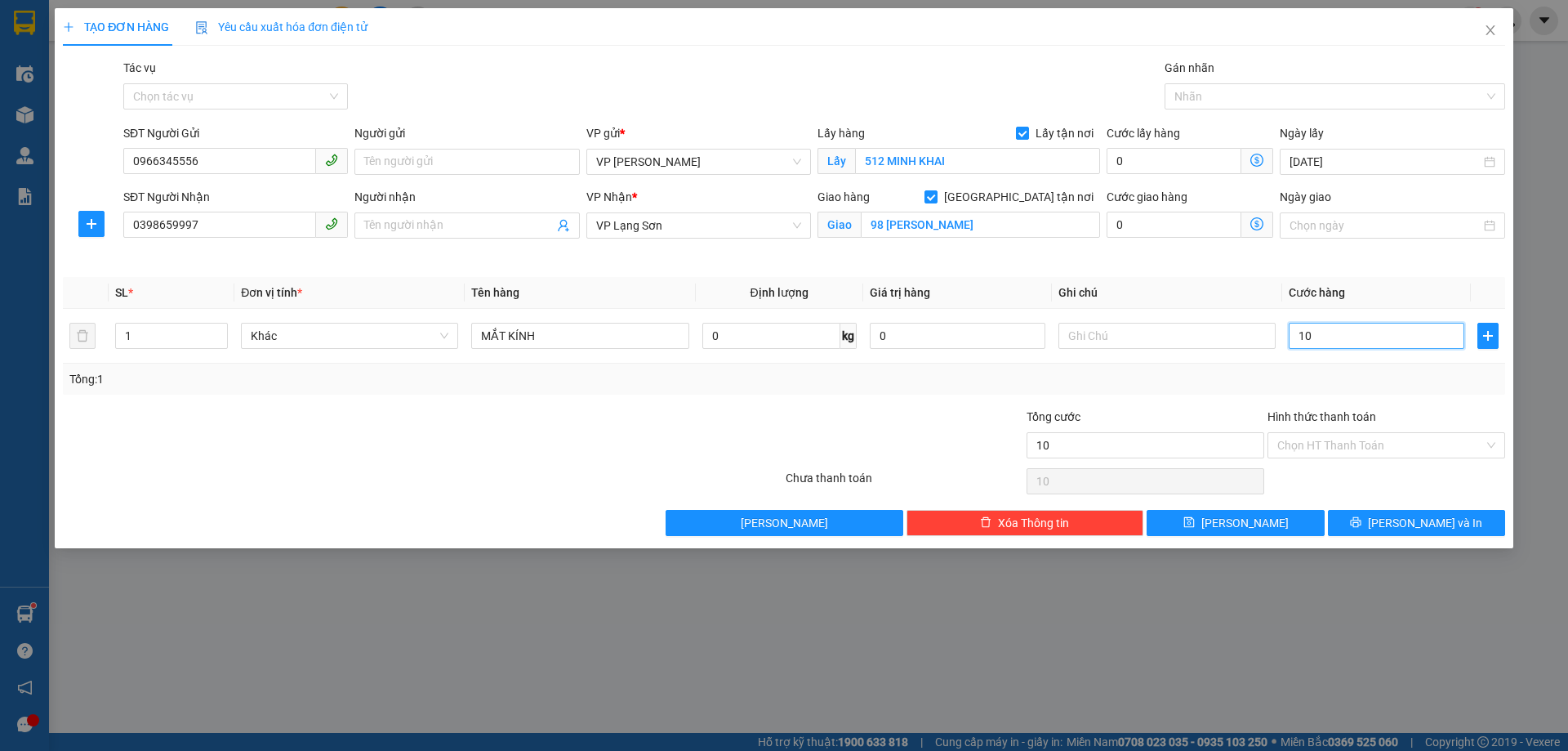
type input "1"
type input "0"
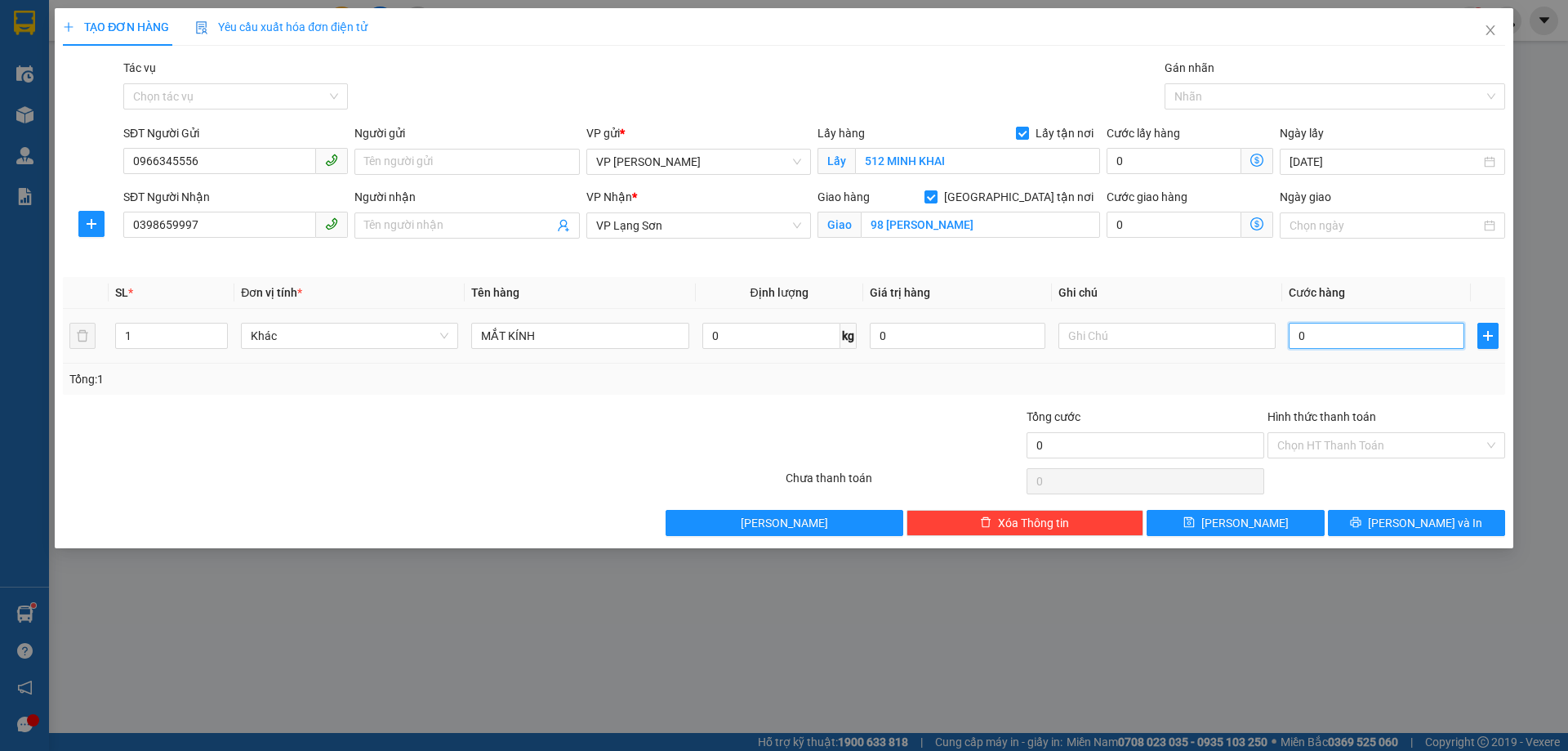
click at [1300, 329] on input "0" at bounding box center [1377, 336] width 176 height 26
type input "60"
type input "650"
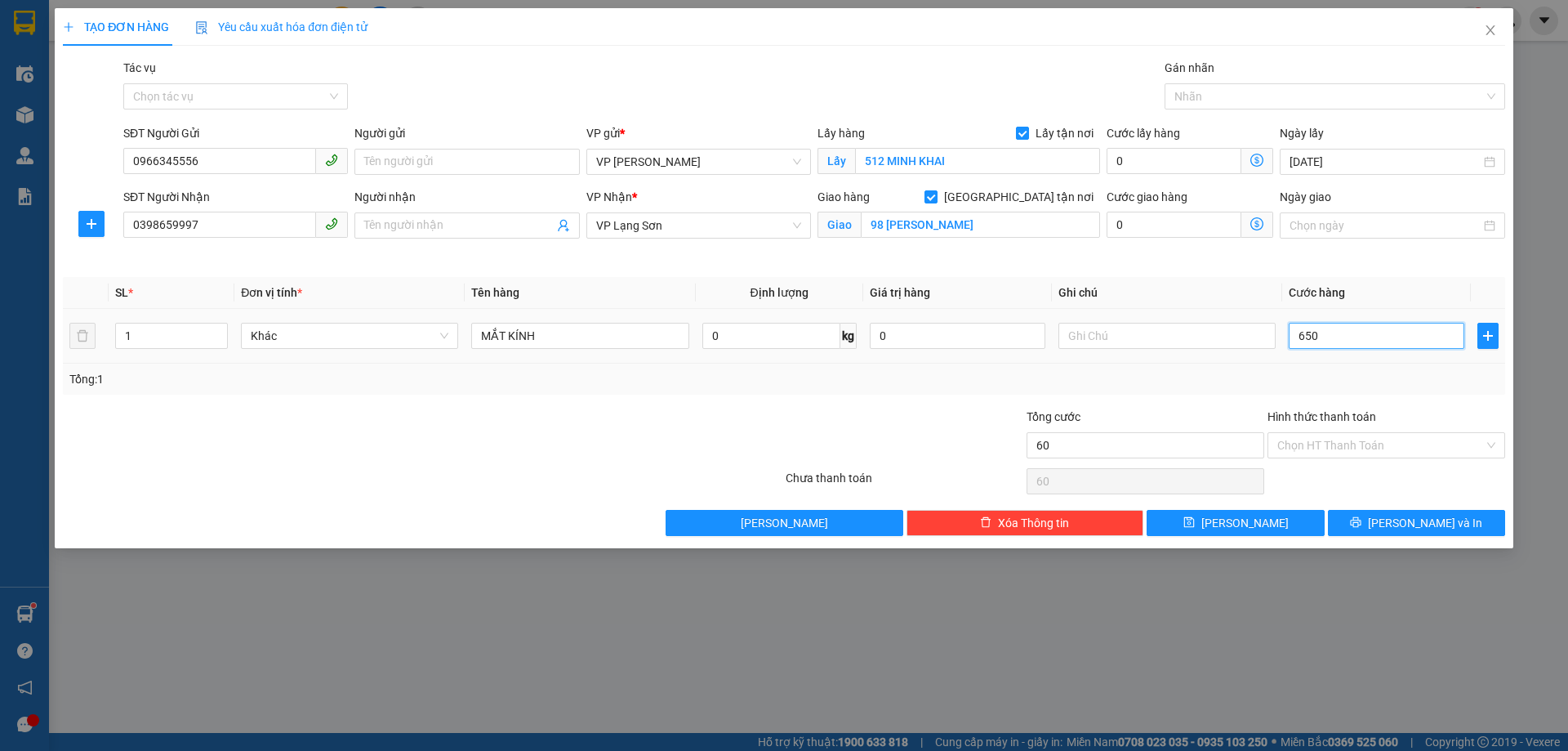
type input "650"
drag, startPoint x: 1332, startPoint y: 341, endPoint x: 1225, endPoint y: 332, distance: 107.4
click at [1230, 339] on tr "1 Khác MẮT KÍNH 0 kg 0 650" at bounding box center [784, 336] width 1442 height 55
type input "6"
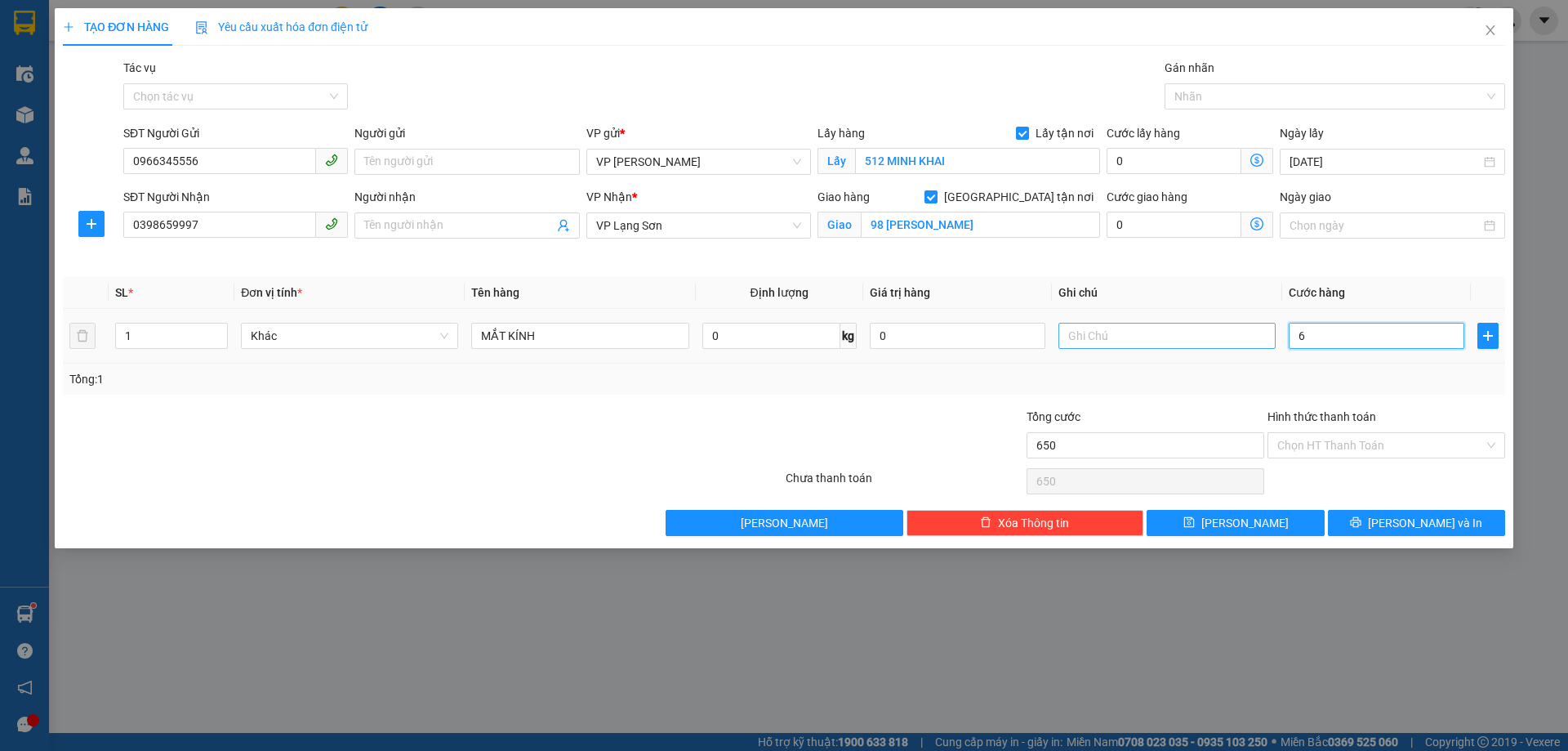
type input "6"
type input "65"
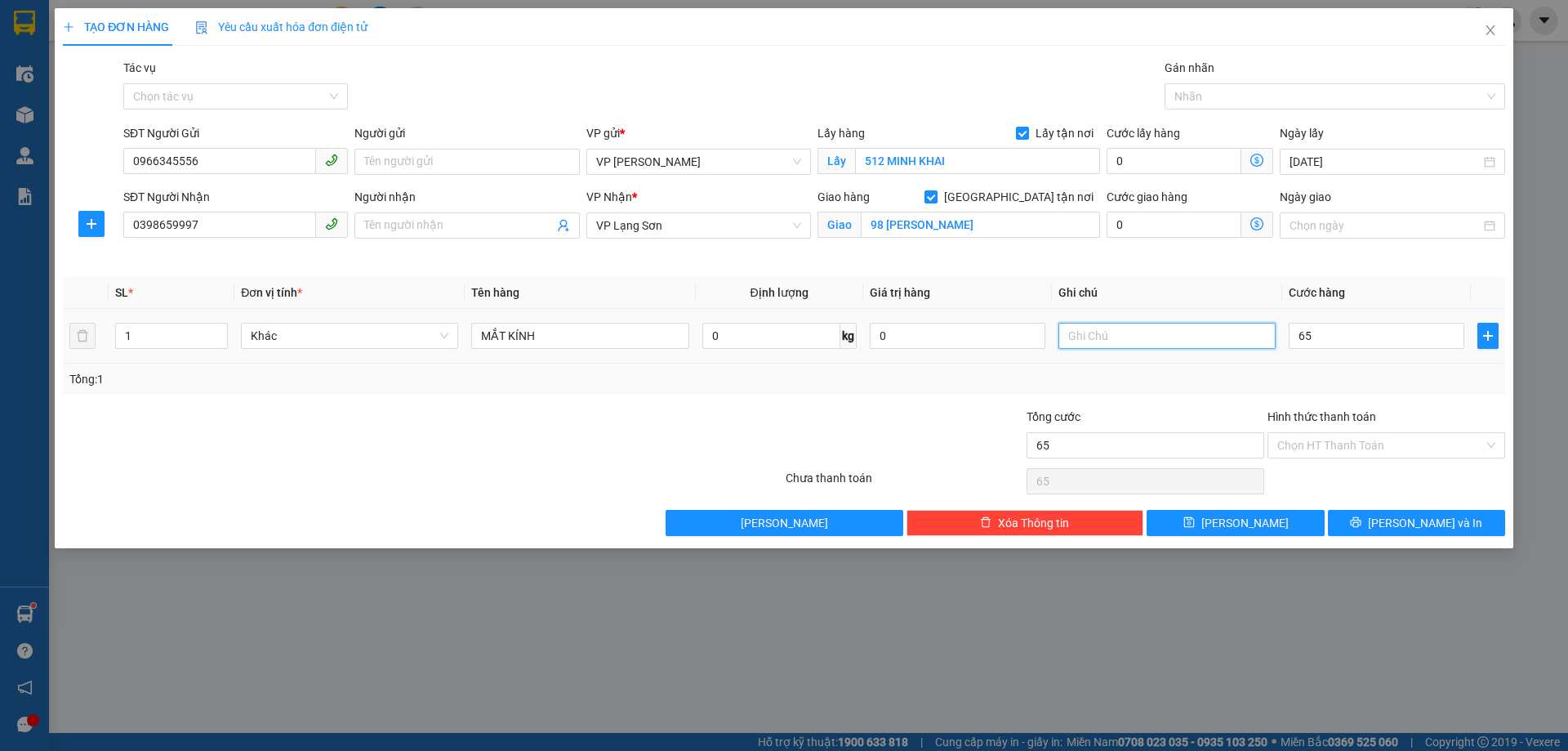
type input "65.000"
click at [1170, 340] on input "text" at bounding box center [1166, 336] width 217 height 26
type input "NG NHẬN TT"
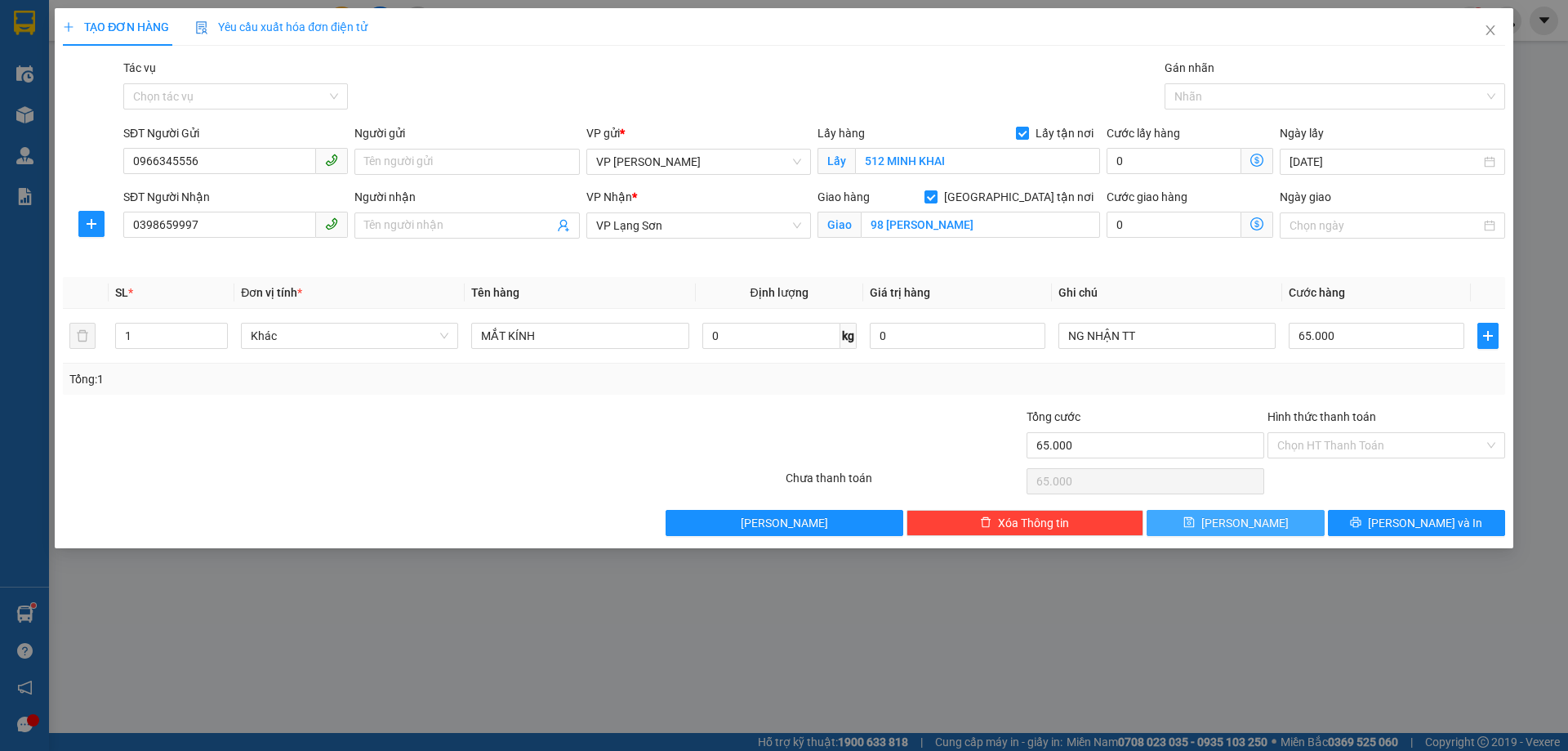
click at [1236, 526] on span "[PERSON_NAME]" at bounding box center [1245, 523] width 87 height 18
checkbox input "false"
type input "0"
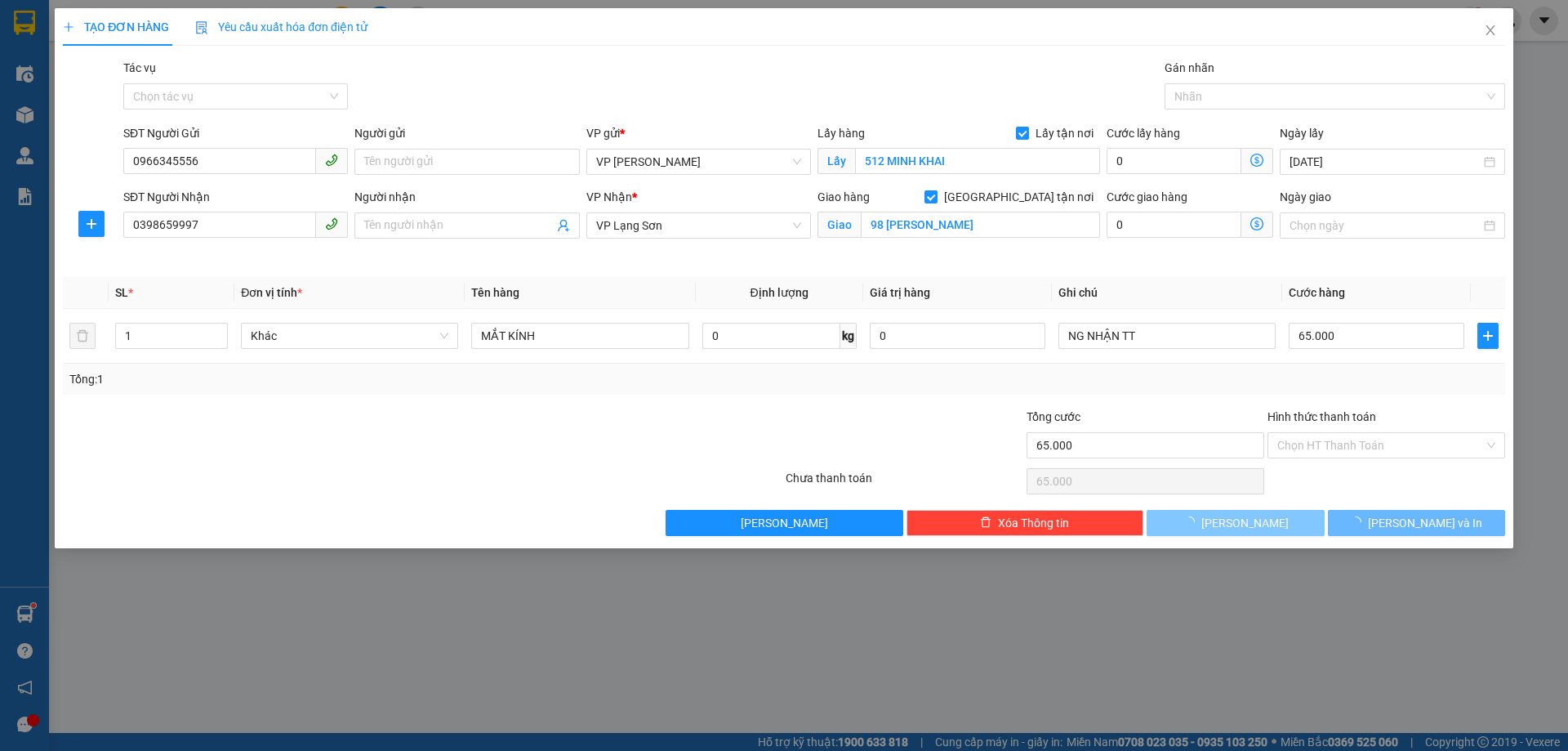
type input "0"
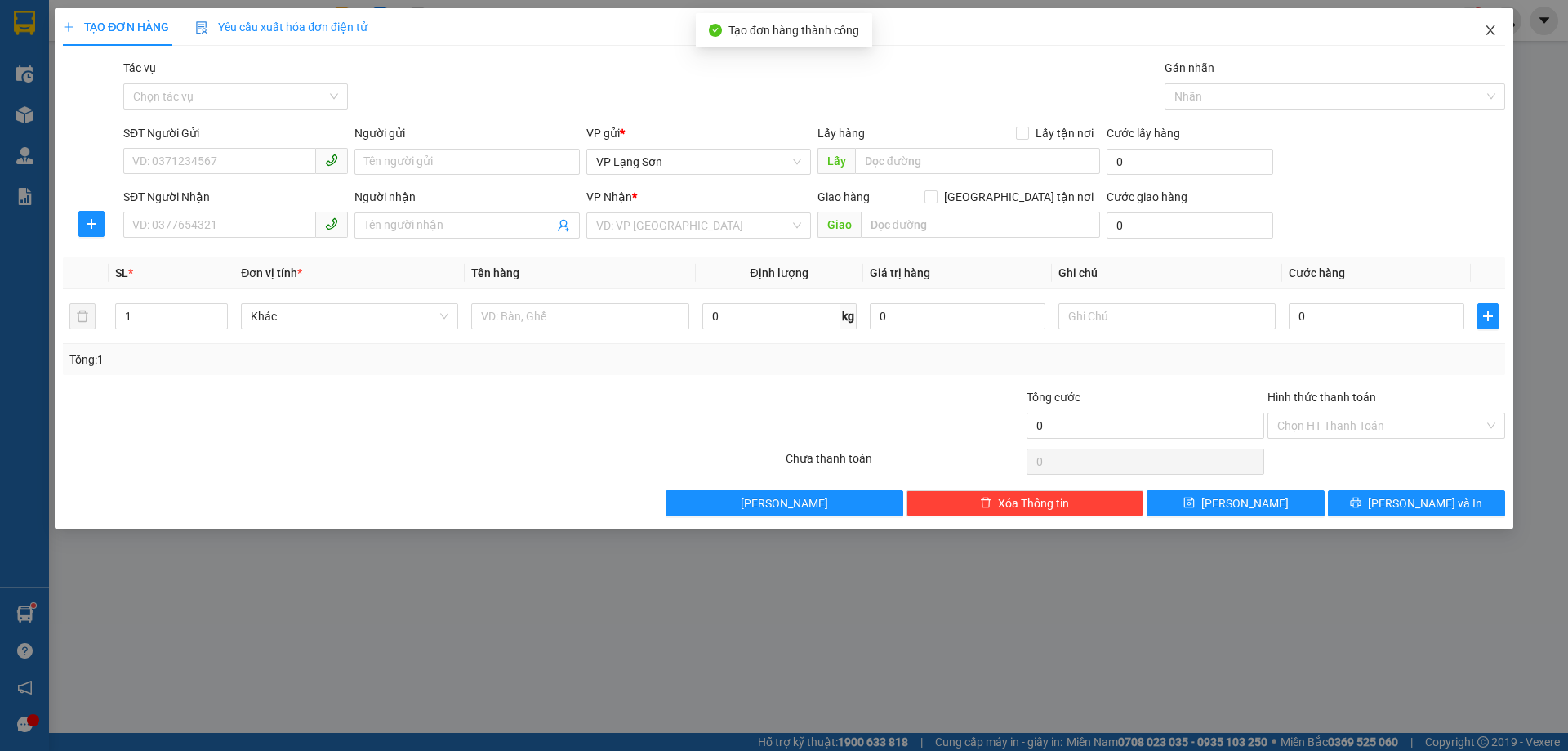
click at [1492, 30] on icon "close" at bounding box center [1491, 30] width 13 height 13
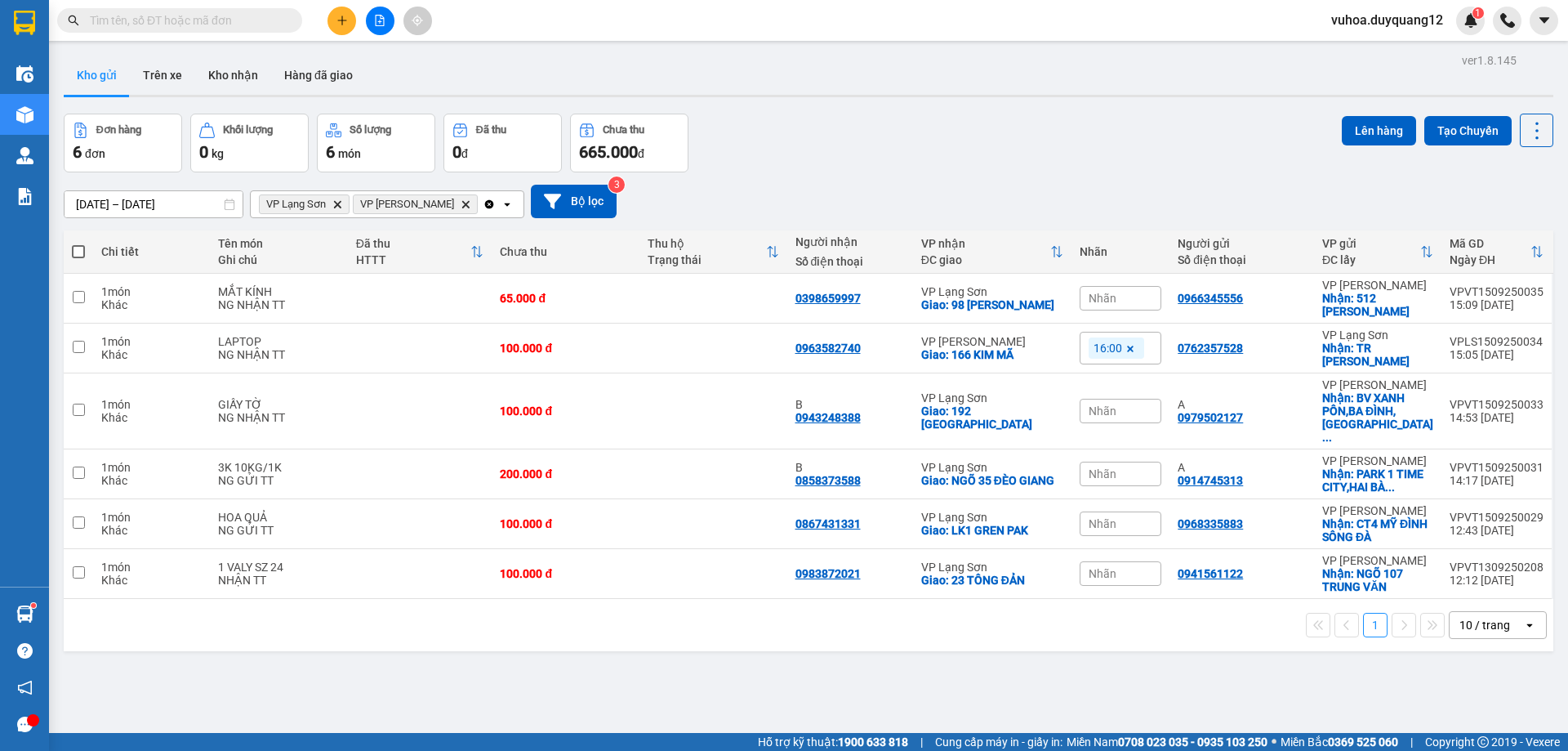
click at [998, 140] on div "Đơn hàng 6 đơn Khối lượng 0 kg Số lượng 6 món Đã thu 0 đ Chưa thu 665.000 đ Lên…" at bounding box center [808, 142] width 1490 height 59
click at [140, 26] on input "text" at bounding box center [185, 20] width 192 height 18
